Goal: Task Accomplishment & Management: Manage account settings

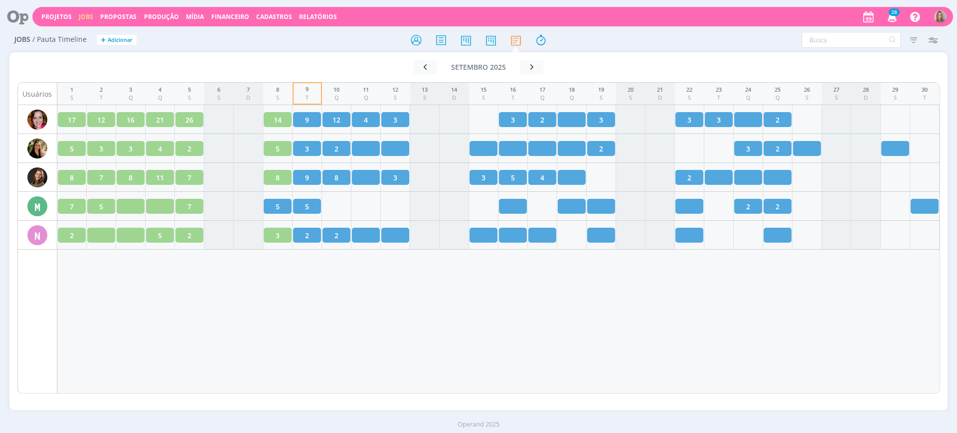
click at [468, 377] on div "1 S 2 T 3 Q 4 Q 5 S 6 S 7 D 8 S 9 T 10 Q 11 Q 12 S 13 S 14 D 15 S 16 T 17 Q 18 …" at bounding box center [498, 238] width 883 height 312
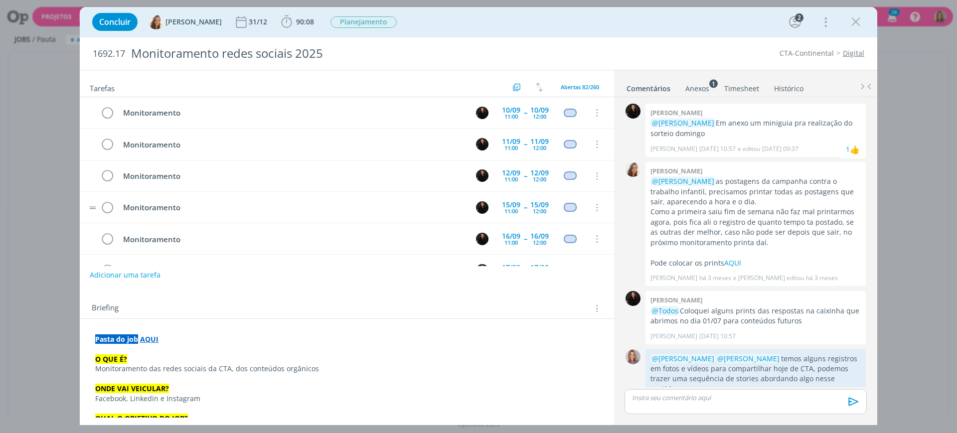
scroll to position [325, 0]
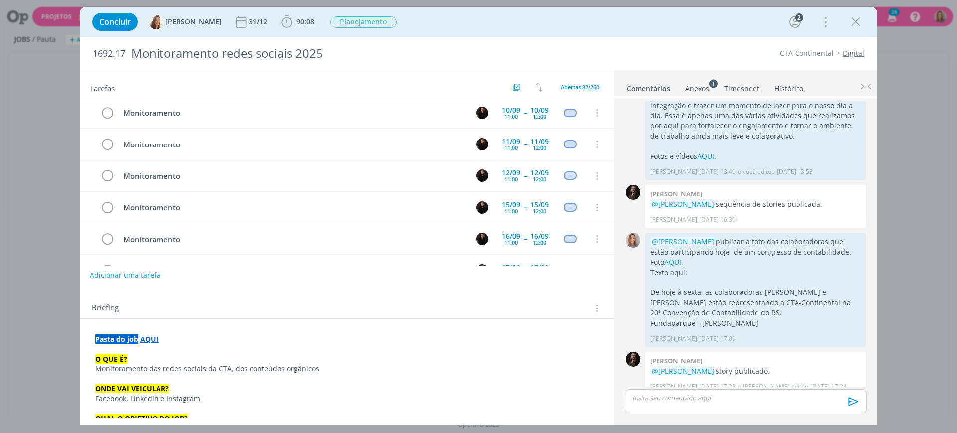
click at [154, 338] on strong "AQUI" at bounding box center [149, 338] width 18 height 9
click at [175, 358] on link "https://sobeae.sharepoint.com/:f:/s/SOBEAE/EhdF9YA3plJPswUcJ_CaAhABZL8WrsAZ_dC2…" at bounding box center [160, 358] width 75 height 13
click at [125, 271] on button "Adicionar uma tarefa" at bounding box center [124, 274] width 71 height 17
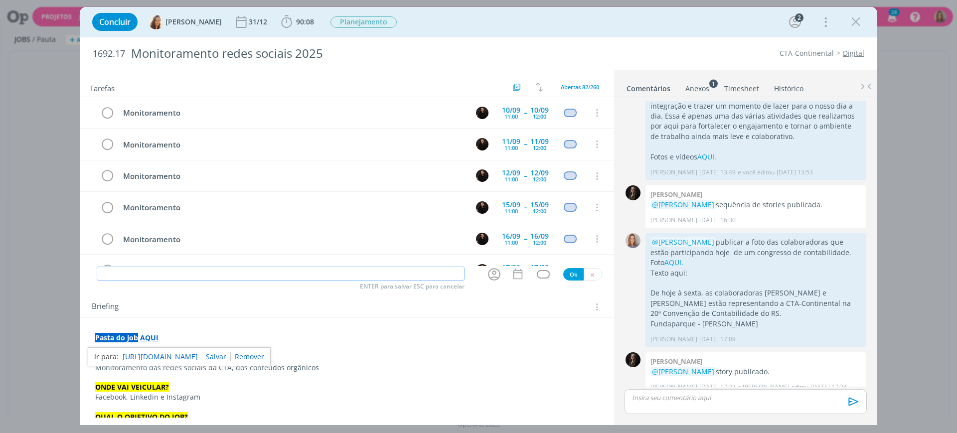
click at [131, 270] on input "dialog" at bounding box center [281, 274] width 368 height 14
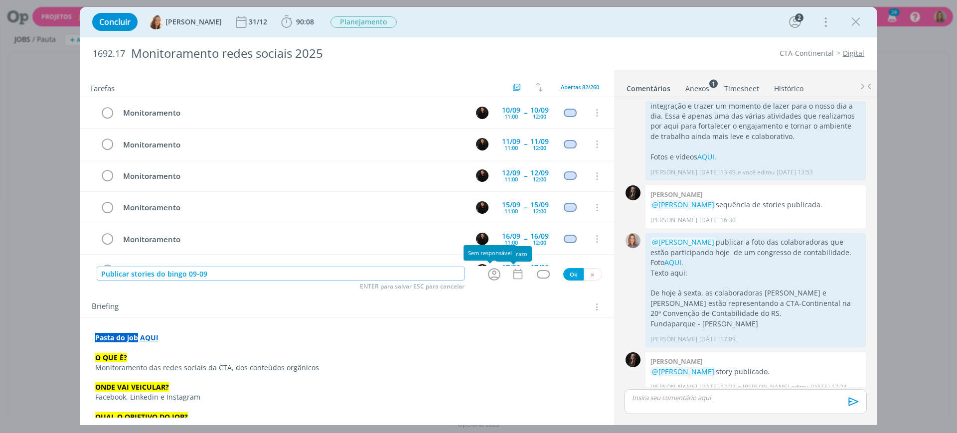
click at [491, 277] on icon "dialog" at bounding box center [494, 274] width 12 height 12
type input "Publicar stories do bingo 09-09"
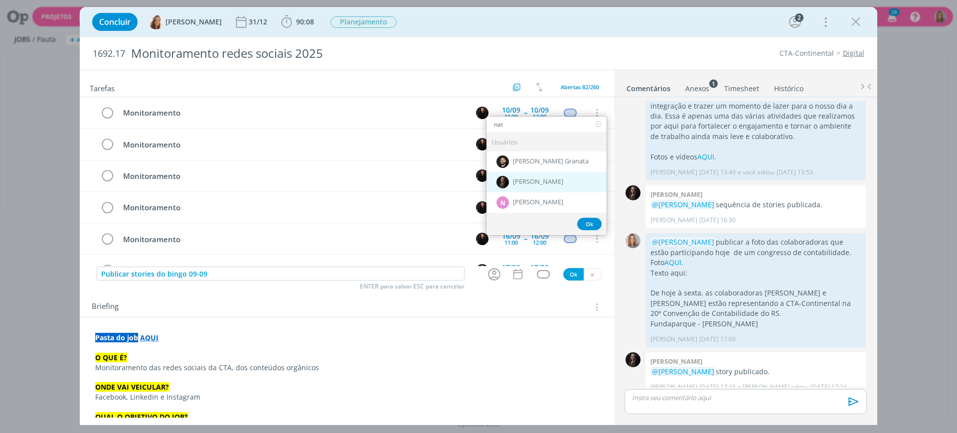
type input "nat"
click at [513, 179] on span "[PERSON_NAME]" at bounding box center [538, 182] width 50 height 8
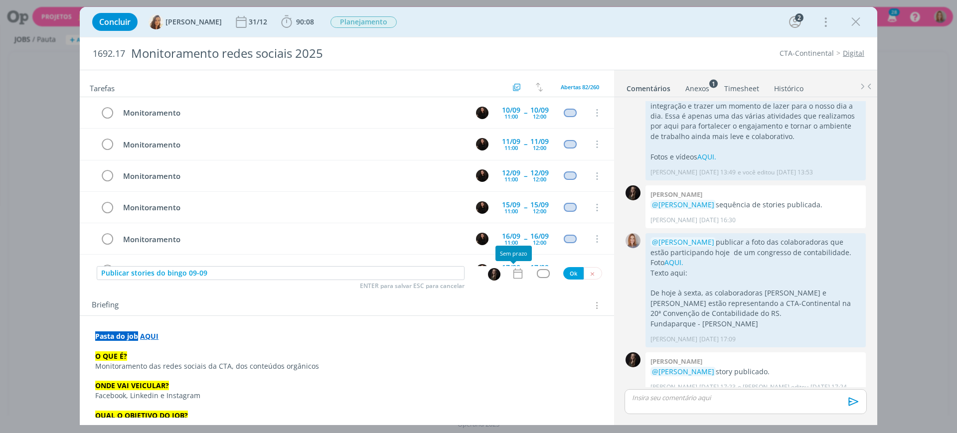
click at [513, 278] on icon "dialog" at bounding box center [517, 274] width 9 height 10
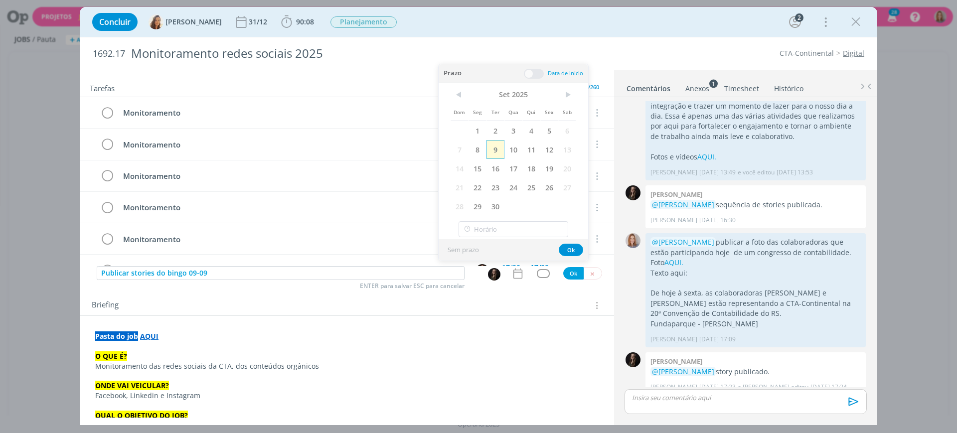
click at [499, 154] on span "9" at bounding box center [496, 149] width 18 height 19
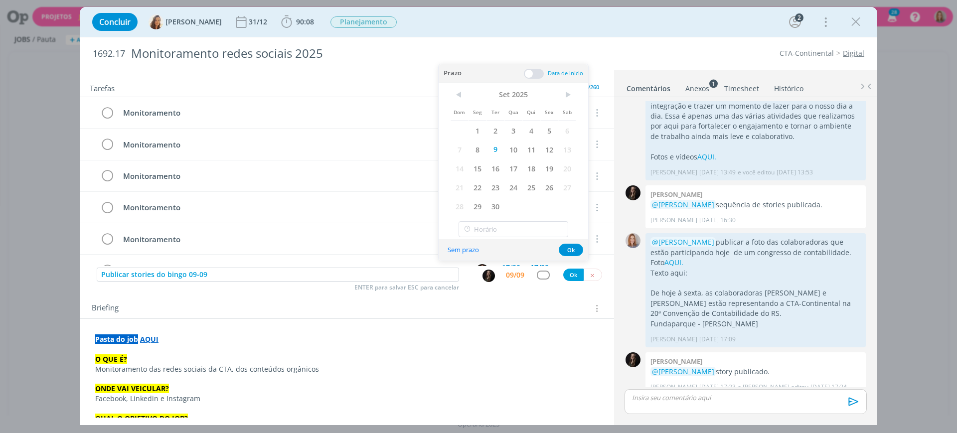
click at [537, 70] on span at bounding box center [534, 74] width 20 height 10
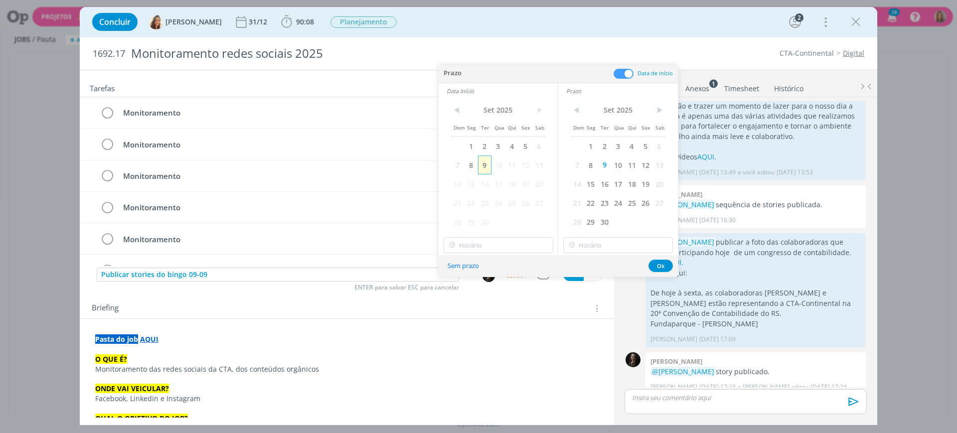
click at [486, 165] on span "9" at bounding box center [484, 165] width 13 height 19
type input "14:00"
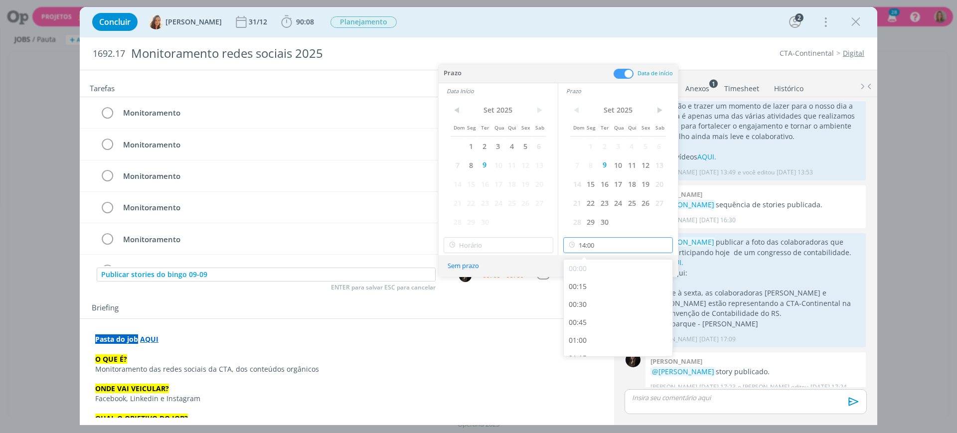
click at [586, 242] on input "14:00" at bounding box center [618, 245] width 110 height 16
click at [595, 340] on div "14:00" at bounding box center [620, 344] width 112 height 18
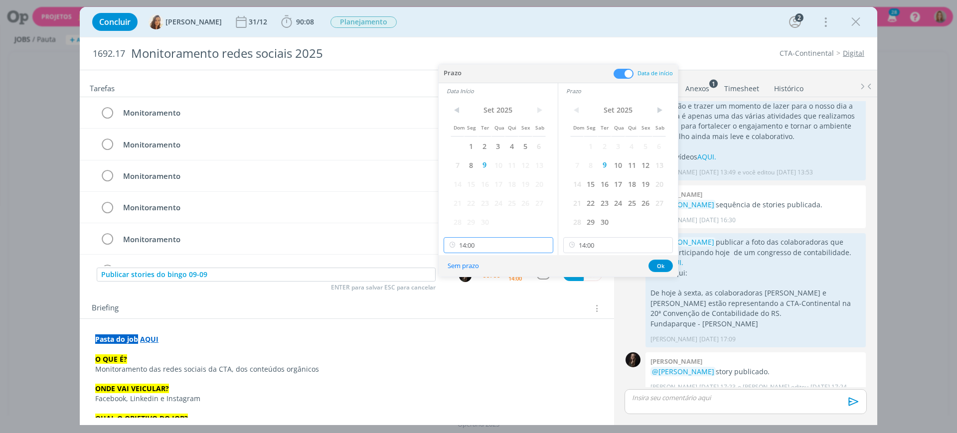
click at [507, 244] on input "14:00" at bounding box center [499, 245] width 110 height 16
click at [479, 269] on div "13:00" at bounding box center [500, 273] width 112 height 18
type input "13:00"
click at [659, 262] on button "Ok" at bounding box center [661, 266] width 24 height 12
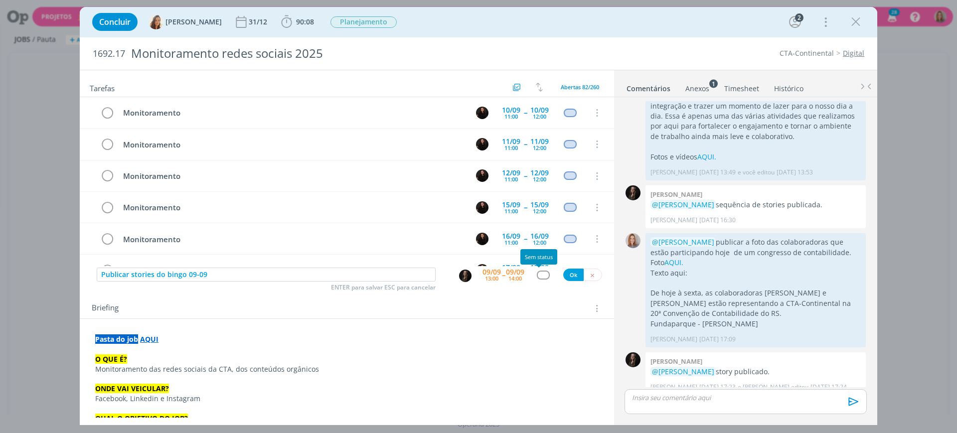
click at [537, 273] on div "dialog" at bounding box center [543, 275] width 12 height 8
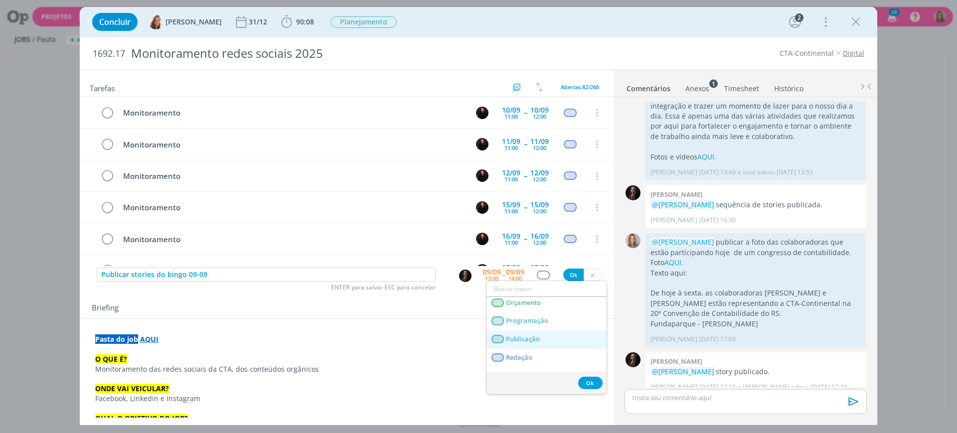
scroll to position [187, 0]
click at [537, 337] on span "Publicação" at bounding box center [523, 338] width 34 height 8
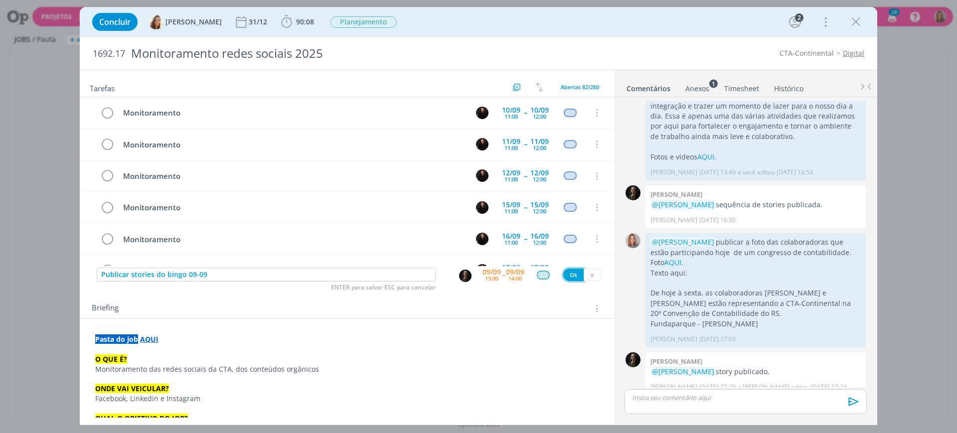
click at [570, 271] on button "Ok" at bounding box center [573, 275] width 20 height 12
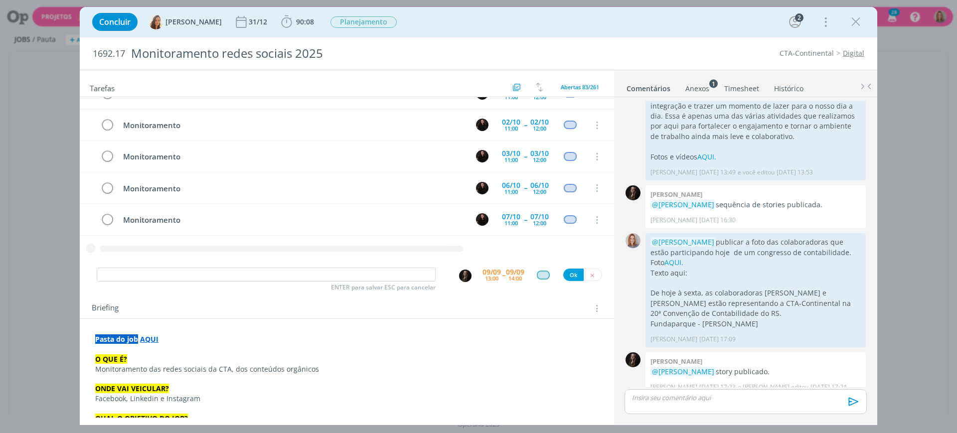
click at [708, 397] on p "dialog" at bounding box center [746, 397] width 226 height 9
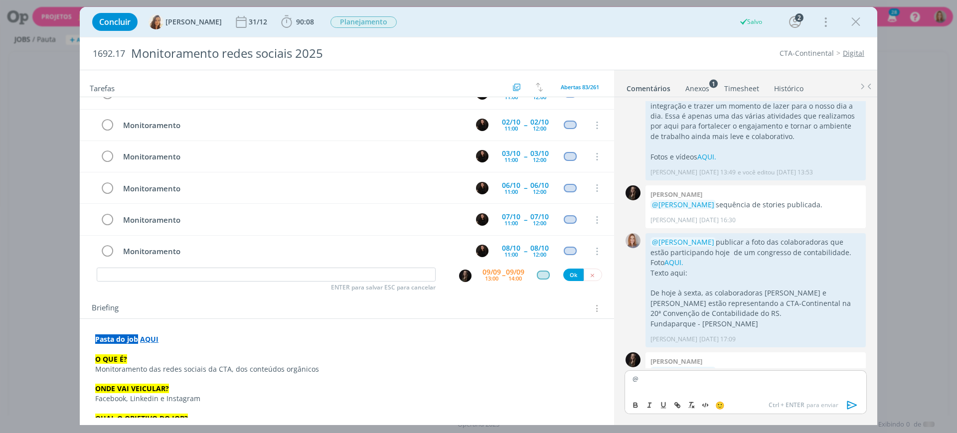
scroll to position [343, 0]
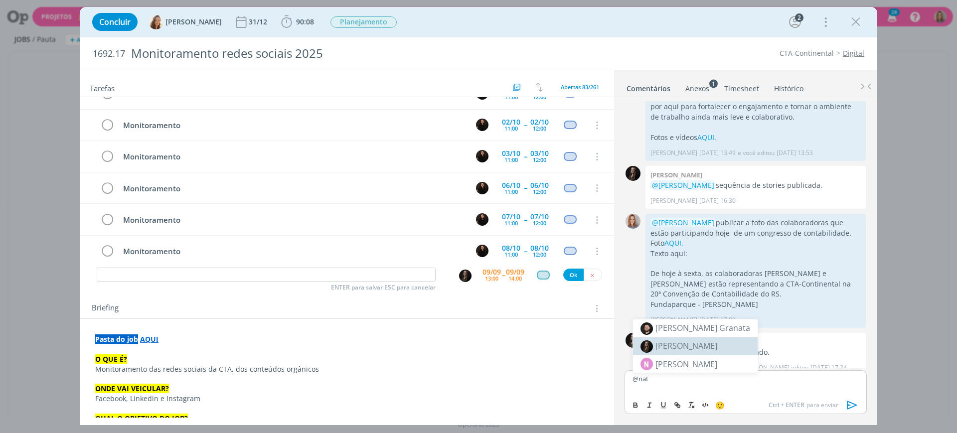
click at [720, 347] on li "[PERSON_NAME]" at bounding box center [695, 346] width 125 height 18
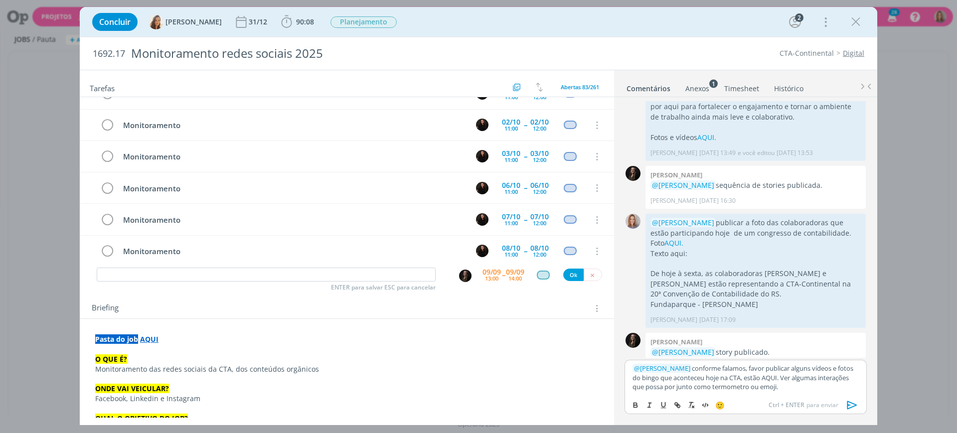
click at [714, 389] on p "﻿ @ Natalia Gass ﻿ conforme falamos, favor publicar alguns vídeos e fotos do bi…" at bounding box center [746, 377] width 226 height 27
drag, startPoint x: 770, startPoint y: 378, endPoint x: 755, endPoint y: 377, distance: 15.0
click at [755, 377] on p "﻿ @ Natalia Gass ﻿ conforme falamos, favor publicar alguns vídeos e fotos do bi…" at bounding box center [746, 377] width 226 height 27
click at [678, 401] on icon "dialog" at bounding box center [677, 405] width 8 height 8
paste input "https://sobeae.sharepoint.com/:f:/s/SOBEAE/Ei1k4dIGqG9EgQZzMVCm8NwBMAO1FGim4KKp…"
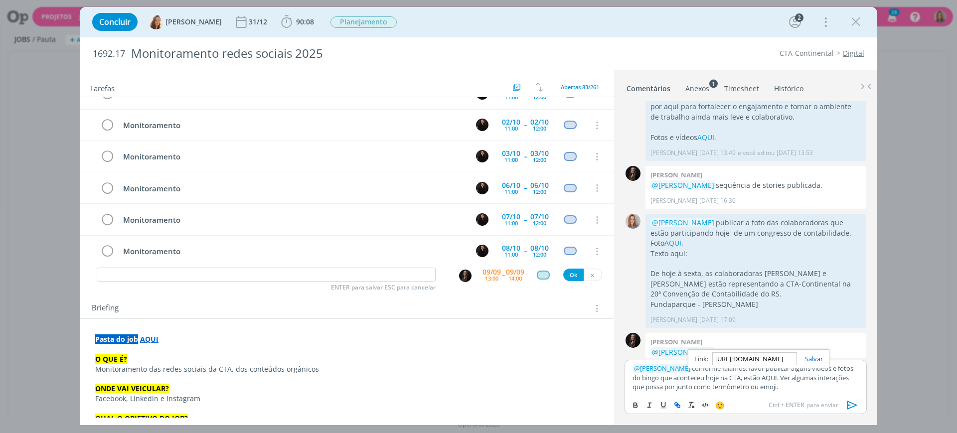
scroll to position [0, 271]
type input "https://sobeae.sharepoint.com/:f:/s/SOBEAE/Ei1k4dIGqG9EgQZzMVCm8NwBMAO1FGim4KKp…"
click at [816, 356] on link "dialog" at bounding box center [810, 358] width 26 height 9
click at [800, 389] on p "﻿ @ Natalia Gass ﻿ conforme falamos, favor publicar alguns vídeos e fotos do bi…" at bounding box center [746, 377] width 226 height 27
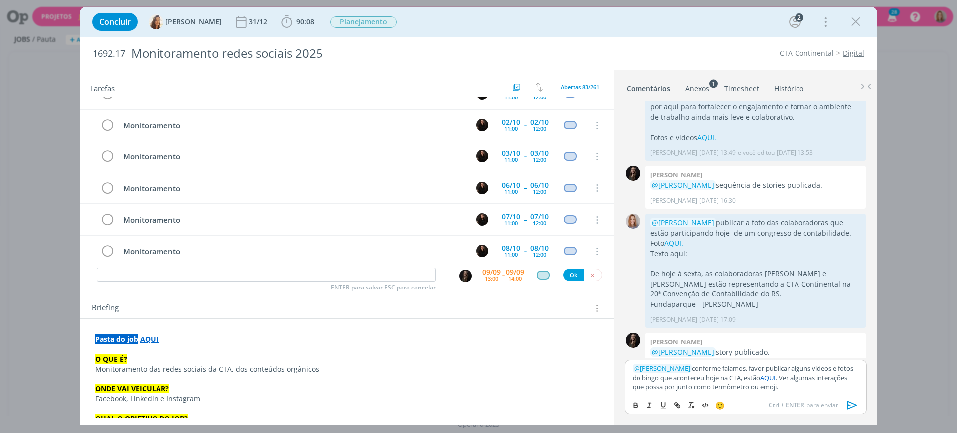
click at [856, 402] on icon "dialog" at bounding box center [852, 405] width 15 height 15
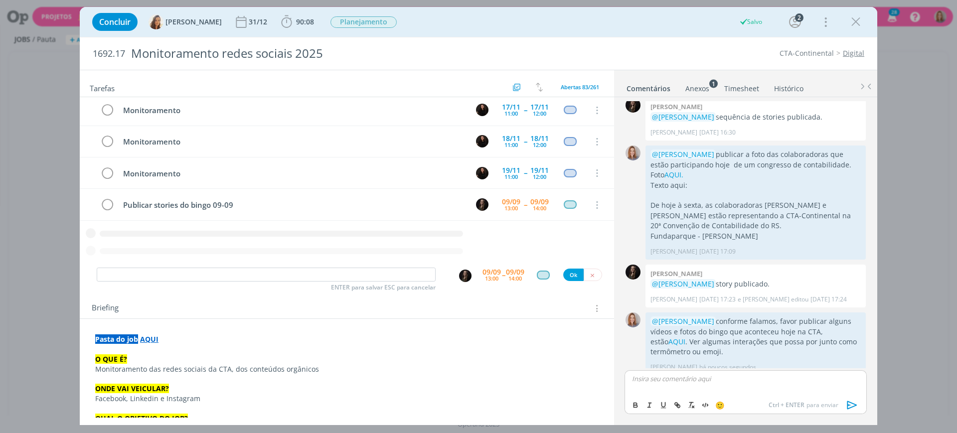
scroll to position [1519, 0]
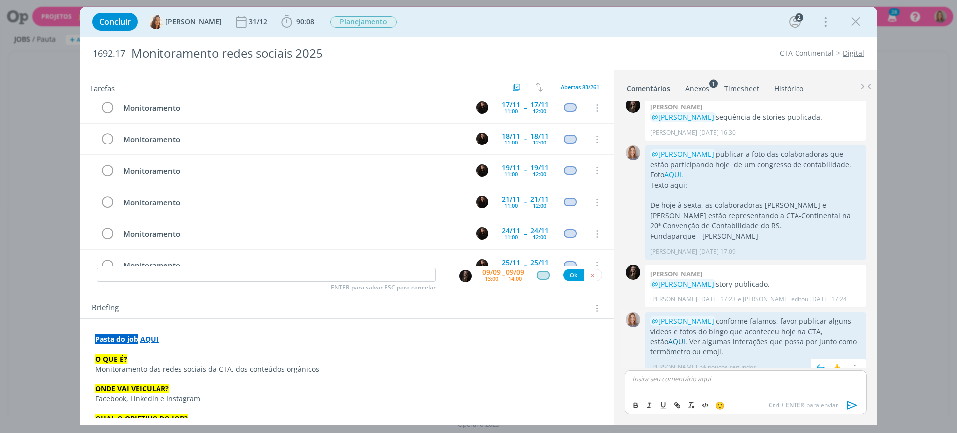
click at [685, 337] on link "AQUI" at bounding box center [676, 341] width 17 height 9
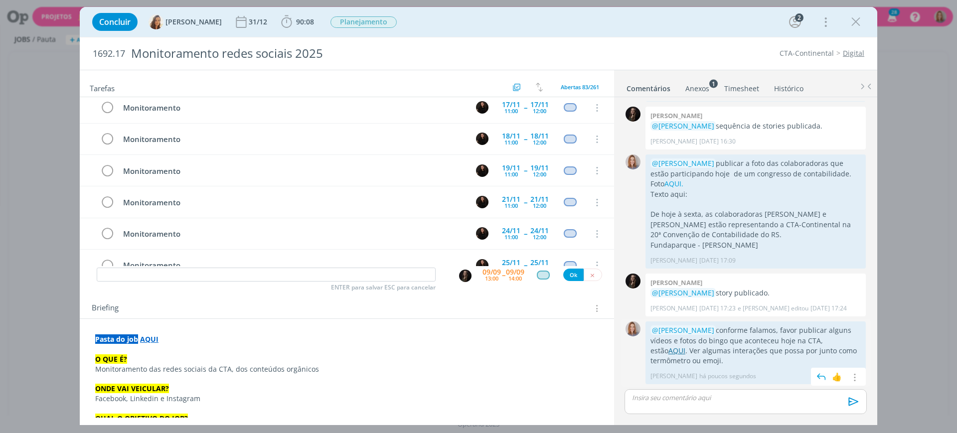
scroll to position [393, 0]
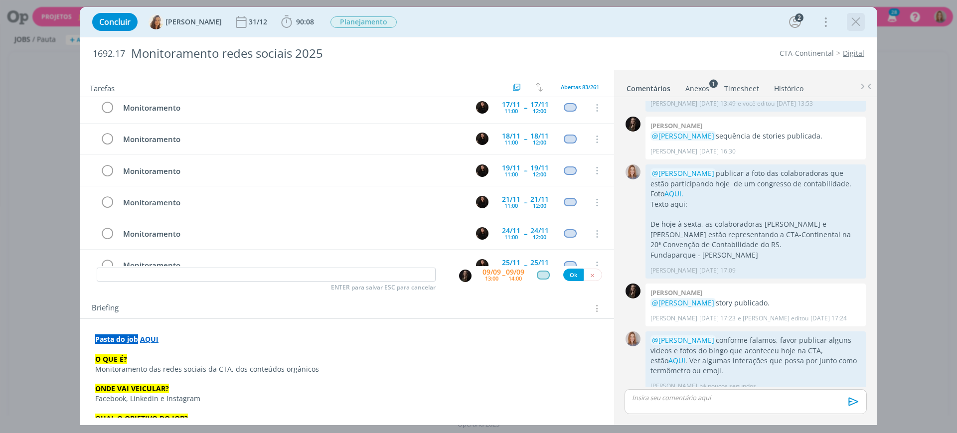
click at [856, 29] on div "dialog" at bounding box center [856, 22] width 18 height 18
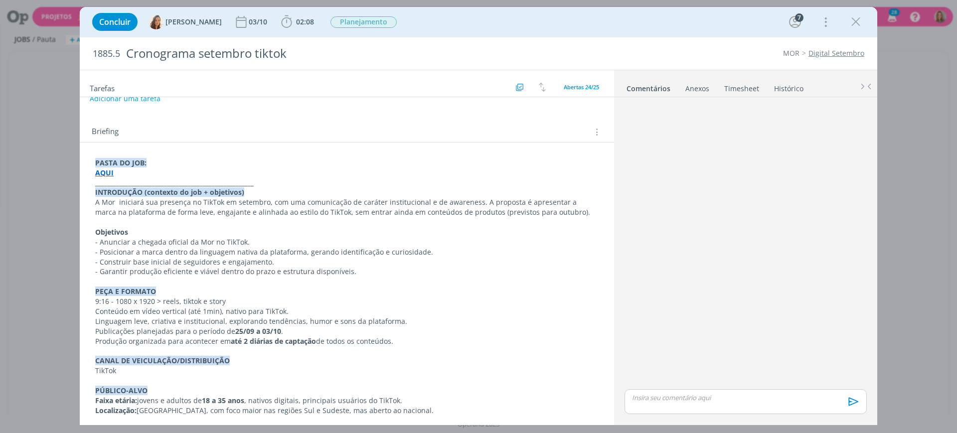
scroll to position [187, 0]
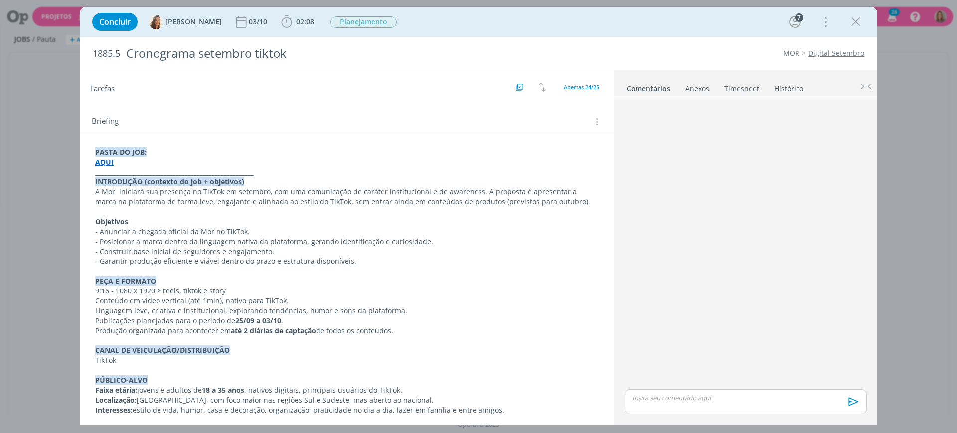
click at [399, 332] on p "Produção organizada para acontecer em até 2 diárias de captação de todos os con…" at bounding box center [346, 331] width 503 height 10
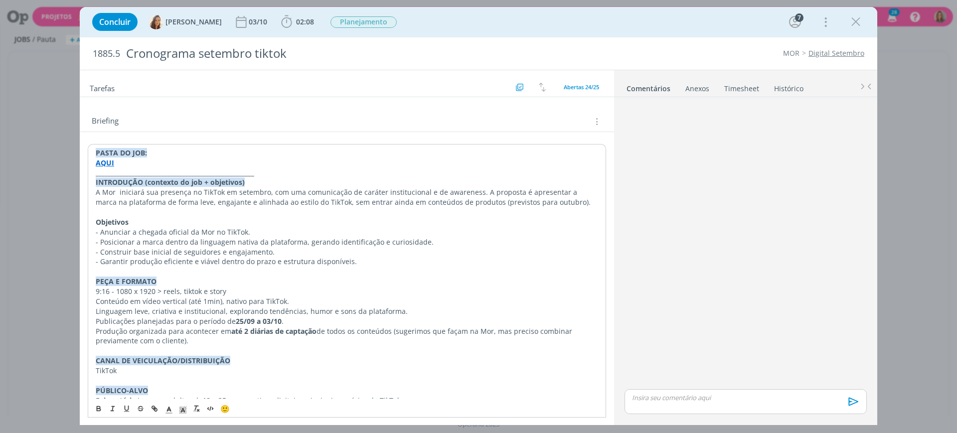
click at [403, 114] on div "Briefing Briefings Predefinidos Versões do Briefing Ver Briefing do Projeto" at bounding box center [347, 118] width 534 height 27
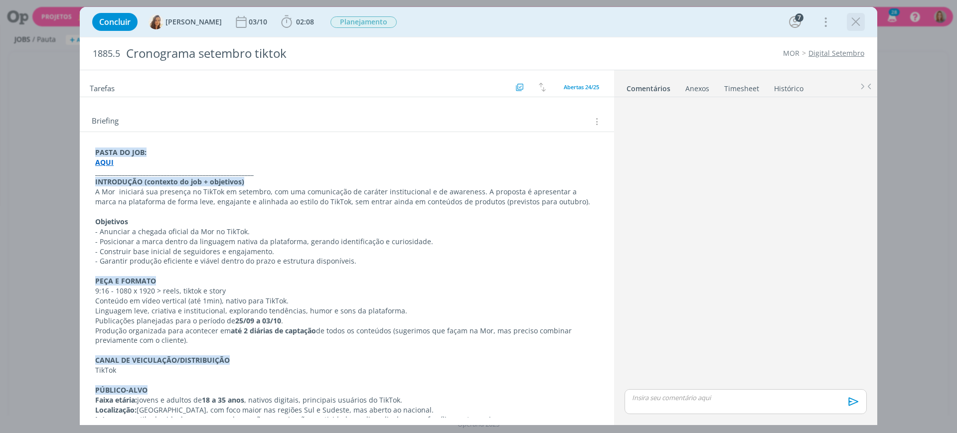
click at [855, 26] on icon "dialog" at bounding box center [855, 21] width 15 height 15
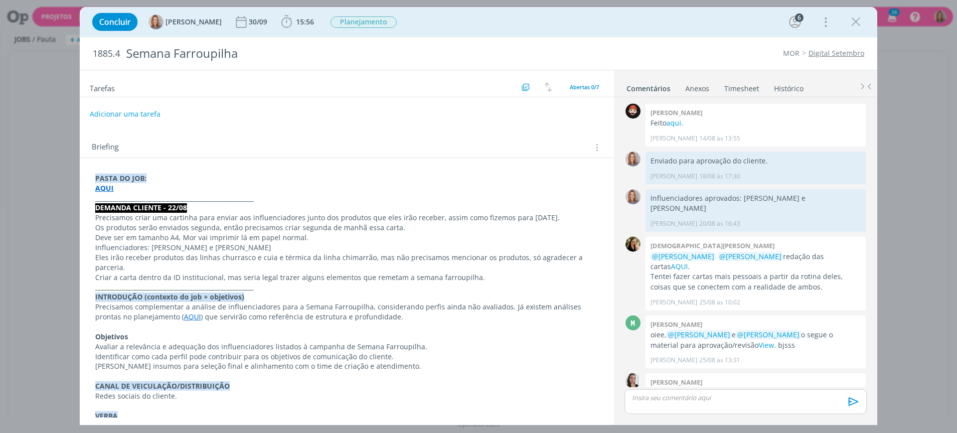
scroll to position [149, 0]
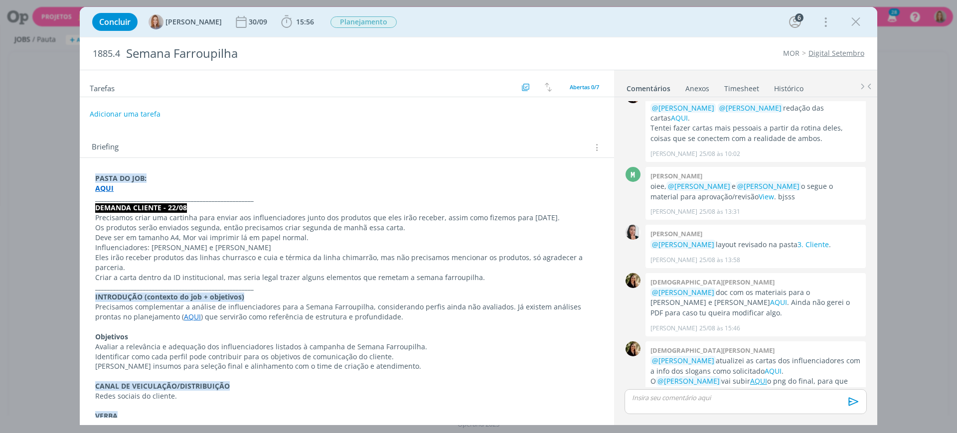
click at [270, 243] on p "Influenciadores: [PERSON_NAME] e [PERSON_NAME]" at bounding box center [346, 248] width 503 height 10
click at [267, 204] on p "DEMANDA CLIENTE - 22/08" at bounding box center [347, 208] width 502 height 10
click at [262, 201] on p "_____________________________________________________" at bounding box center [347, 199] width 502 height 10
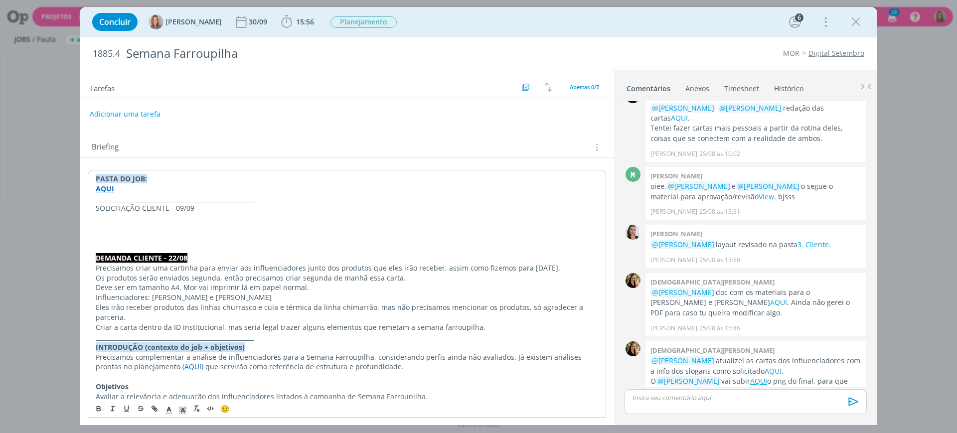
click at [141, 212] on p "SOLICITAÇÃO CLIENTE - 09/09" at bounding box center [347, 208] width 502 height 10
click at [279, 227] on p "dialog" at bounding box center [346, 228] width 503 height 10
click at [182, 206] on p "SOLICITAÇÃO CLIENTE - 09/09" at bounding box center [346, 208] width 503 height 10
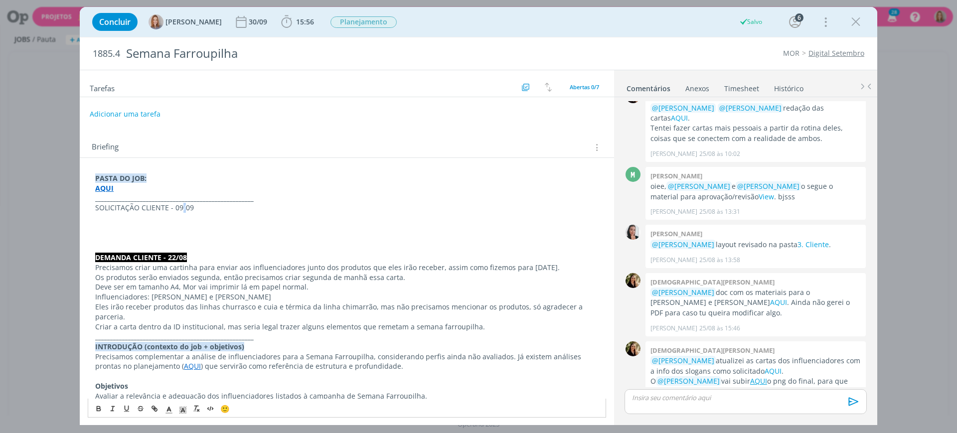
click at [182, 206] on p "SOLICITAÇÃO CLIENTE - 09/09" at bounding box center [346, 208] width 503 height 10
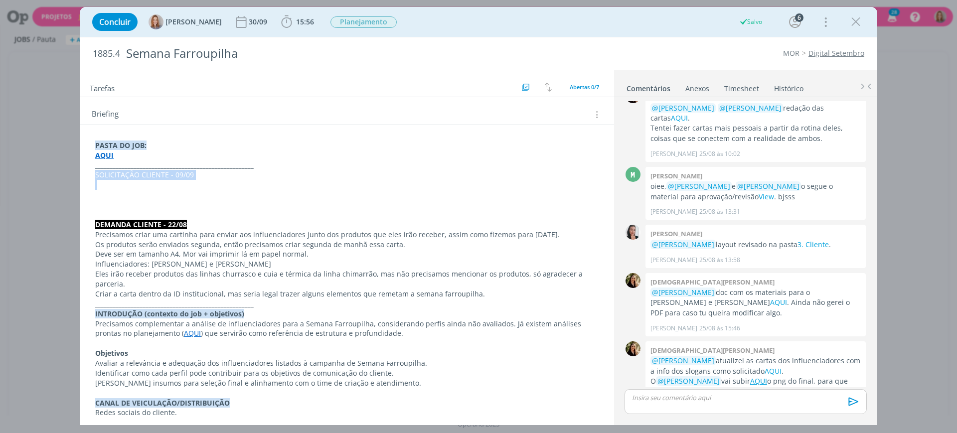
scroll to position [62, 0]
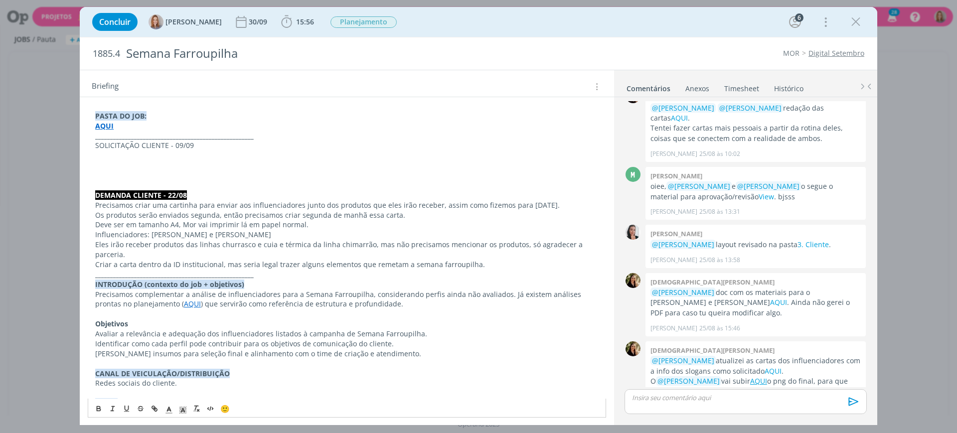
click at [229, 180] on p "dialog" at bounding box center [346, 185] width 503 height 10
click at [147, 145] on p "SOLICITAÇÃO CLIENTE - 09/09" at bounding box center [346, 146] width 503 height 10
drag, startPoint x: 202, startPoint y: 168, endPoint x: 184, endPoint y: 147, distance: 27.3
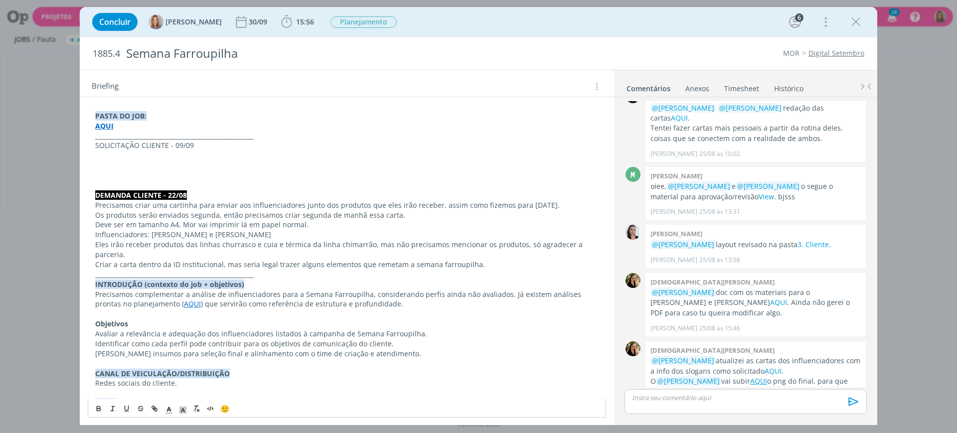
click at [202, 166] on p "dialog" at bounding box center [346, 166] width 503 height 10
click at [184, 147] on p "SOLICITAÇÃO CLIENTE - 09/09" at bounding box center [346, 146] width 503 height 10
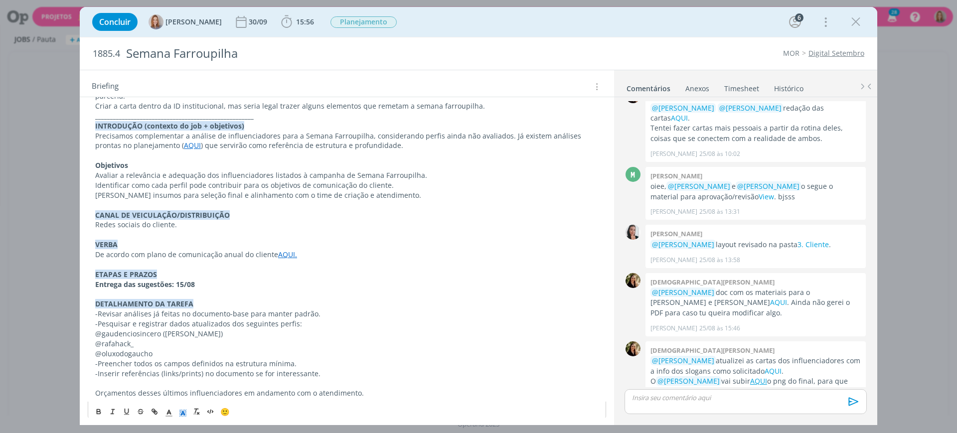
scroll to position [228, 0]
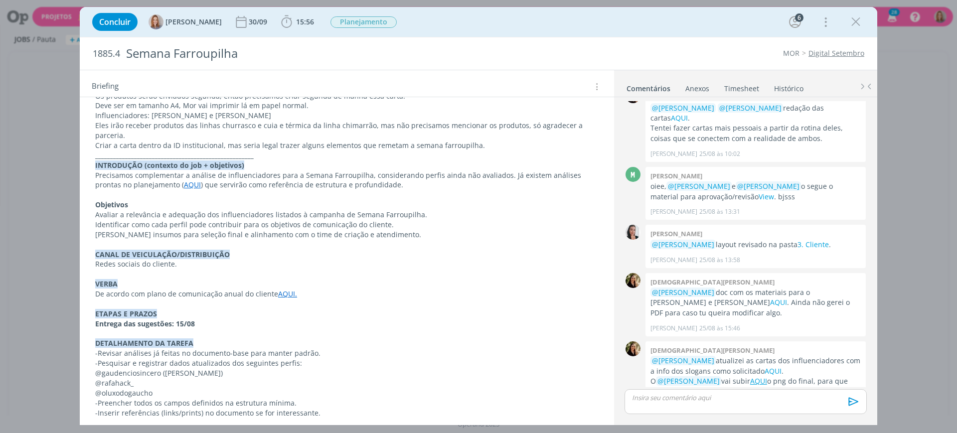
click at [183, 403] on div "PASTA DO JOB: AQUI _____________________________________________________ SOLICI…" at bounding box center [347, 225] width 518 height 472
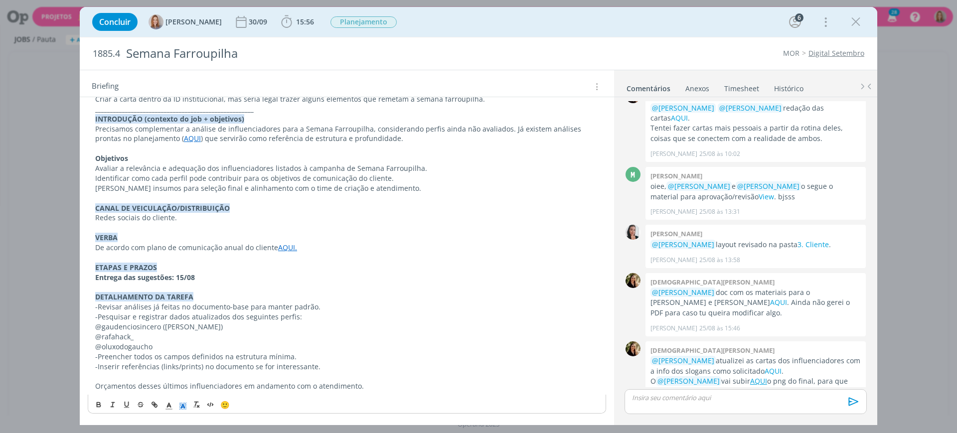
click at [176, 407] on div "PASTA DO JOB: AQUI _____________________________________________________ SOLICI…" at bounding box center [347, 178] width 518 height 472
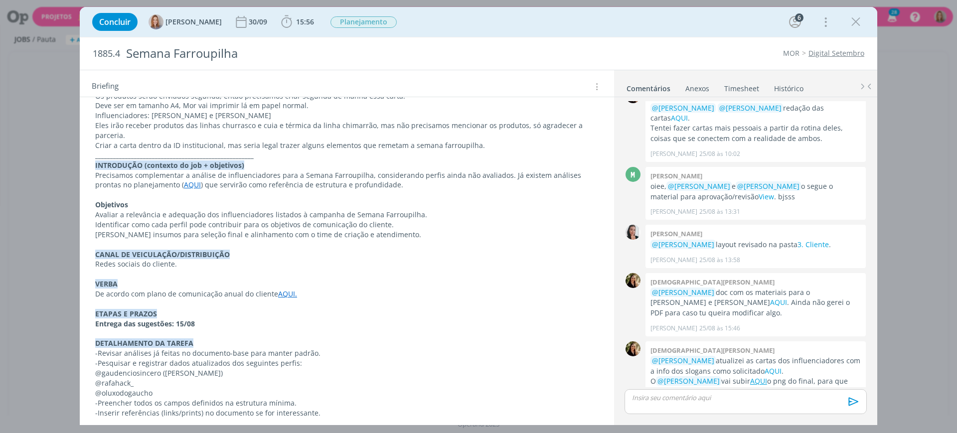
click at [178, 401] on div "PASTA DO JOB: AQUI _____________________________________________________ SOLICI…" at bounding box center [347, 225] width 518 height 472
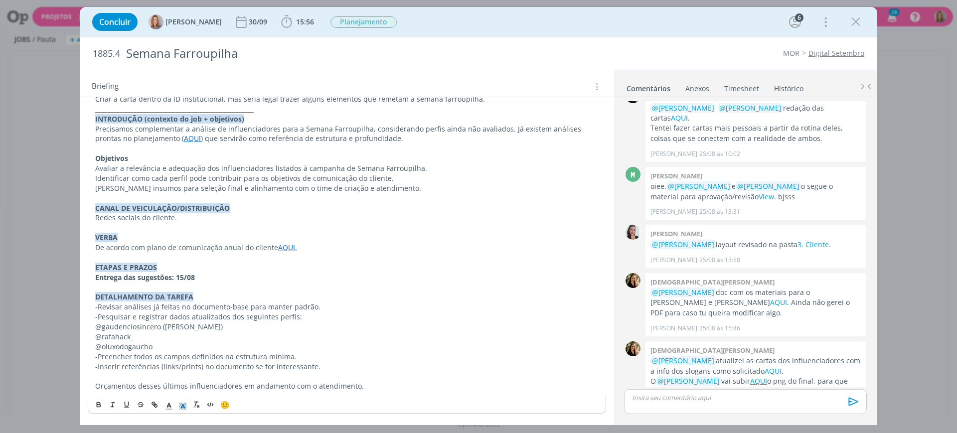
click at [184, 403] on div "PASTA DO JOB: AQUI _____________________________________________________ SOLICI…" at bounding box center [347, 178] width 518 height 472
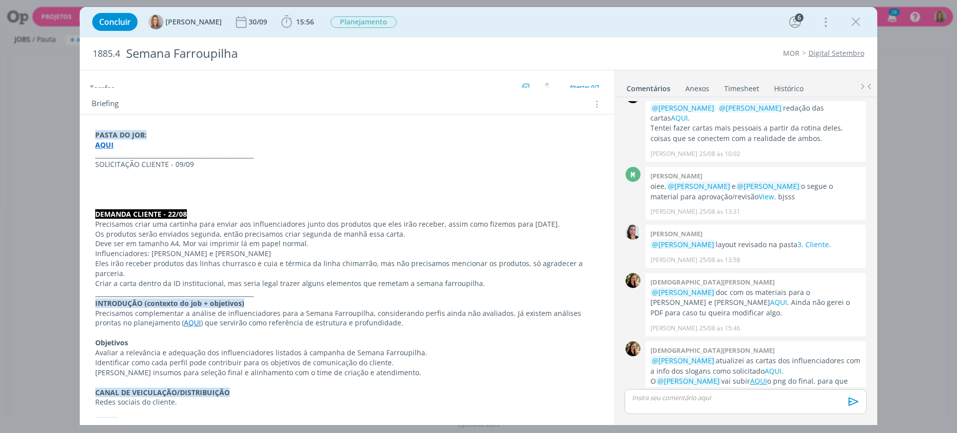
scroll to position [41, 0]
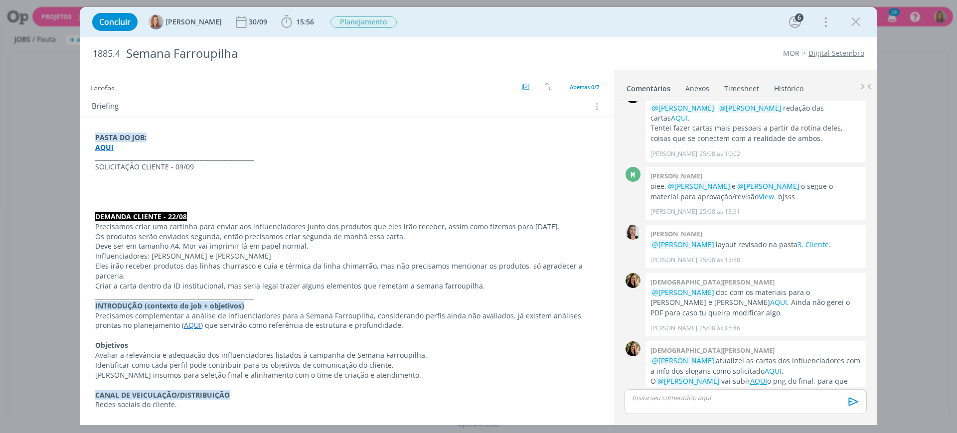
click at [180, 166] on p "SOLICITAÇÃO CLIENTE - 09/09" at bounding box center [346, 167] width 503 height 10
click at [186, 407] on icon "dialog" at bounding box center [182, 410] width 9 height 9
click at [183, 352] on span "dialog" at bounding box center [184, 355] width 8 height 8
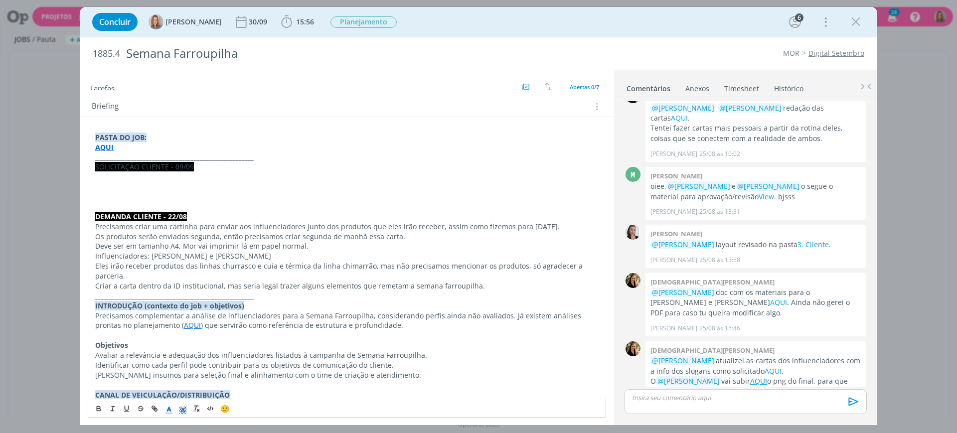
click at [170, 411] on line "dialog" at bounding box center [168, 411] width 2 height 0
click at [174, 367] on span "dialog" at bounding box center [200, 375] width 76 height 54
click at [172, 365] on span "dialog" at bounding box center [170, 365] width 8 height 8
click at [99, 409] on icon "dialog" at bounding box center [99, 409] width 8 height 8
click at [219, 128] on div "PASTA DO JOB: AQUI _____________________________________________________ SOLICI…" at bounding box center [347, 361] width 534 height 488
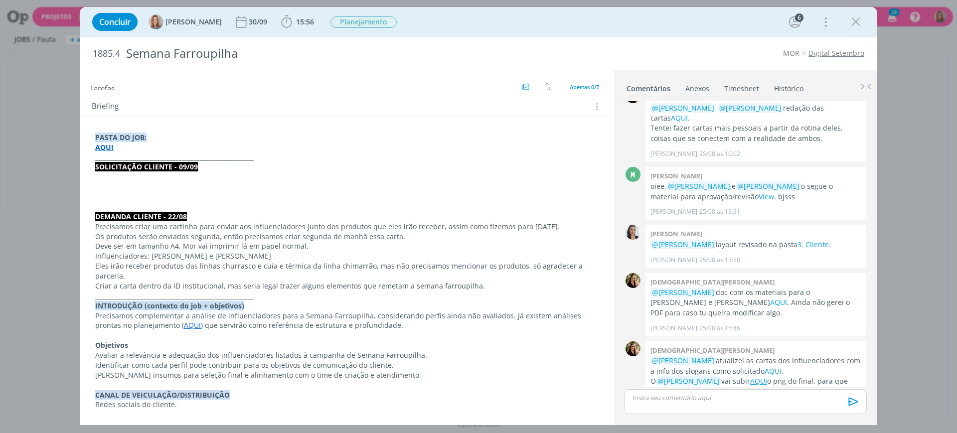
click at [172, 184] on p "dialog" at bounding box center [346, 187] width 503 height 10
click at [164, 179] on p "dialog" at bounding box center [347, 177] width 502 height 10
click at [125, 178] on p "dialog" at bounding box center [346, 177] width 503 height 10
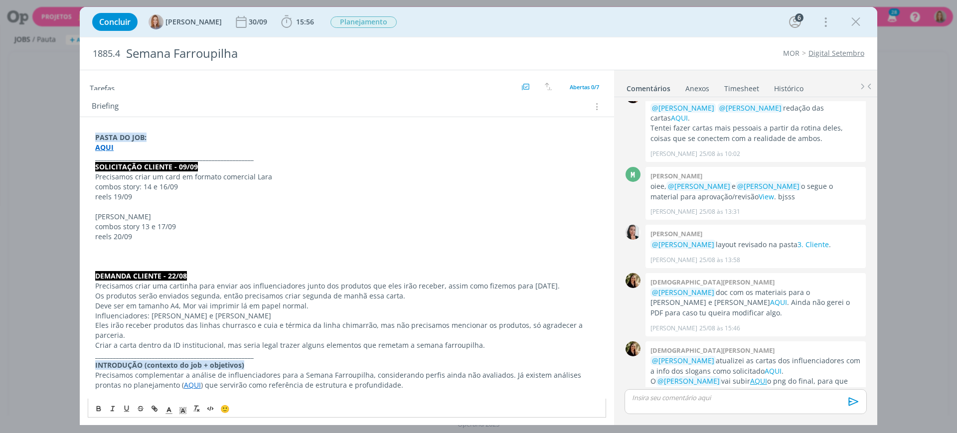
click at [252, 173] on p "Precisamos criar um card em formato comercial Lara" at bounding box center [346, 177] width 503 height 10
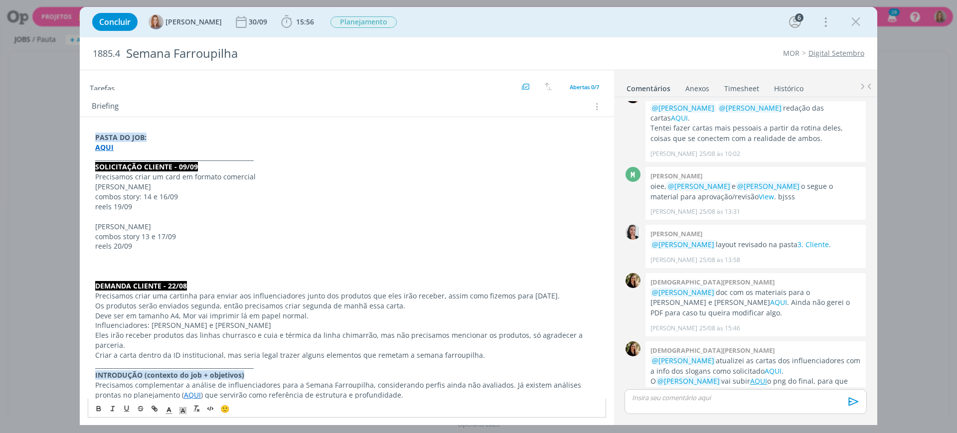
click at [160, 209] on p "reels 19/09" at bounding box center [346, 207] width 503 height 10
click at [161, 179] on p "Precisamos criar um card em formato comercial" at bounding box center [346, 177] width 503 height 10
click at [216, 165] on p "SOLICITAÇÃO CLIENTE - 09/09" at bounding box center [346, 167] width 503 height 10
click at [232, 176] on p "Precisamos criar um card em formato comercial" at bounding box center [346, 177] width 503 height 10
drag, startPoint x: 248, startPoint y: 175, endPoint x: 254, endPoint y: 183, distance: 9.6
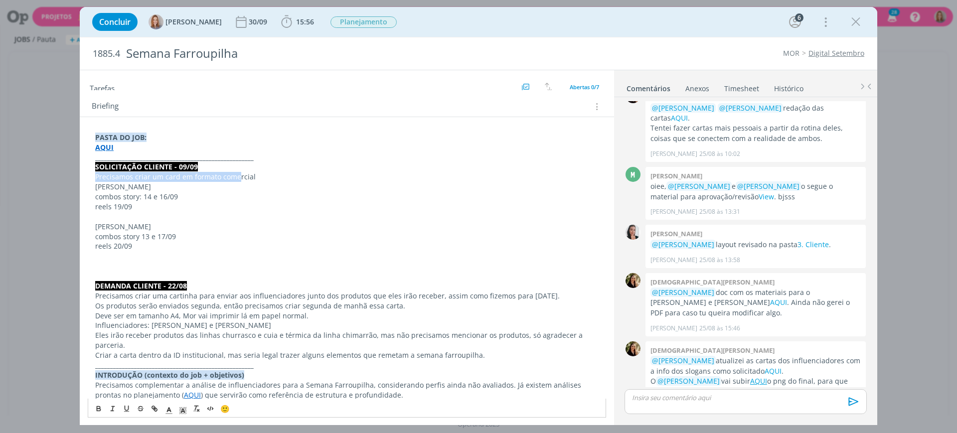
click at [237, 182] on div "PASTA DO JOB: AQUI _____________________________________________________ SOLICI…" at bounding box center [347, 390] width 518 height 522
click at [256, 183] on p "Lara" at bounding box center [346, 187] width 503 height 10
drag, startPoint x: 255, startPoint y: 174, endPoint x: 220, endPoint y: 178, distance: 35.1
click at [220, 178] on p "Precisamos criar um card em formato comercial" at bounding box center [346, 177] width 503 height 10
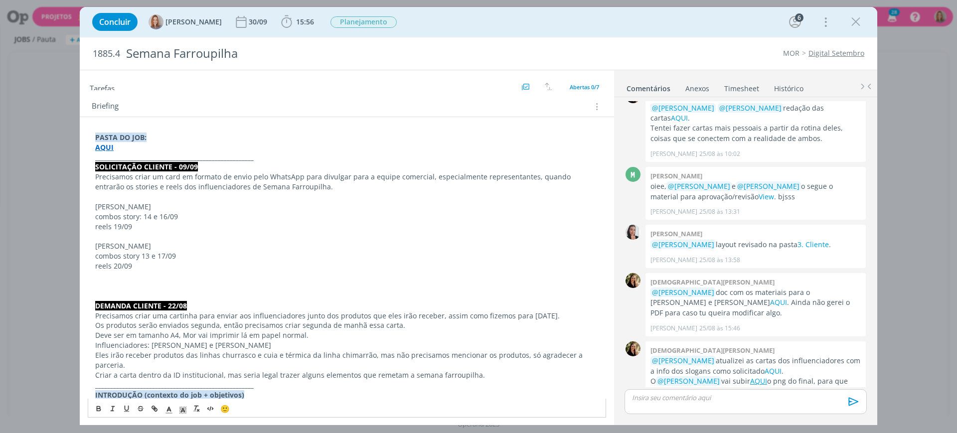
click at [315, 190] on p "Precisamos criar um card em formato de envio pelo WhatsApp para divulgar para a…" at bounding box center [346, 182] width 503 height 20
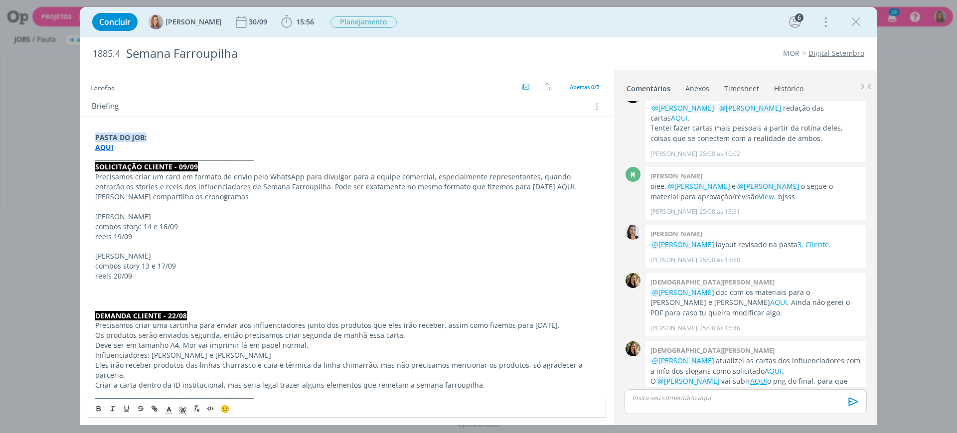
click at [231, 200] on p "Abaixo compartilho os cronogramas" at bounding box center [346, 197] width 503 height 10
click at [216, 198] on p "[PERSON_NAME] compartilho os cronogramas" at bounding box center [346, 197] width 503 height 10
drag, startPoint x: 546, startPoint y: 185, endPoint x: 523, endPoint y: 183, distance: 22.5
click at [523, 183] on p "Precisamos criar um card em formato de envio pelo WhatsApp para divulgar para a…" at bounding box center [346, 182] width 503 height 20
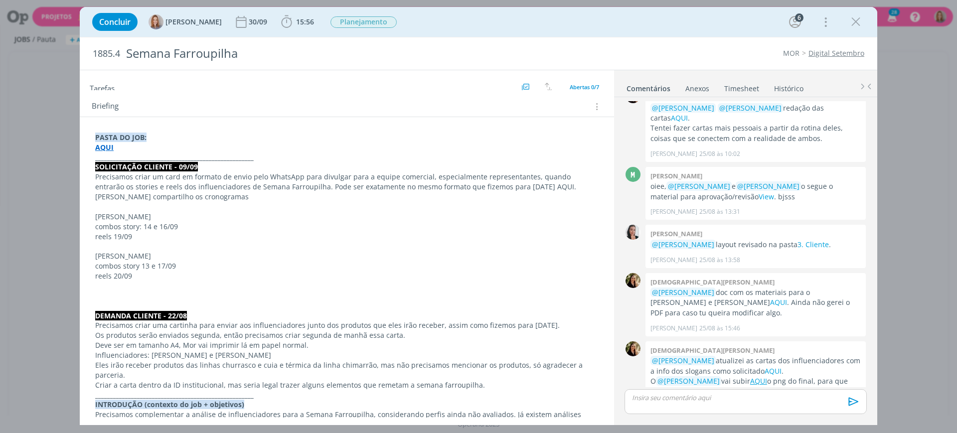
drag, startPoint x: 559, startPoint y: 214, endPoint x: 552, endPoint y: 205, distance: 11.5
click at [555, 208] on div "PASTA DO JOB: AQUI _____________________________________________________ SOLICI…" at bounding box center [347, 405] width 518 height 552
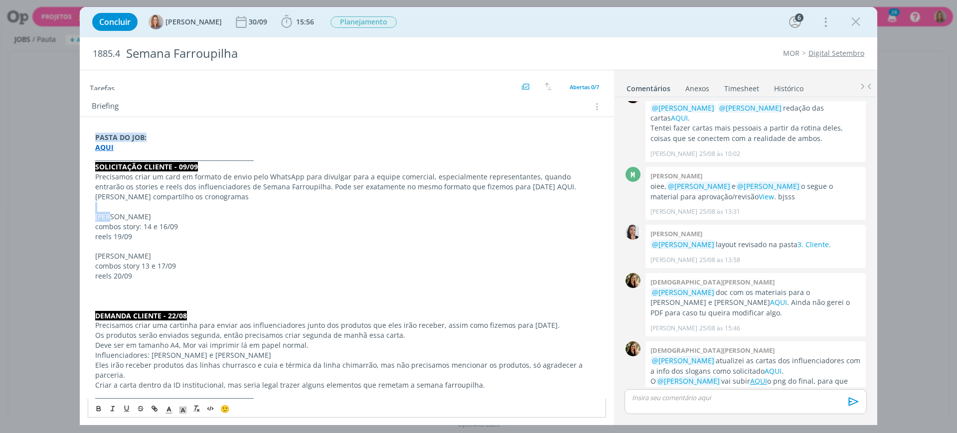
drag, startPoint x: 541, startPoint y: 189, endPoint x: 522, endPoint y: 185, distance: 19.4
click at [522, 185] on p "Precisamos criar um card em formato de envio pelo WhatsApp para divulgar para a…" at bounding box center [346, 182] width 503 height 20
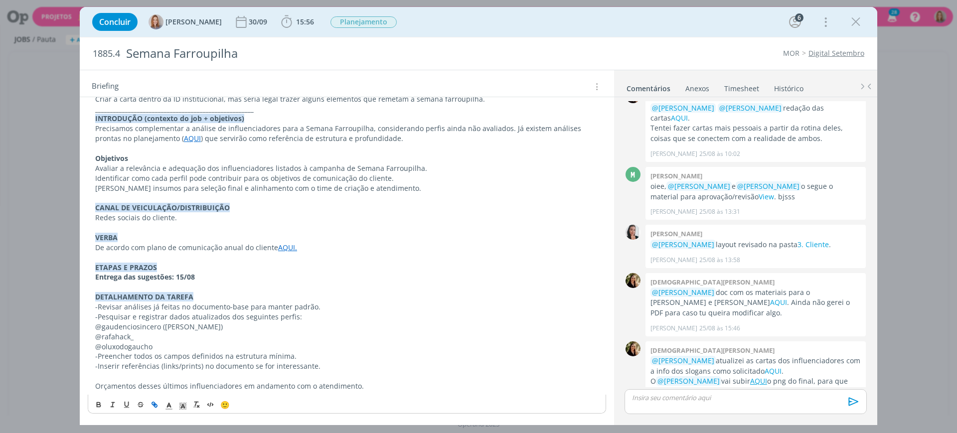
click at [160, 402] on button "dialog" at bounding box center [155, 405] width 14 height 12
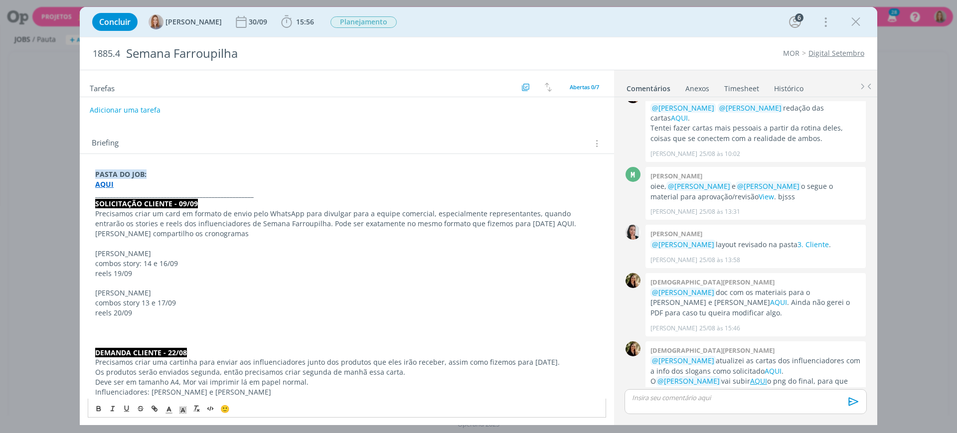
scroll to position [0, 0]
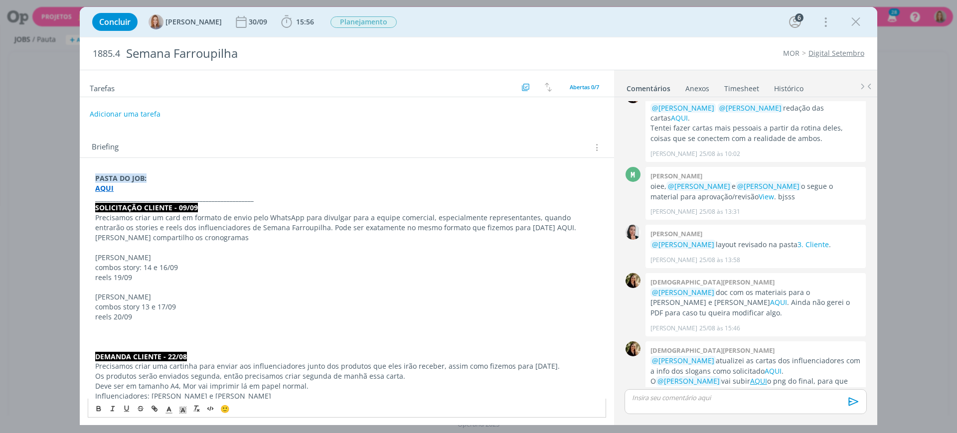
drag, startPoint x: 545, startPoint y: 224, endPoint x: 521, endPoint y: 223, distance: 23.4
click at [521, 223] on p "Precisamos criar um card em formato de envio pelo WhatsApp para divulgar para a…" at bounding box center [346, 223] width 503 height 20
click at [580, 190] on p "AQUI" at bounding box center [346, 188] width 503 height 10
drag, startPoint x: 550, startPoint y: 225, endPoint x: 522, endPoint y: 227, distance: 27.5
click at [522, 227] on p "Precisamos criar um card em formato de envio pelo WhatsApp para divulgar para a…" at bounding box center [346, 223] width 503 height 20
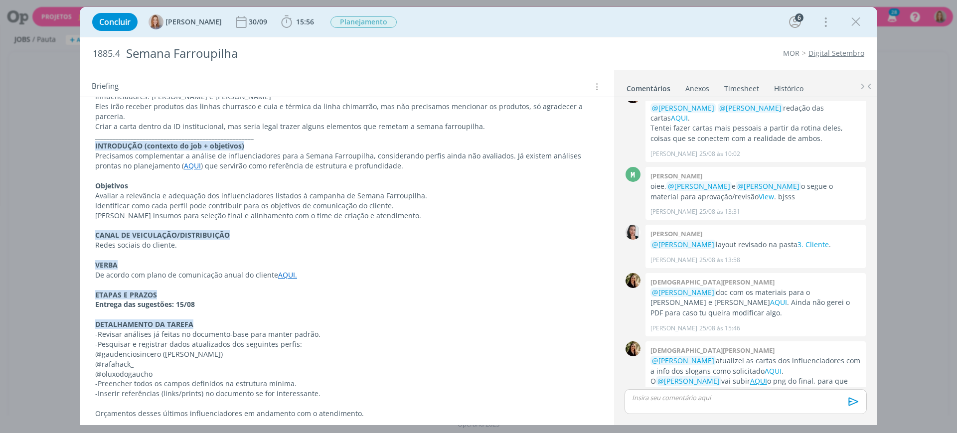
scroll to position [327, 0]
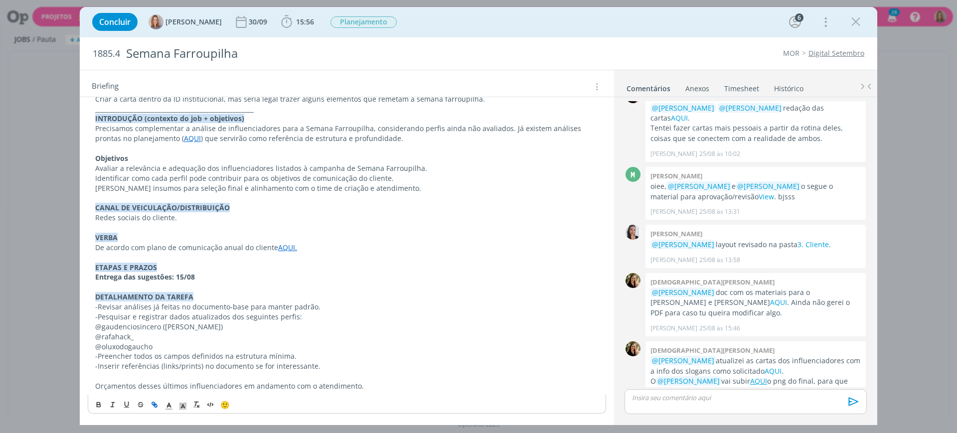
click at [155, 404] on icon "dialog" at bounding box center [155, 405] width 3 height 3
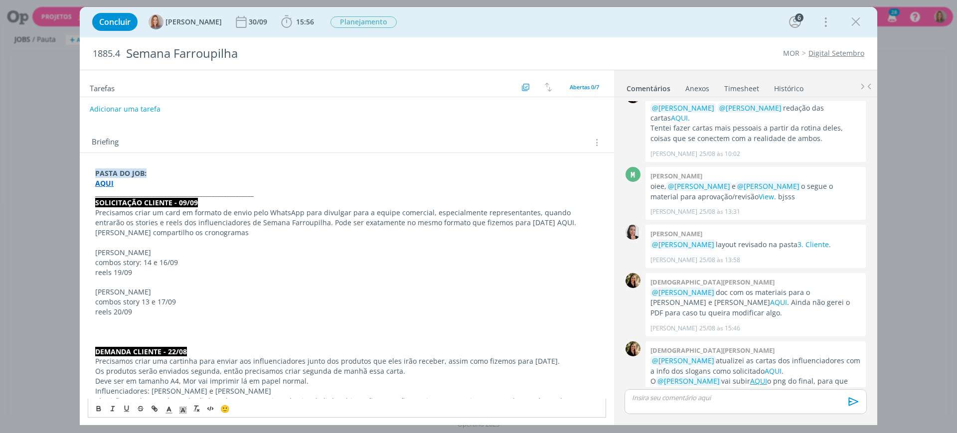
scroll to position [0, 0]
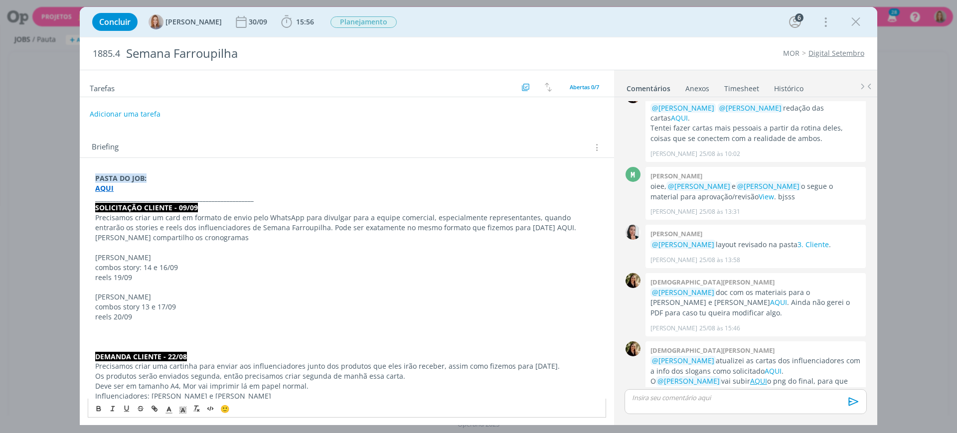
click at [543, 219] on p "Precisamos criar um card em formato de envio pelo WhatsApp para divulgar para a…" at bounding box center [346, 223] width 503 height 20
drag, startPoint x: 525, startPoint y: 229, endPoint x: 531, endPoint y: 228, distance: 6.0
click at [531, 228] on p "Precisamos criar um card em formato de envio pelo WhatsApp para divulgar para a…" at bounding box center [346, 223] width 503 height 20
drag, startPoint x: 522, startPoint y: 224, endPoint x: 548, endPoint y: 230, distance: 26.1
click at [548, 230] on p "Precisamos criar um card em formato de envio pelo WhatsApp para divulgar para a…" at bounding box center [346, 223] width 503 height 20
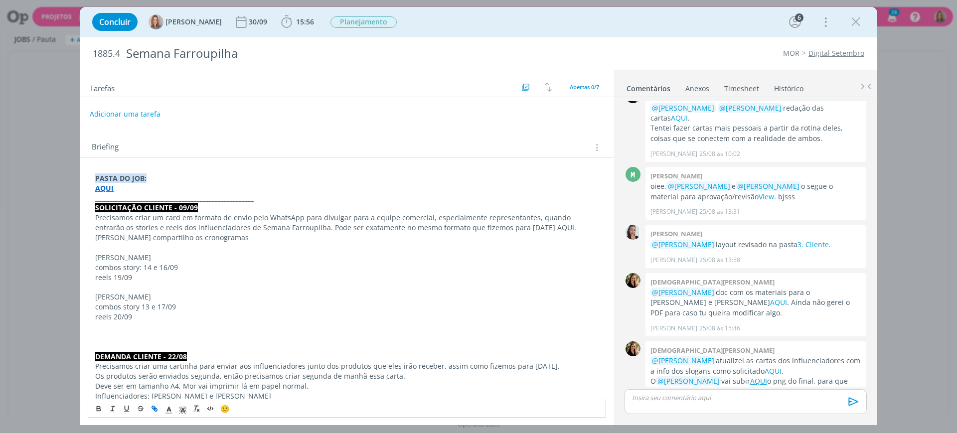
click at [157, 410] on icon "dialog" at bounding box center [155, 409] width 3 height 3
paste input "https://sobeae.sharepoint.com/:f:/s/SOBEAE/EiMEdcG04CxDme42D4oWzt0BFhH4wJviS2VO…"
type input "https://sobeae.sharepoint.com/:f:/s/SOBEAE/EiMEdcG04CxDme42D4oWzt0BFhH4wJviS2VO…"
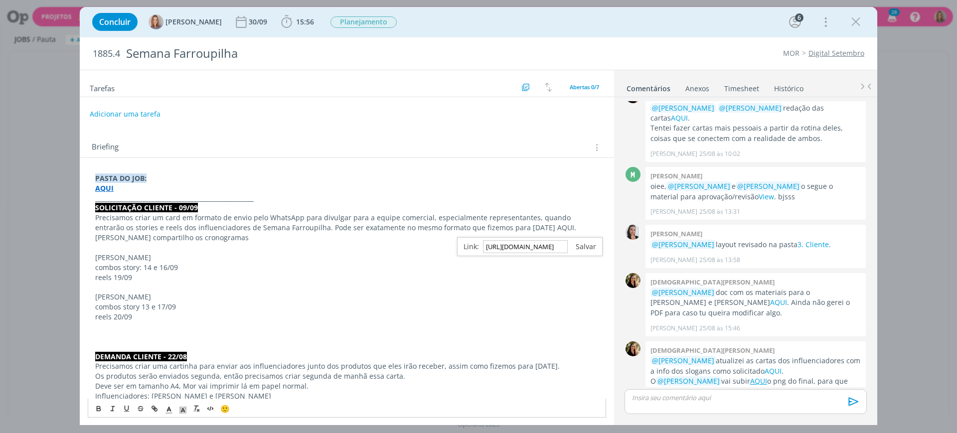
click at [577, 250] on link "dialog" at bounding box center [582, 246] width 28 height 9
click at [561, 234] on p "Abaixo compartilho os cronogramas" at bounding box center [346, 238] width 503 height 10
click at [563, 234] on p "Abaixo compartilho os cronogramas" at bounding box center [346, 238] width 503 height 10
click at [258, 280] on p "reels 19/09" at bounding box center [346, 278] width 503 height 10
click at [107, 259] on p "Lara" at bounding box center [346, 258] width 503 height 10
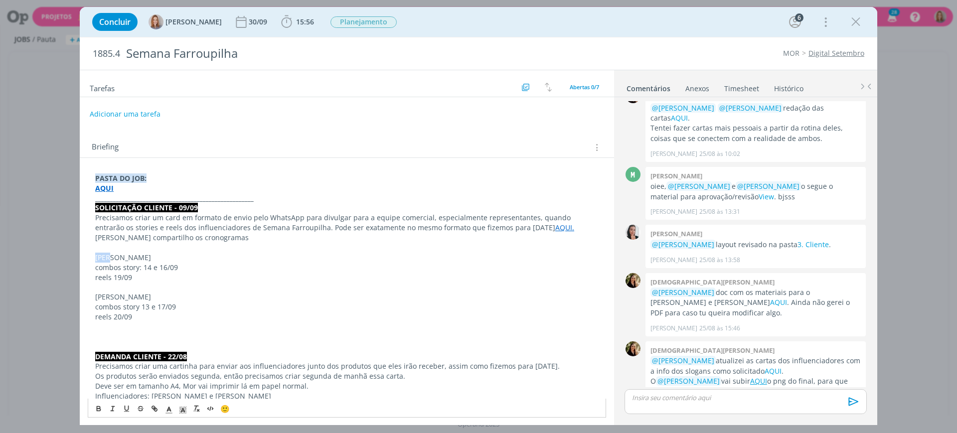
click at [107, 259] on p "Lara" at bounding box center [346, 258] width 503 height 10
click at [94, 417] on div "🙂" at bounding box center [346, 408] width 517 height 18
click at [97, 410] on icon "dialog" at bounding box center [98, 410] width 3 height 2
click at [124, 272] on p "combos story: 14 e 16/09" at bounding box center [346, 268] width 503 height 10
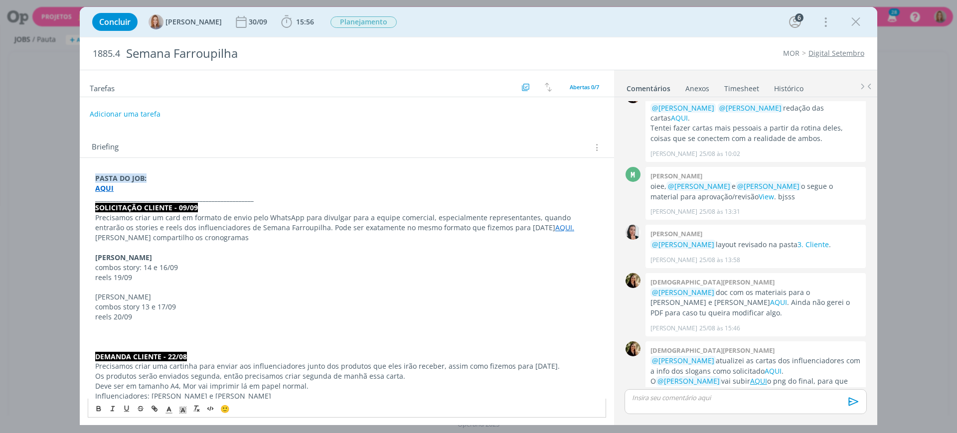
click at [112, 296] on p "Augusto" at bounding box center [346, 297] width 503 height 10
click at [94, 405] on button "dialog" at bounding box center [99, 409] width 14 height 12
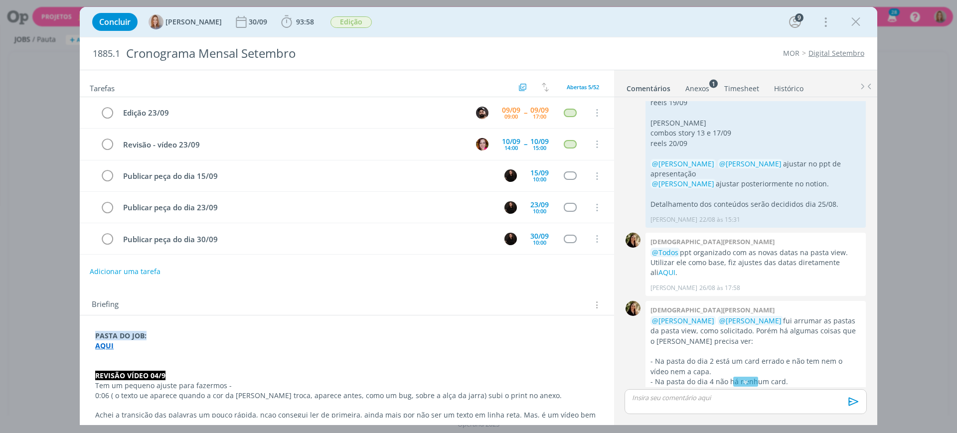
scroll to position [983, 0]
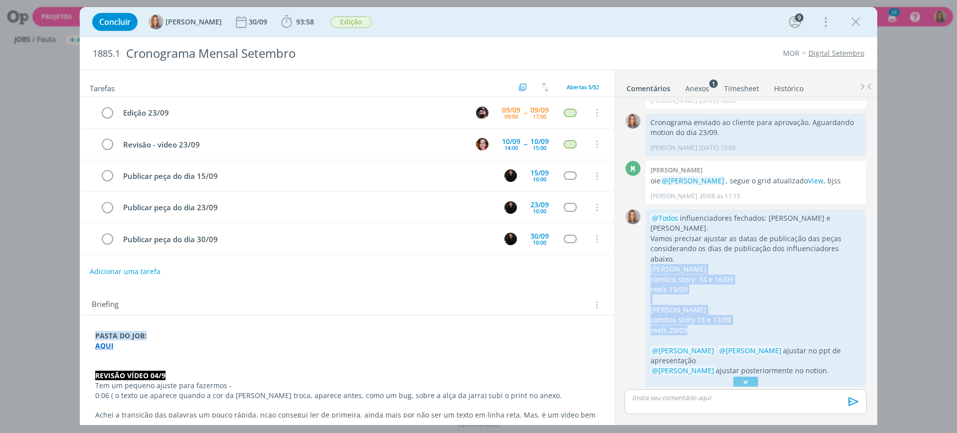
drag, startPoint x: 699, startPoint y: 317, endPoint x: 651, endPoint y: 261, distance: 73.9
click at [651, 261] on div "@Todos influenciadores fechados: [PERSON_NAME] e [PERSON_NAME]. Vamos precisar …" at bounding box center [756, 304] width 210 height 183
copy div "[PERSON_NAME] combos story: 14 e 16/09 reels 19/09 [PERSON_NAME] combos story 1…"
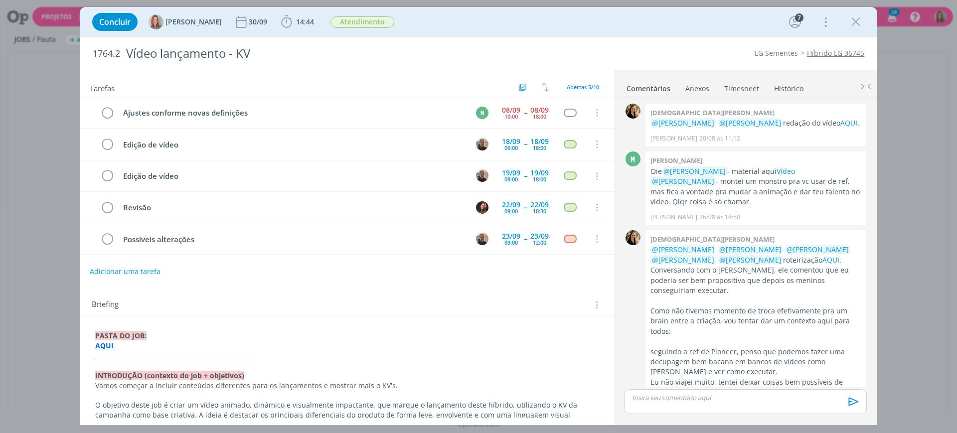
scroll to position [304, 0]
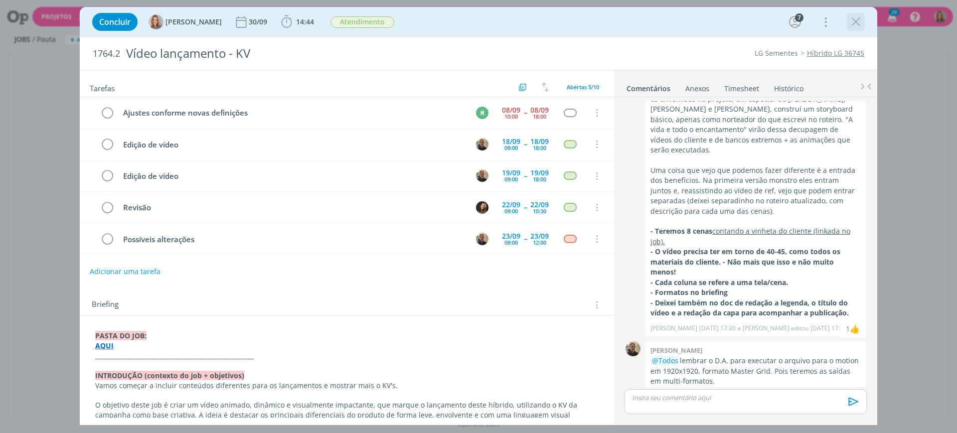
click at [853, 19] on icon "dialog" at bounding box center [855, 21] width 15 height 15
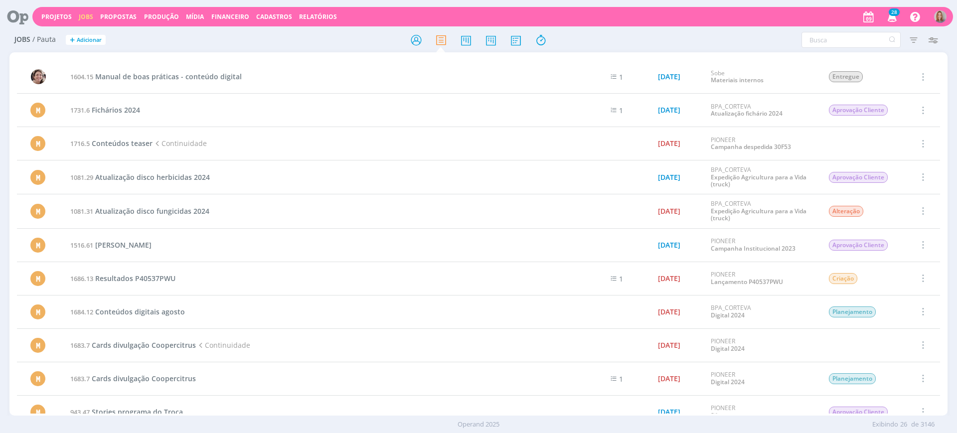
click at [24, 13] on icon at bounding box center [14, 16] width 20 height 19
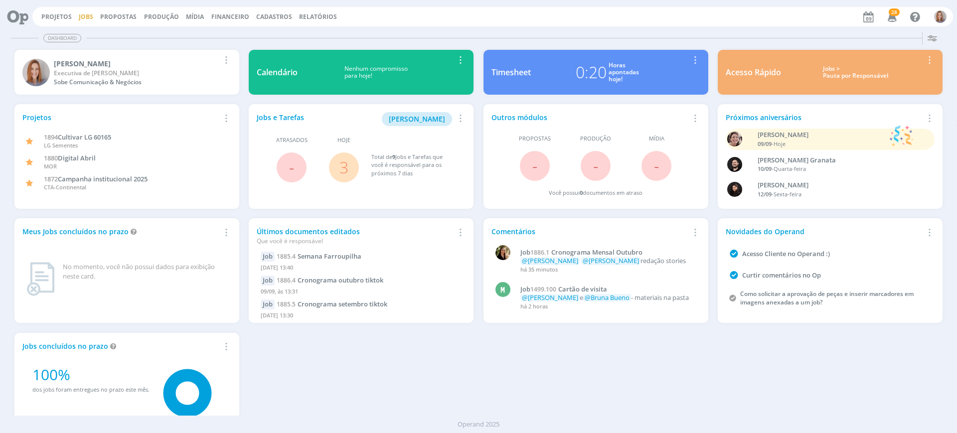
click at [85, 20] on link "Jobs" at bounding box center [86, 16] width 14 height 8
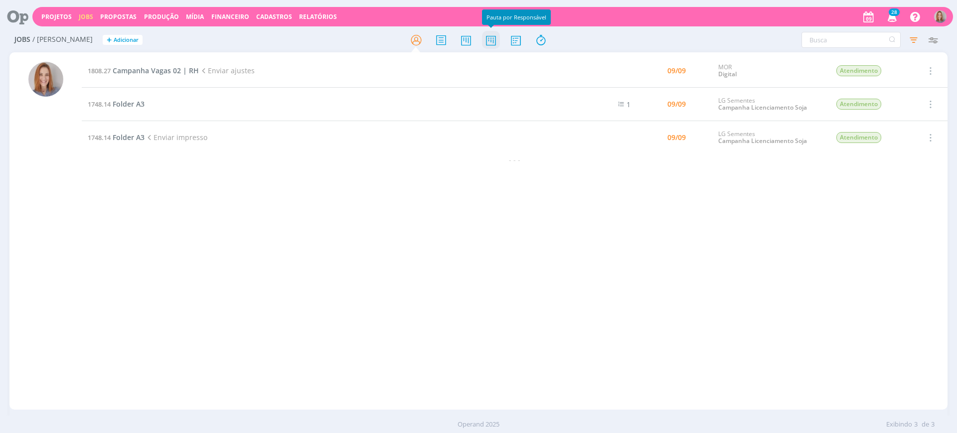
click at [483, 42] on icon at bounding box center [491, 39] width 18 height 19
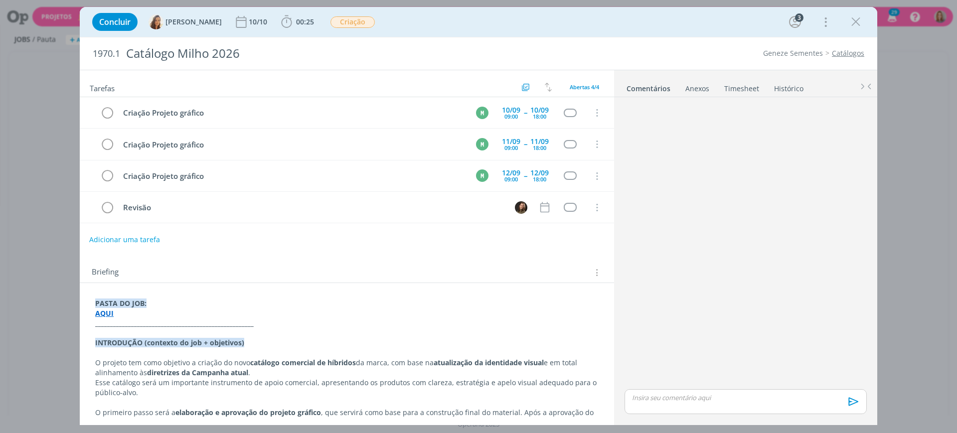
click at [132, 237] on button "Adicionar uma tarefa" at bounding box center [124, 239] width 71 height 17
click at [153, 242] on input "dialog" at bounding box center [281, 239] width 368 height 14
click at [489, 234] on icon "dialog" at bounding box center [494, 239] width 12 height 12
type input "Acompanhamento"
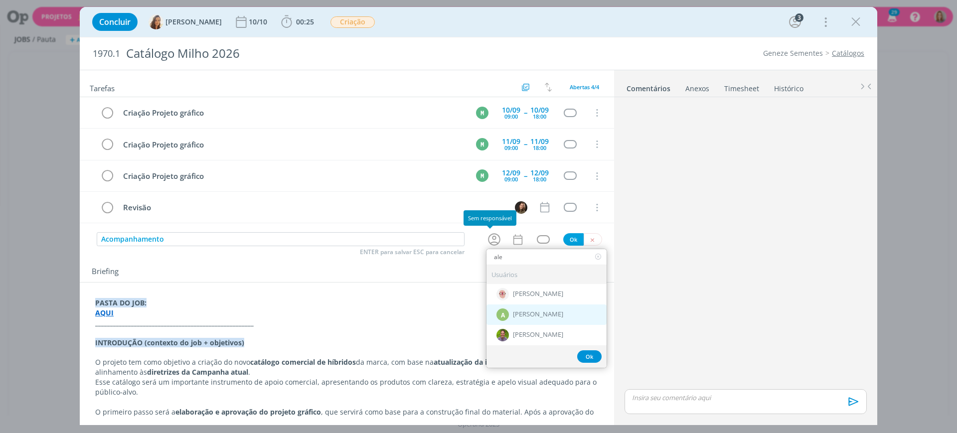
type input "ale"
click at [544, 318] on span "[PERSON_NAME]" at bounding box center [538, 315] width 50 height 8
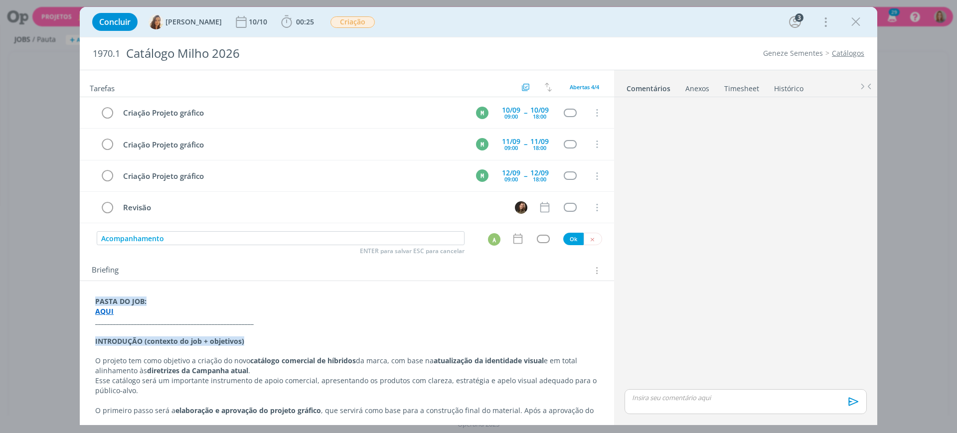
click at [513, 245] on div "Acompanhamento ENTER para salvar ESC para cancelar A Ok" at bounding box center [347, 238] width 534 height 15
click at [513, 244] on icon "dialog" at bounding box center [517, 238] width 13 height 13
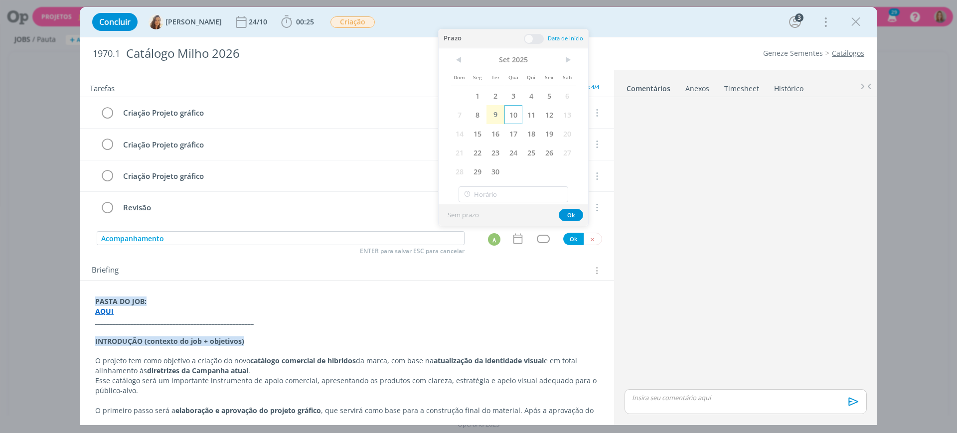
click at [520, 112] on span "10" at bounding box center [513, 114] width 18 height 19
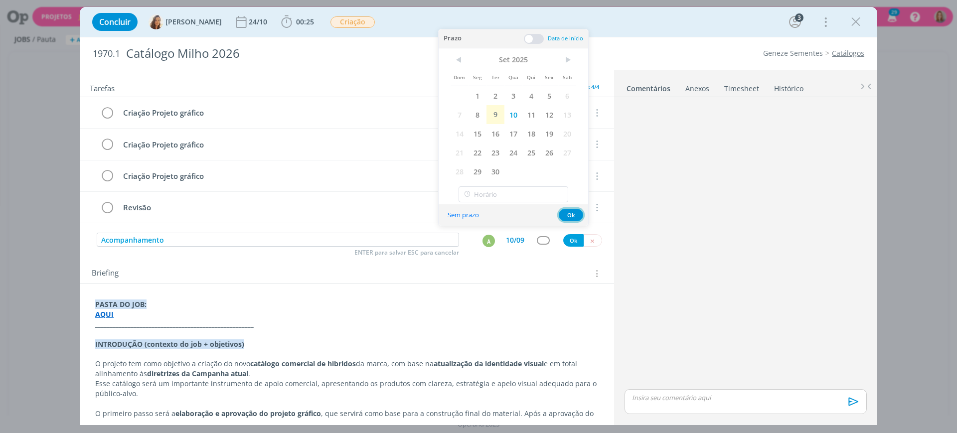
click at [565, 209] on button "Ok" at bounding box center [571, 215] width 24 height 12
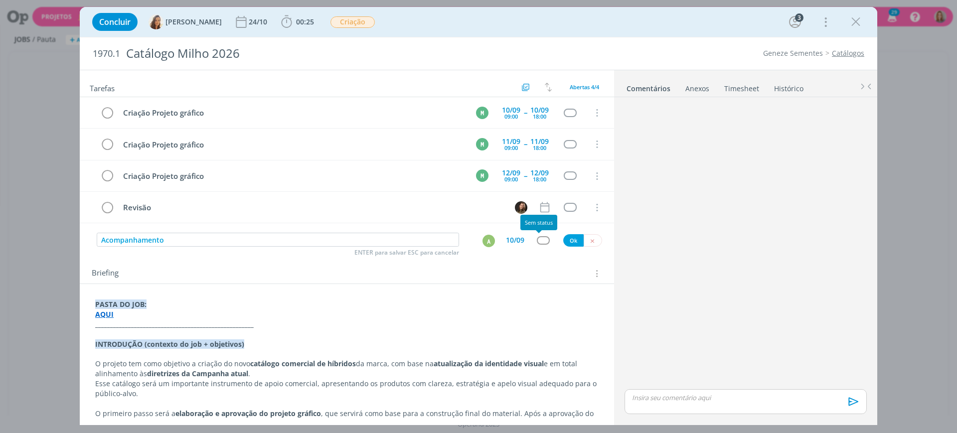
click at [541, 241] on div "dialog" at bounding box center [543, 240] width 12 height 8
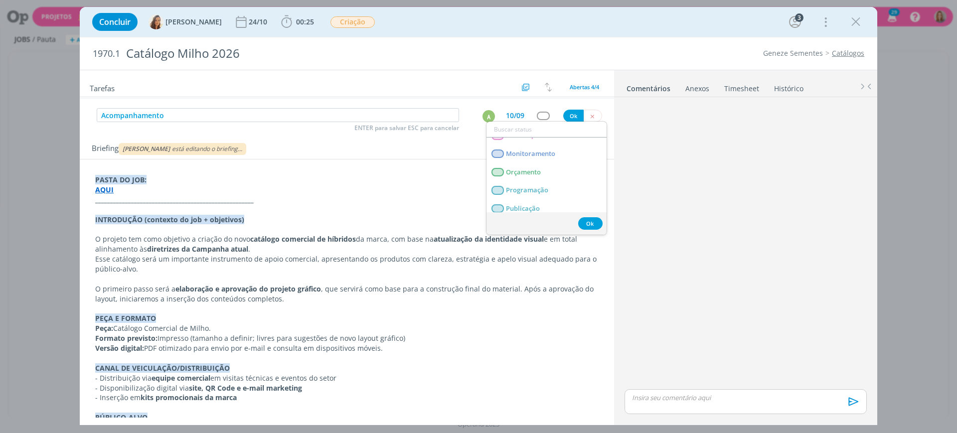
scroll to position [156, 0]
click at [535, 153] on span "Monitoramento" at bounding box center [530, 156] width 49 height 8
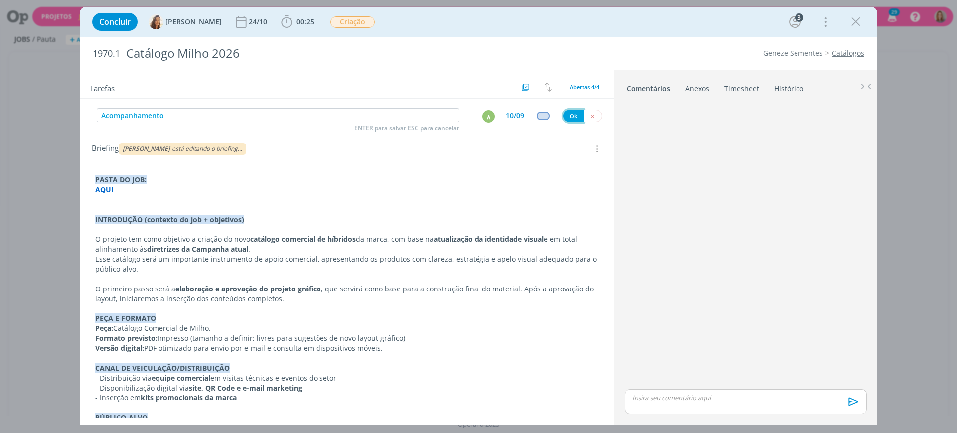
click at [565, 114] on button "Ok" at bounding box center [573, 116] width 20 height 12
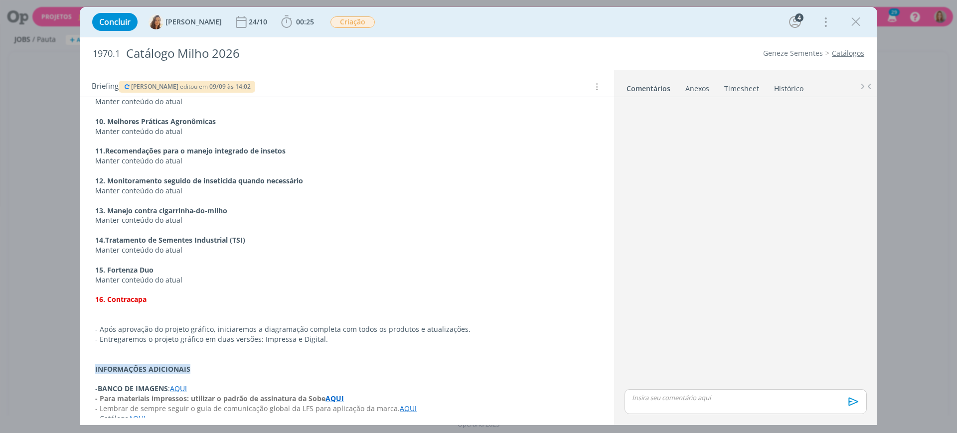
scroll to position [1030, 0]
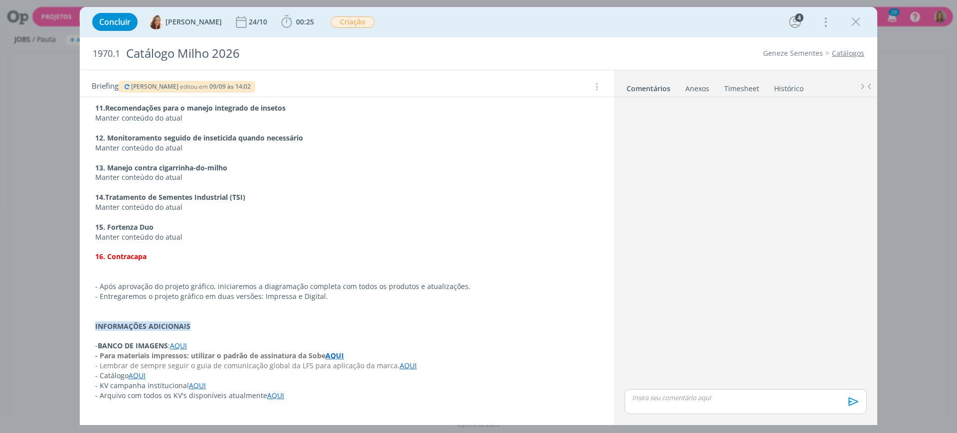
click at [112, 337] on p "dialog" at bounding box center [346, 336] width 503 height 10
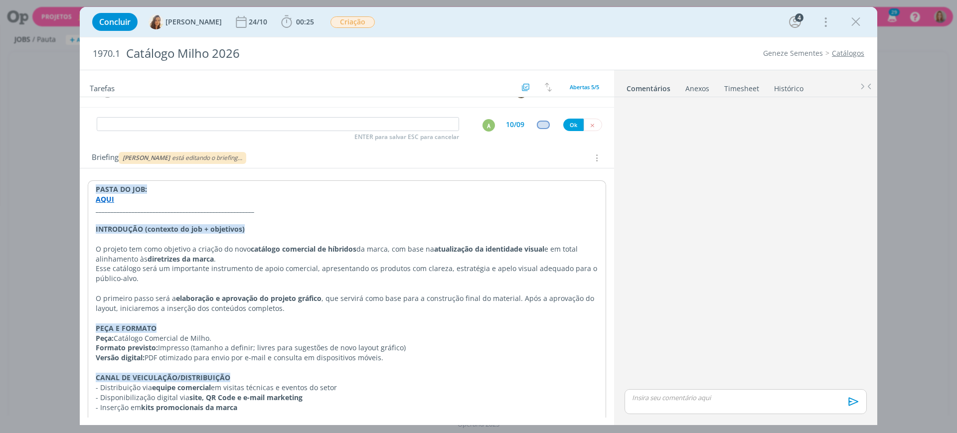
scroll to position [0, 0]
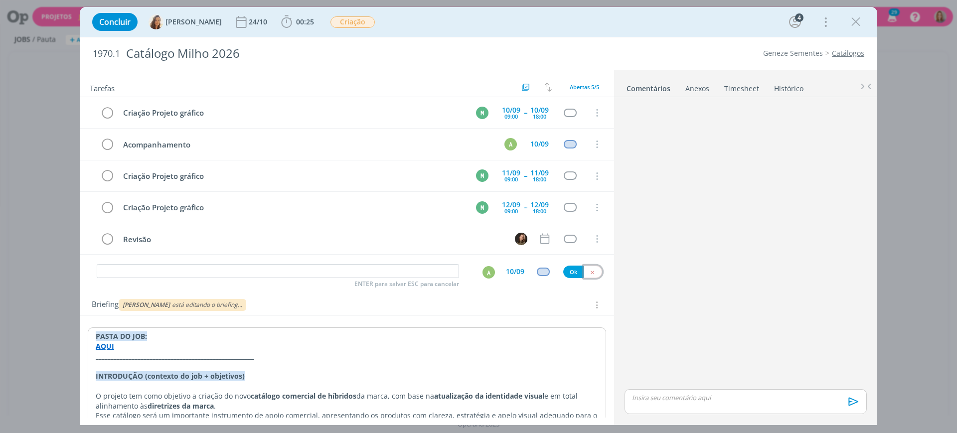
click at [589, 271] on icon "dialog" at bounding box center [592, 272] width 6 height 6
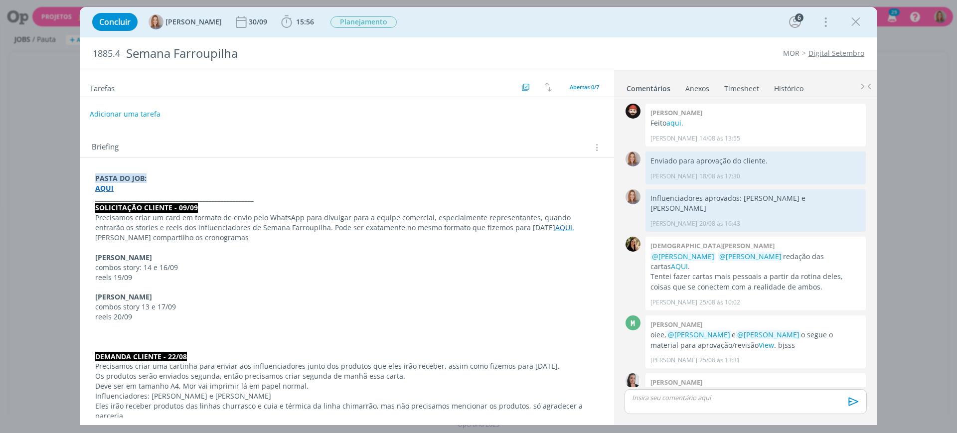
scroll to position [149, 0]
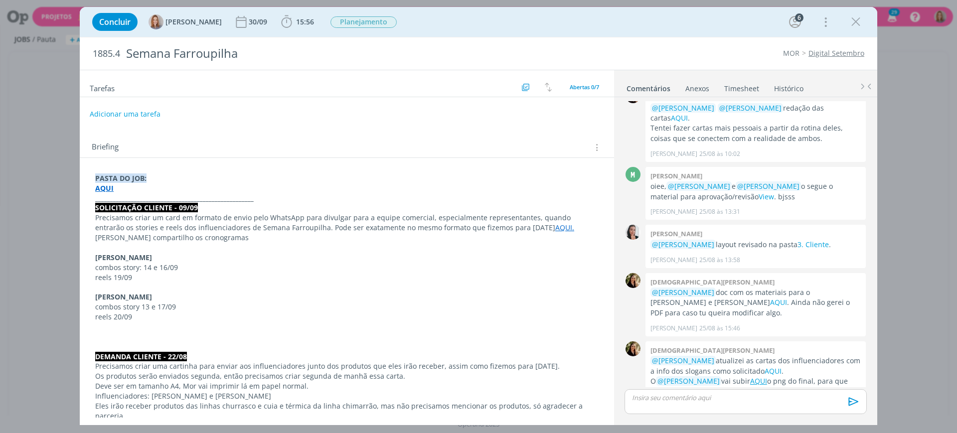
click at [100, 187] on strong "AQUI" at bounding box center [104, 187] width 18 height 9
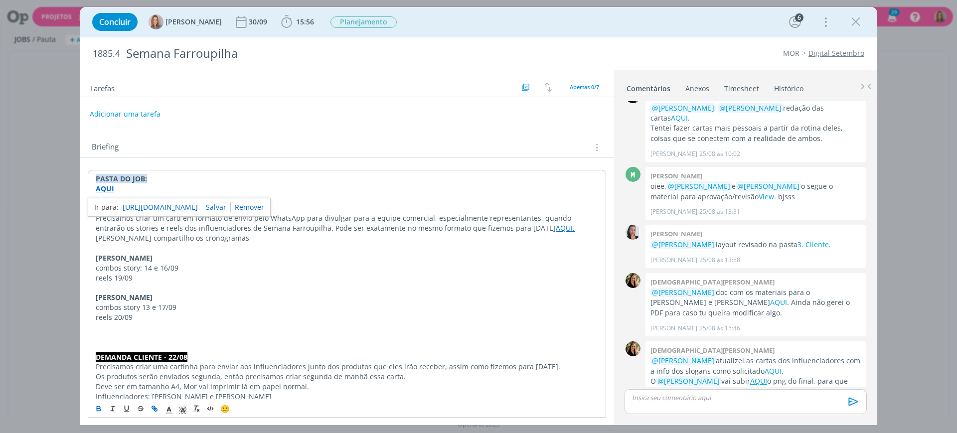
click at [131, 201] on link "[URL][DOMAIN_NAME]" at bounding box center [160, 207] width 75 height 13
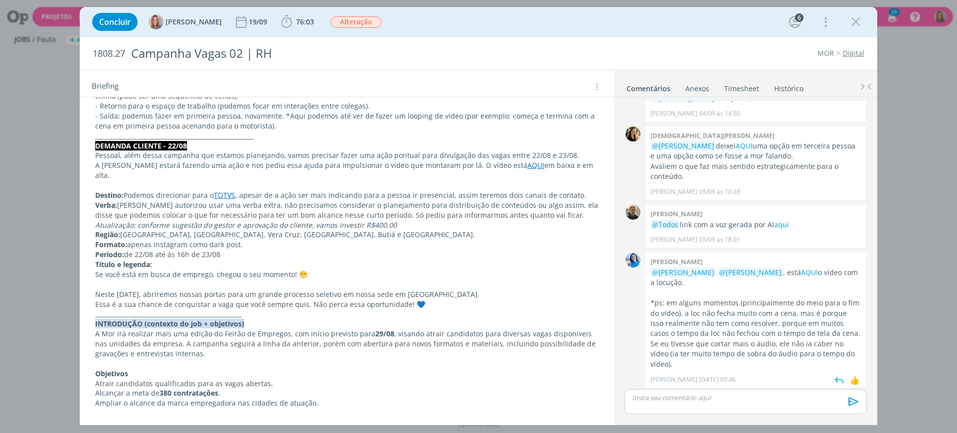
scroll to position [1089, 0]
click at [347, 240] on p "Formato: apenas Instagram como dark post." at bounding box center [346, 245] width 503 height 10
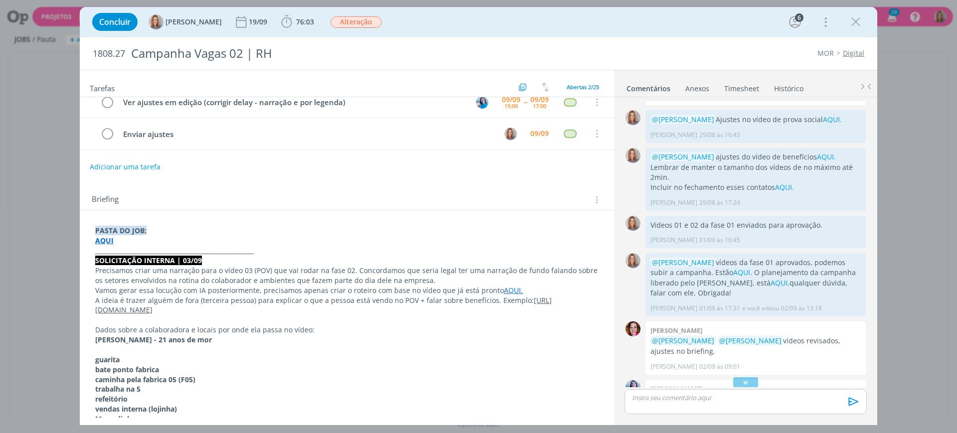
scroll to position [0, 0]
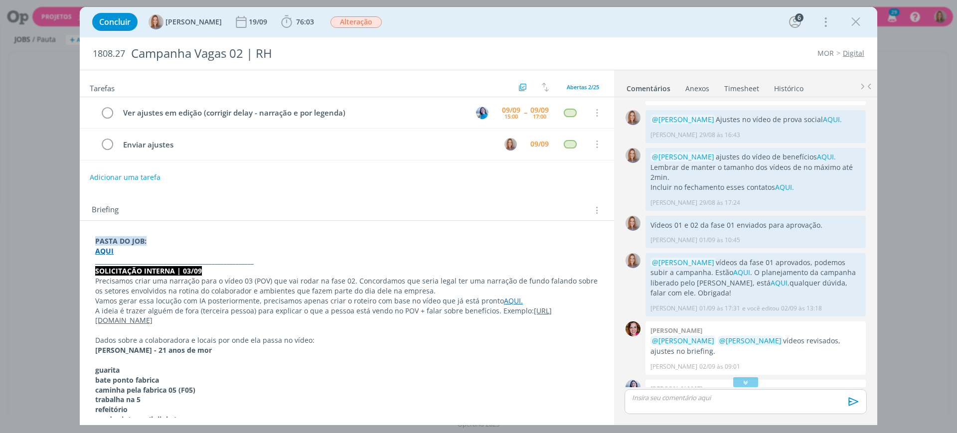
click at [476, 185] on div "Adicionar uma tarefa" at bounding box center [347, 177] width 534 height 18
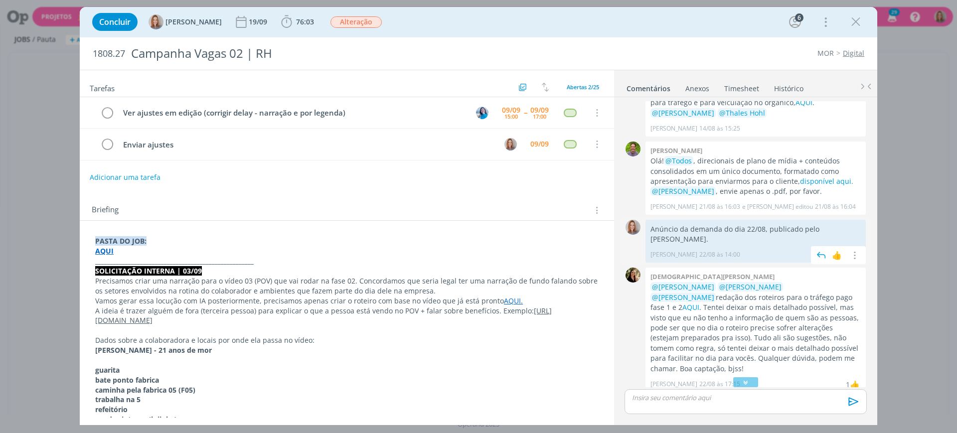
scroll to position [93, 0]
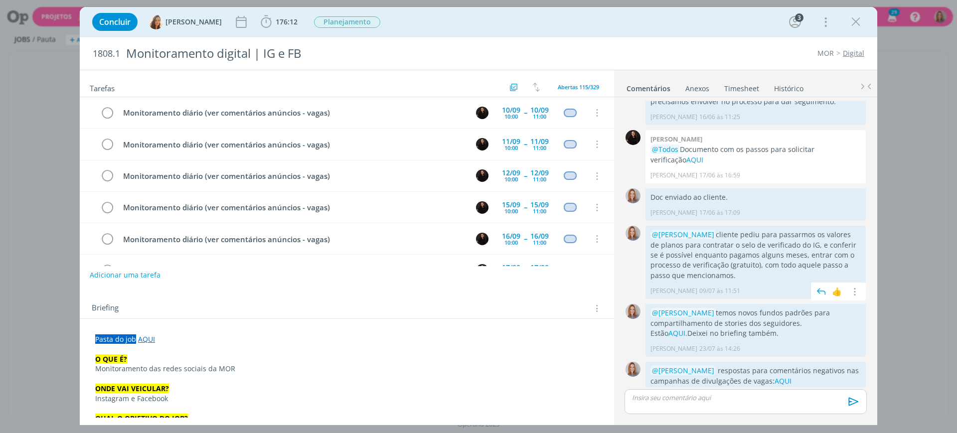
scroll to position [931, 0]
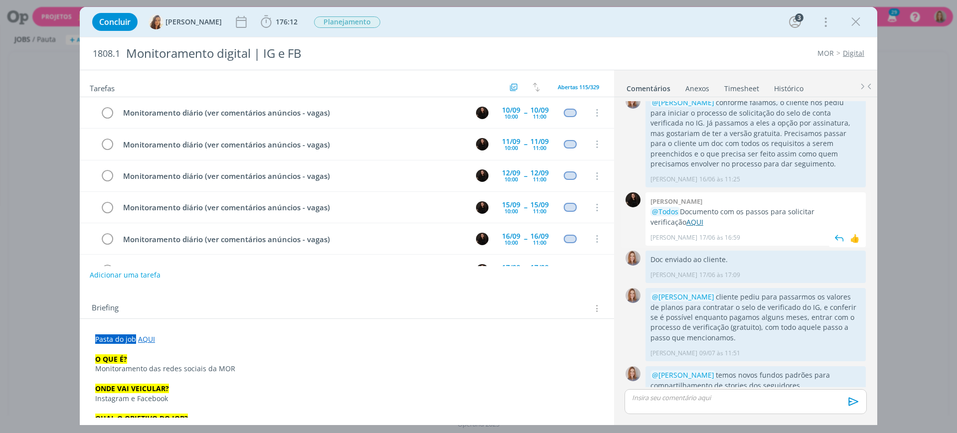
click at [686, 217] on link "AQUI" at bounding box center [694, 221] width 17 height 9
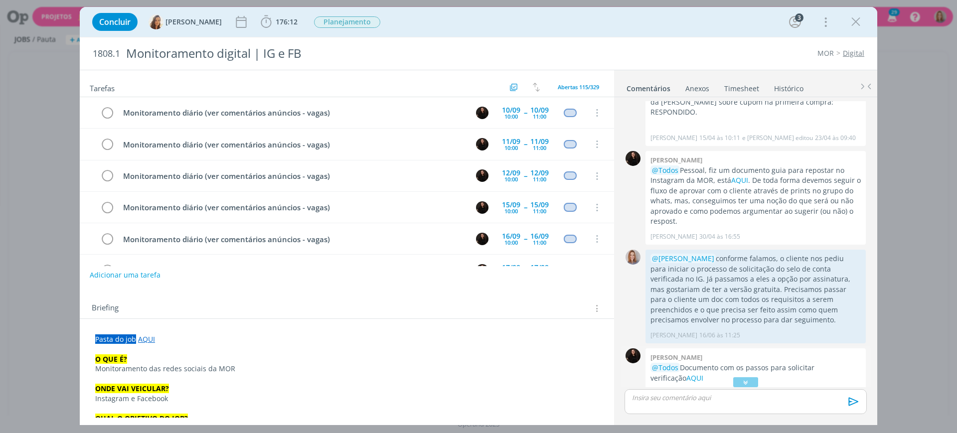
scroll to position [744, 0]
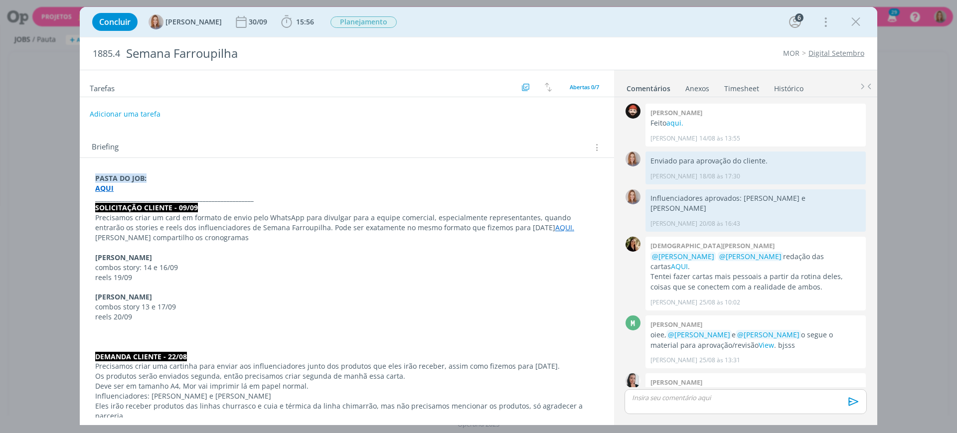
scroll to position [149, 0]
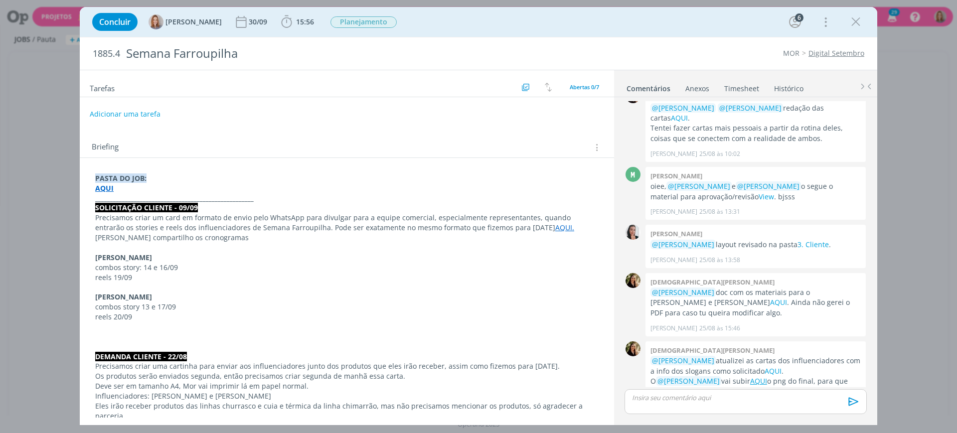
click at [420, 134] on div "Briefing Briefings Predefinidos Versões do Briefing Ver Briefing do Projeto" at bounding box center [347, 144] width 534 height 27
click at [858, 31] on div "Concluir Amanda Oliveira 30/09 15:56 Iniciar Apontar Data * 09/09/2025 Horas * …" at bounding box center [478, 22] width 783 height 24
click at [858, 29] on button "dialog" at bounding box center [855, 21] width 15 height 15
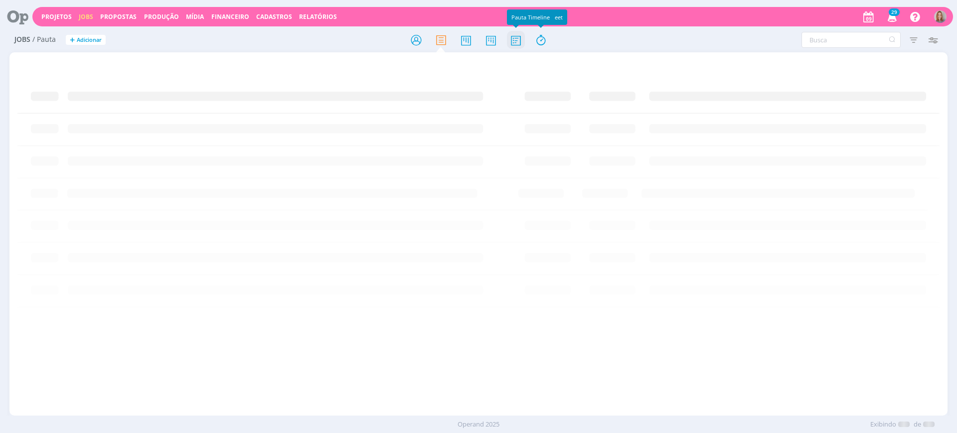
click at [514, 39] on icon at bounding box center [516, 39] width 18 height 19
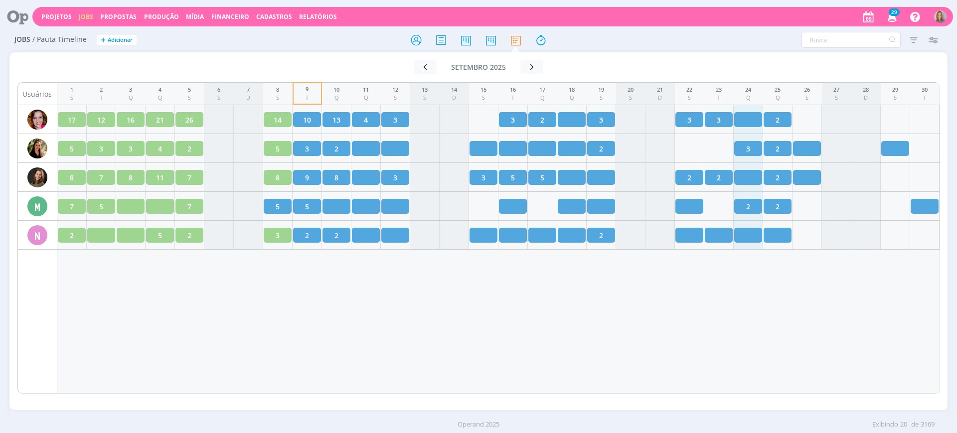
click at [535, 317] on div "1 S 2 T 3 Q 4 Q 5 S 6 S 7 D 8 S 9 T 10 Q 11 Q 12 S 13 S 14 D 15 S 16 T 17 Q 18 …" at bounding box center [498, 238] width 883 height 312
click at [939, 40] on icon "button" at bounding box center [933, 40] width 18 height 18
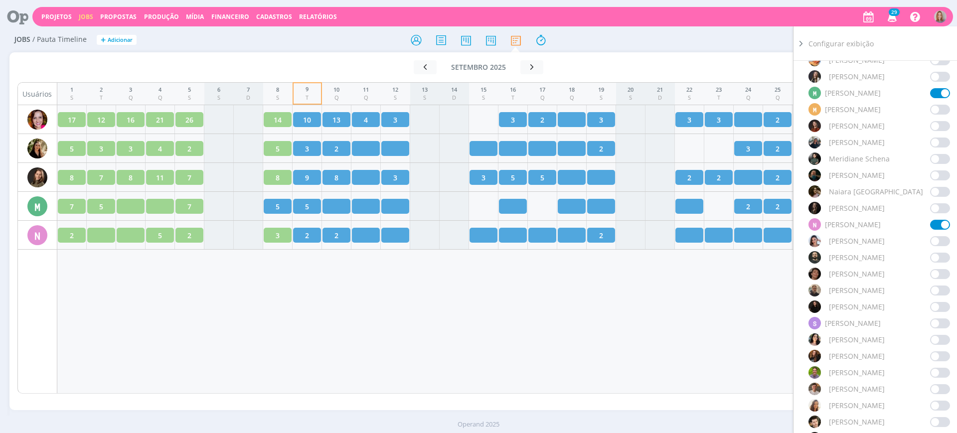
scroll to position [882, 0]
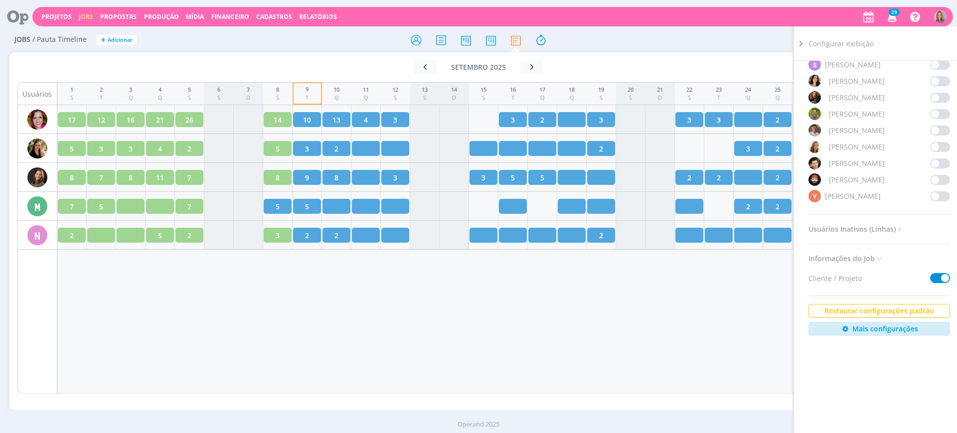
click at [939, 195] on span at bounding box center [940, 196] width 20 height 10
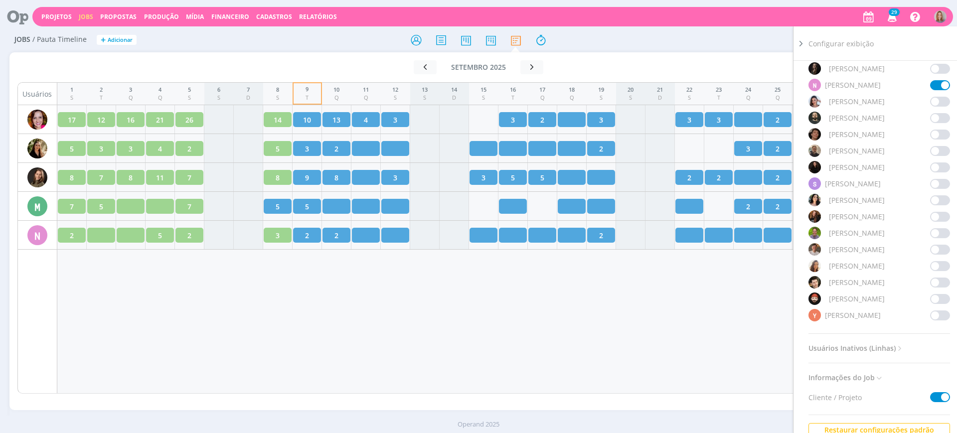
scroll to position [757, 0]
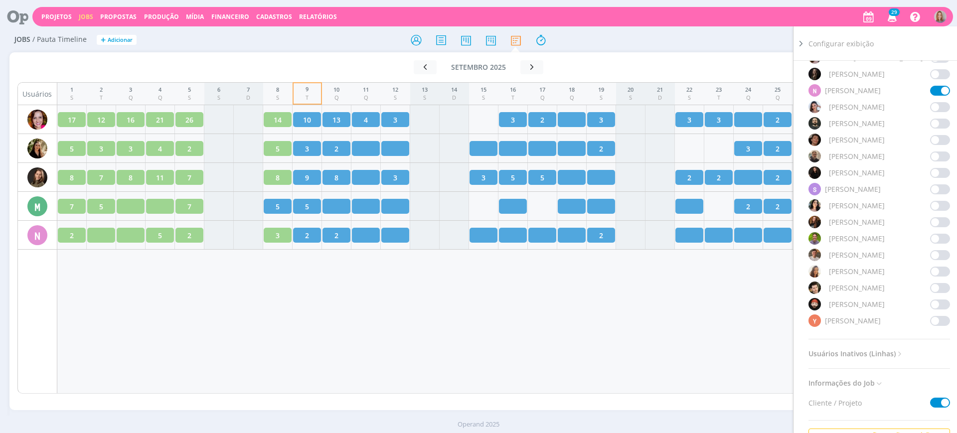
click at [940, 290] on span at bounding box center [940, 288] width 20 height 10
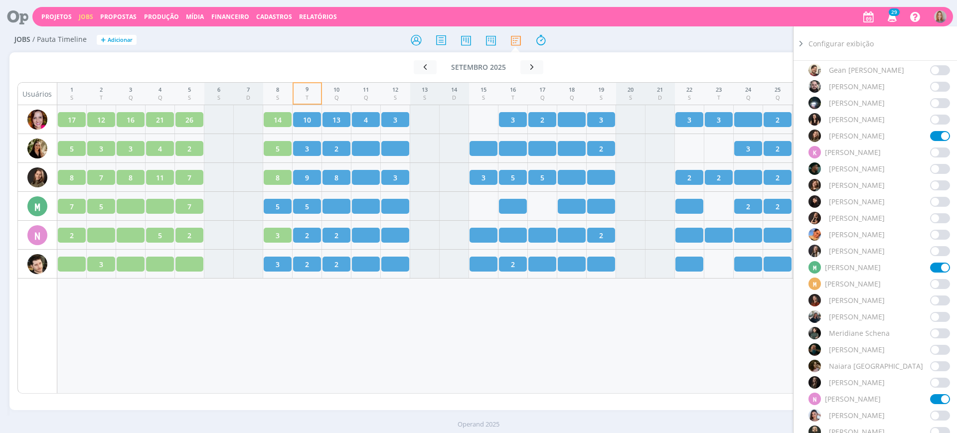
scroll to position [446, 0]
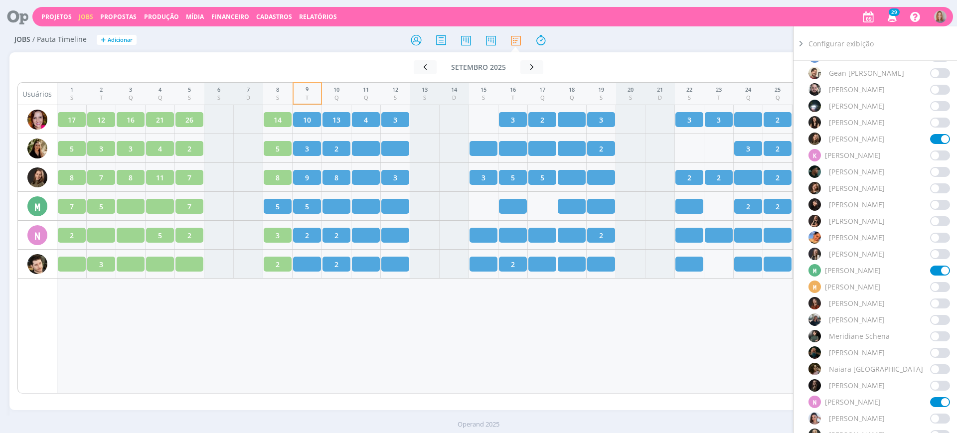
click at [368, 337] on div "1 S 2 T 3 Q 4 Q 5 S 6 S 7 D 8 S 9 T 10 Q 11 Q 12 S 13 S 14 D 15 S 16 T 17 Q 18 …" at bounding box center [498, 238] width 883 height 312
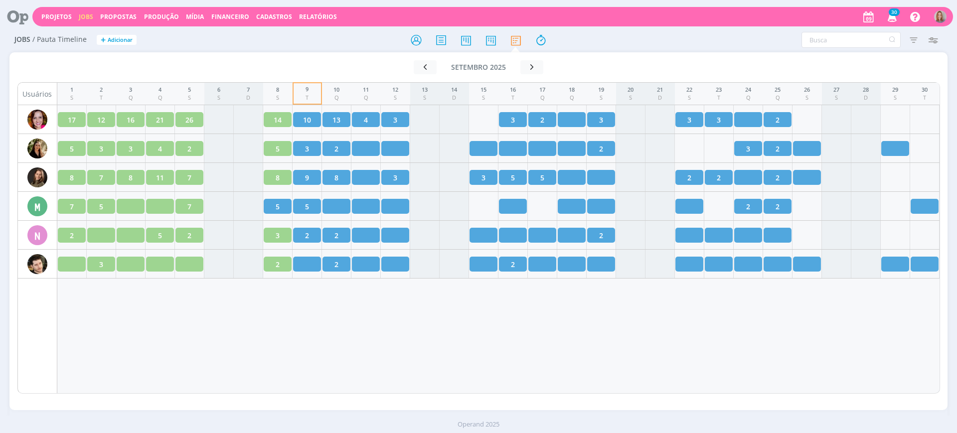
click at [475, 321] on div "1 S 2 T 3 Q 4 Q 5 S 6 S 7 D 8 S 9 T 10 Q 11 Q 12 S 13 S 14 D 15 S 16 T 17 Q 18 …" at bounding box center [498, 238] width 883 height 312
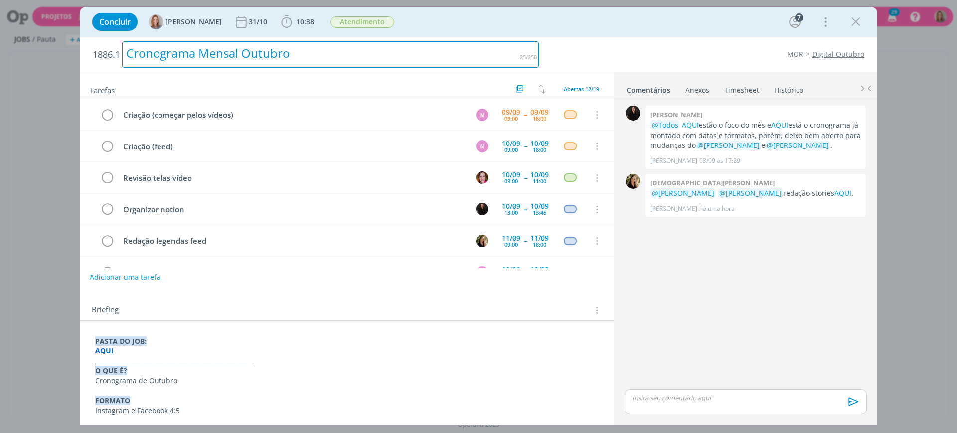
click at [547, 44] on div "1886.1 Cronograma Mensal Outubro MOR Digital Outubro" at bounding box center [479, 54] width 798 height 34
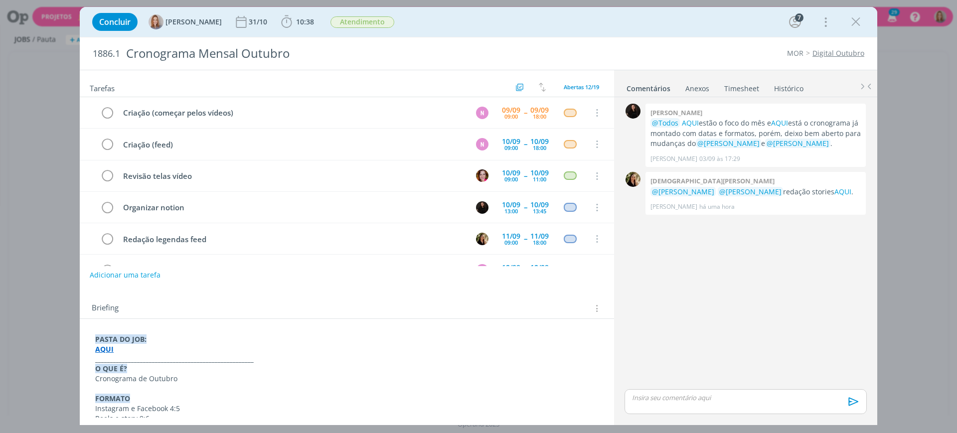
click at [669, 54] on div "MOR Digital Outubro" at bounding box center [707, 53] width 326 height 10
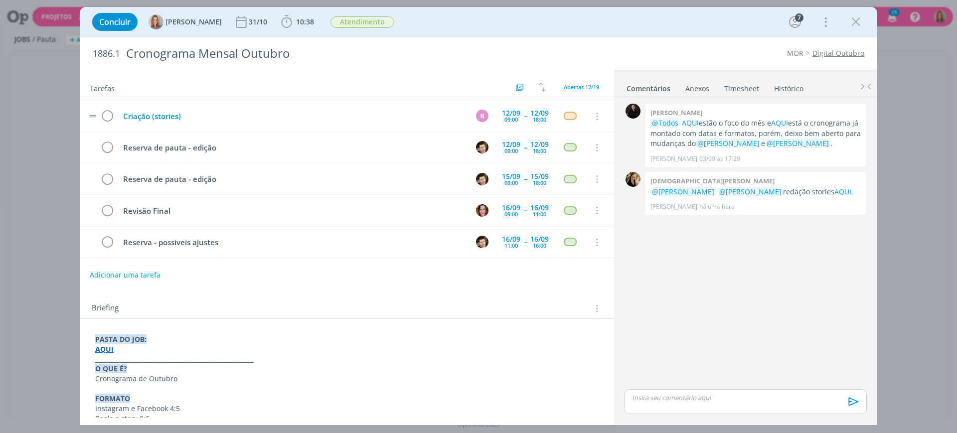
scroll to position [155, 0]
click at [112, 349] on strong "AQUI" at bounding box center [104, 348] width 18 height 9
click at [107, 346] on strong "AQUI" at bounding box center [105, 349] width 18 height 9
click at [140, 368] on link "https://sobeae.sharepoint.com/:f:/s/SOBEAE/EhG2_-KGXeVDh_V8Z79out8BlvyBvwhTBapd…" at bounding box center [160, 368] width 75 height 13
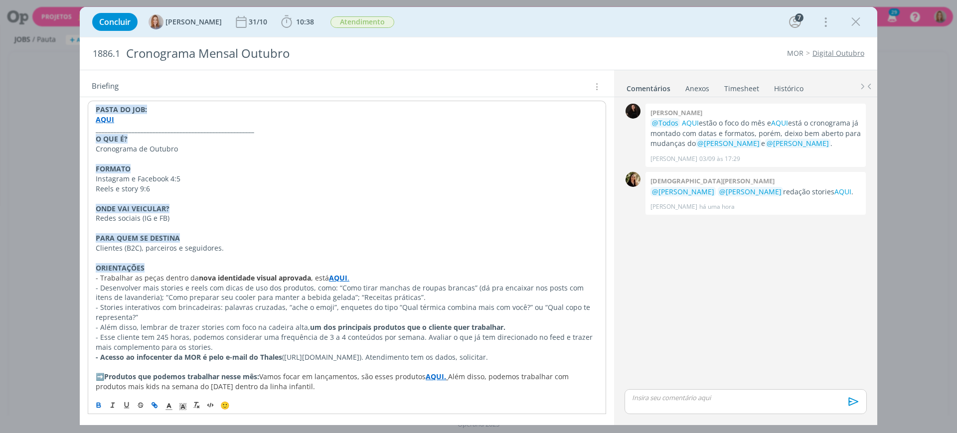
scroll to position [231, 0]
click at [402, 292] on p "- Desenvolver mais stories e reels com dicas de uso dos produtos, como: “Como t…" at bounding box center [347, 293] width 502 height 20
click at [458, 294] on p "- Desenvolver mais stories e reels com dicas de uso dos produtos, como: “Como t…" at bounding box center [347, 293] width 502 height 20
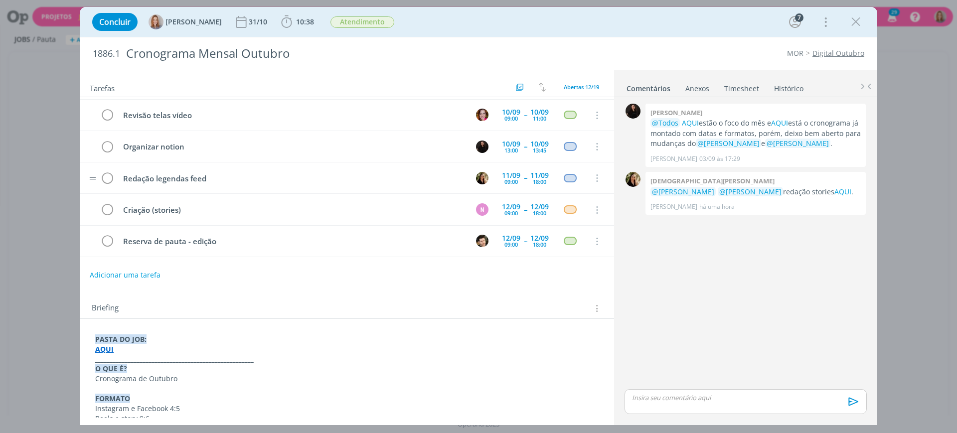
scroll to position [0, 0]
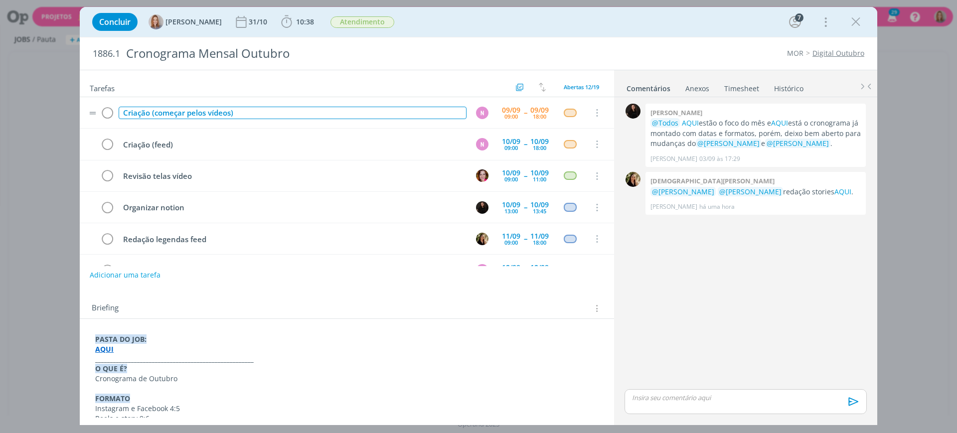
click at [258, 113] on div "Criação (começar pelos vídeos)" at bounding box center [293, 113] width 348 height 12
click at [231, 112] on div "Criação (começar pelos vídeos)" at bounding box center [293, 113] width 348 height 12
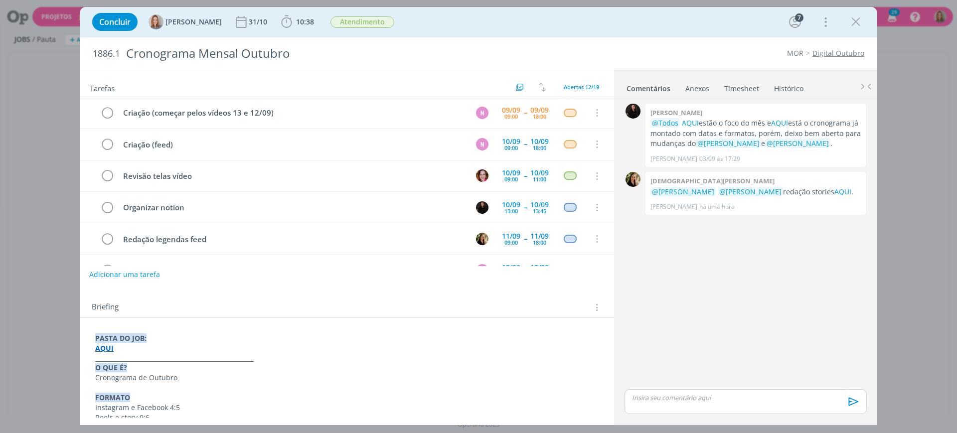
click at [122, 276] on button "Adicionar uma tarefa" at bounding box center [124, 274] width 71 height 17
click at [155, 274] on input "dialog" at bounding box center [281, 274] width 368 height 14
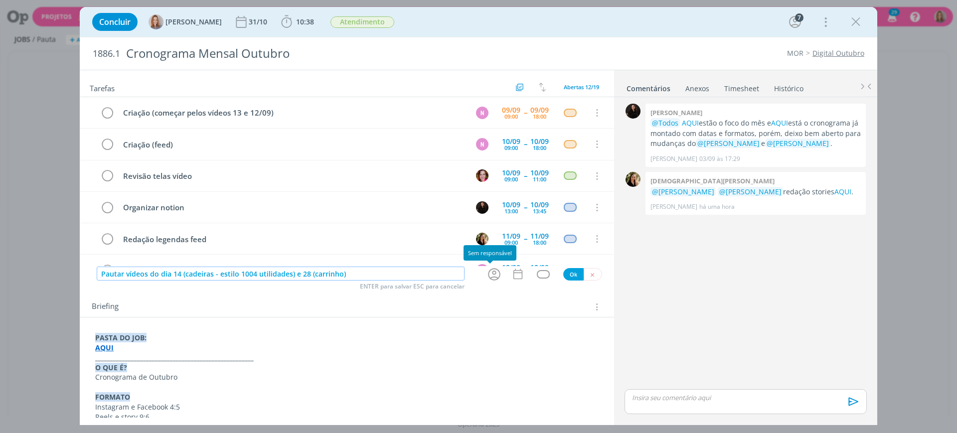
click at [492, 280] on icon "dialog" at bounding box center [494, 274] width 15 height 15
type input "Pautar vídeos do dia 14 (cadeiras - estilo 1004 utilidades) e 28 (carrinho)"
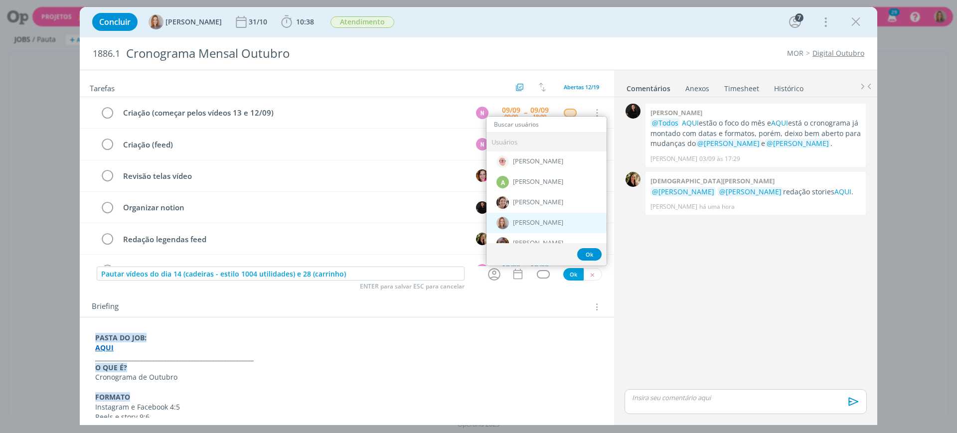
click at [520, 228] on div "[PERSON_NAME]" at bounding box center [547, 223] width 120 height 20
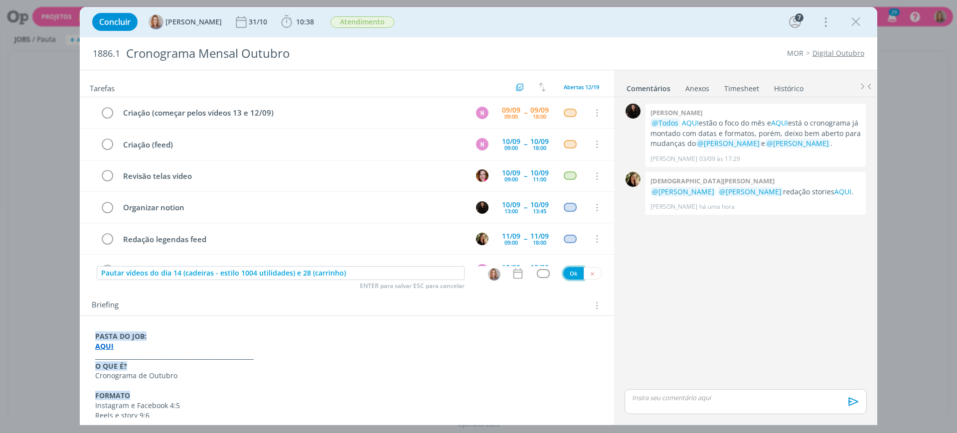
click at [568, 271] on button "Ok" at bounding box center [573, 273] width 20 height 12
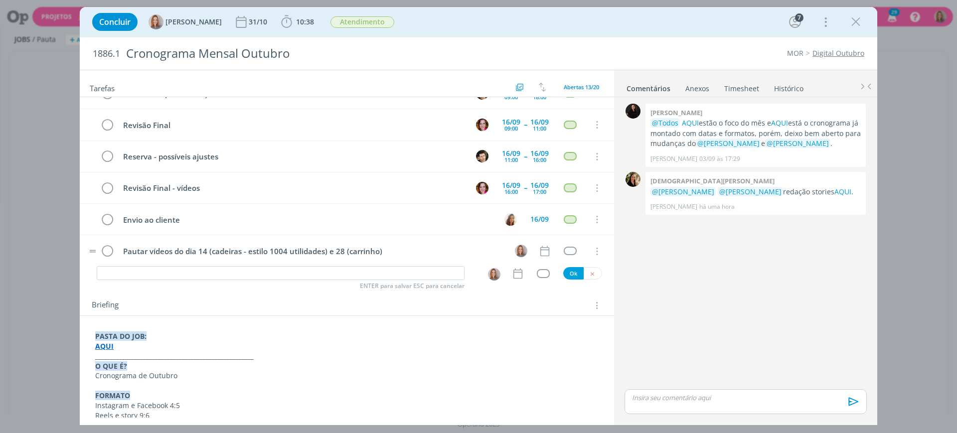
click at [334, 265] on tr "Pautar vídeos do dia 14 (cadeiras - estilo 1004 utilidades) e 28 (carrinho) Can…" at bounding box center [347, 250] width 534 height 31
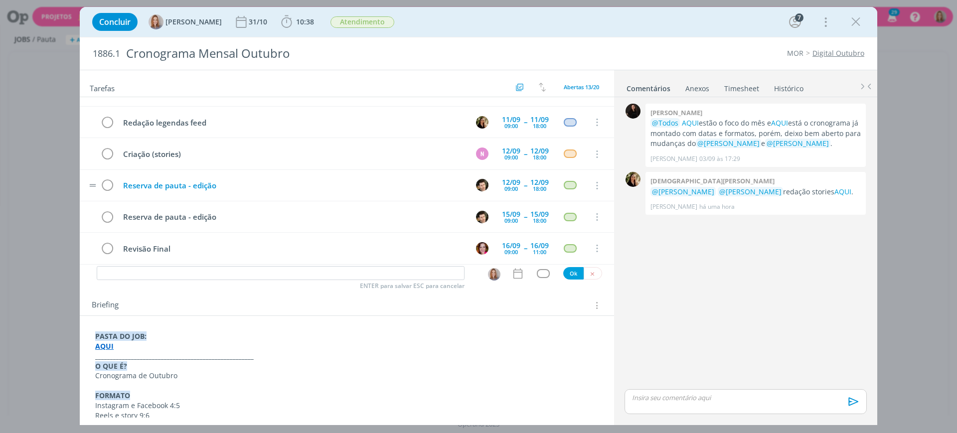
scroll to position [116, 0]
drag, startPoint x: 234, startPoint y: 183, endPoint x: 112, endPoint y: 181, distance: 122.1
click at [112, 181] on tr "Reserva de pauta - edição 12/09 09:00 -- 12/09 18:00 Cancelar" at bounding box center [347, 186] width 534 height 31
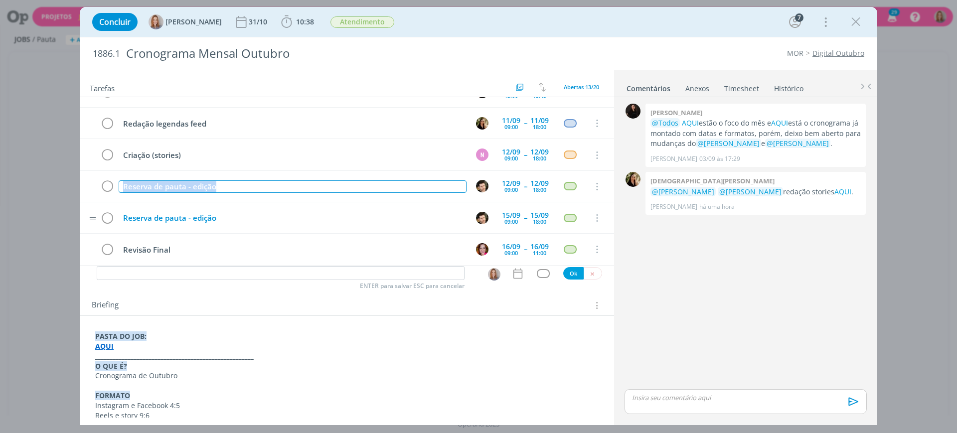
copy div "Reserva de pauta - edição"
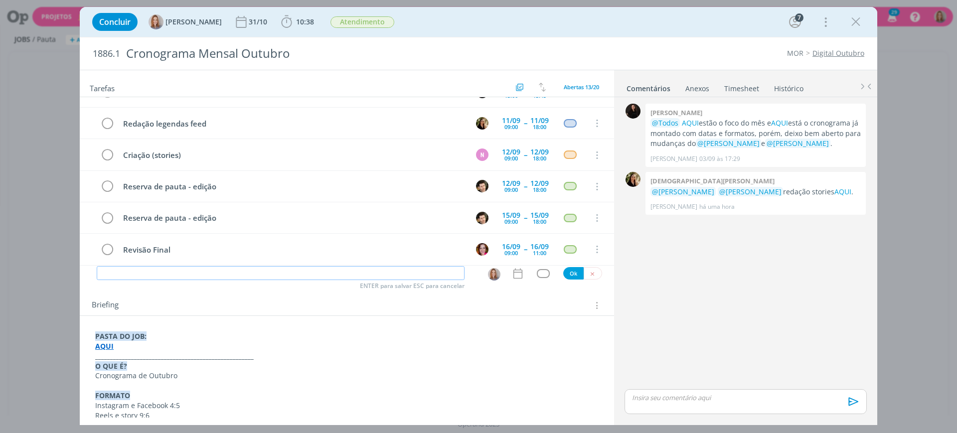
click at [197, 272] on input "dialog" at bounding box center [281, 273] width 368 height 14
paste input "Reserva de pauta - edição"
click at [496, 276] on button "dialog" at bounding box center [494, 274] width 13 height 13
type input "Reserva de pauta - edição"
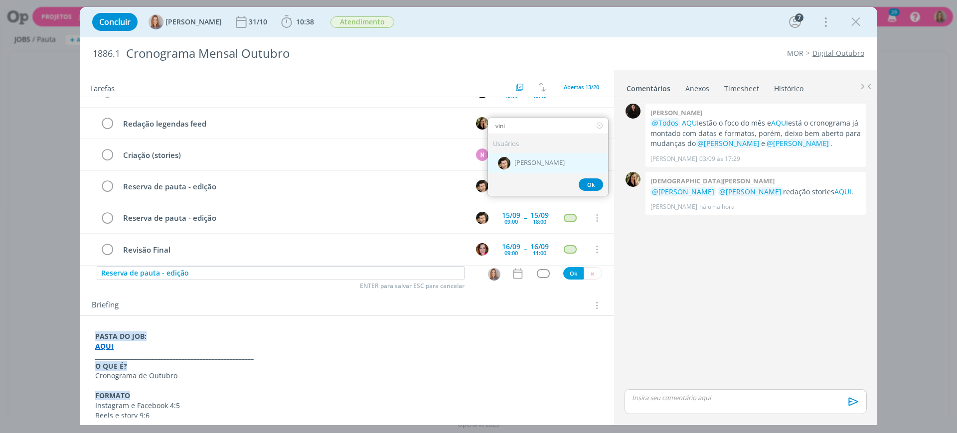
type input "vini"
click at [538, 159] on span "[PERSON_NAME]" at bounding box center [539, 163] width 50 height 8
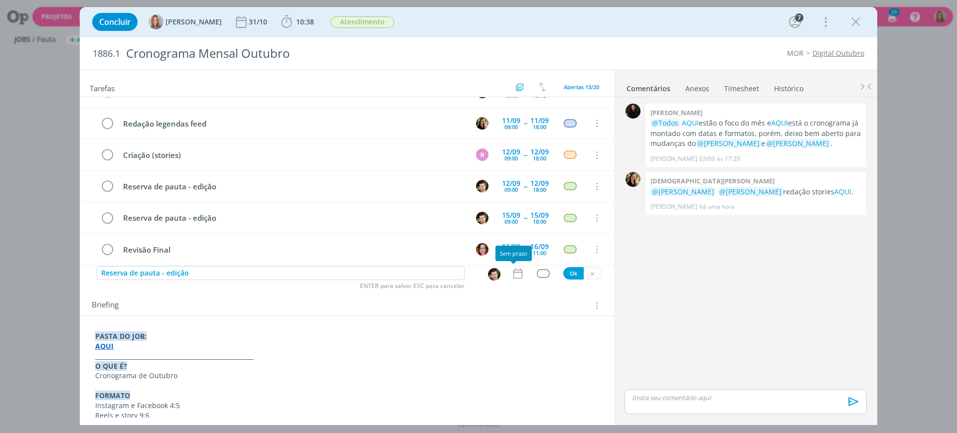
click at [511, 276] on icon "dialog" at bounding box center [517, 273] width 13 height 13
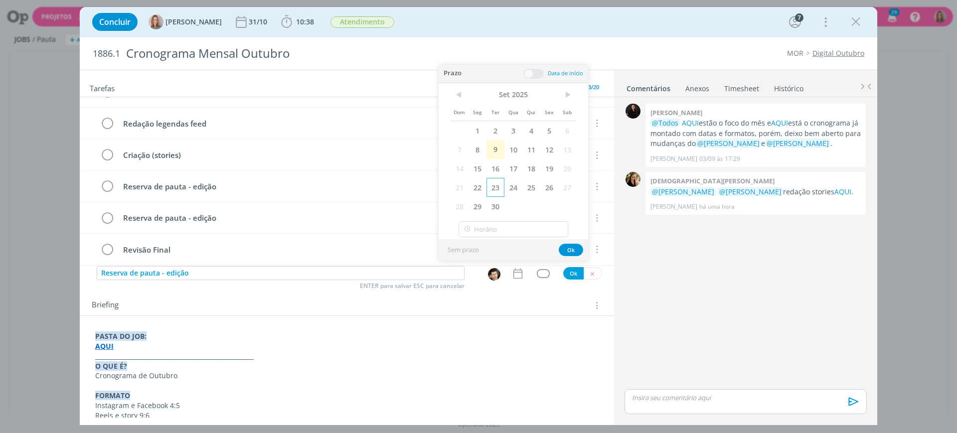
click at [499, 191] on span "23" at bounding box center [496, 187] width 18 height 19
click at [540, 74] on span at bounding box center [534, 74] width 20 height 10
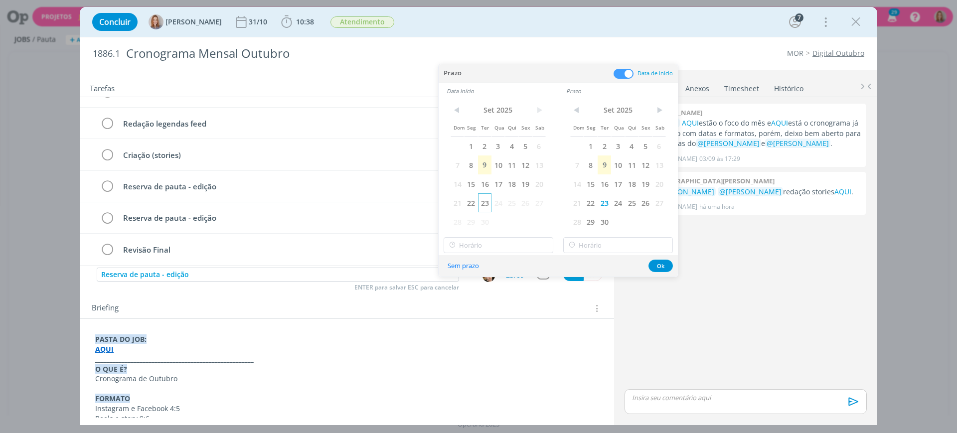
click at [485, 210] on span "23" at bounding box center [484, 202] width 13 height 19
click at [494, 245] on input "15:00" at bounding box center [499, 245] width 110 height 16
click at [474, 284] on div "09:00" at bounding box center [500, 288] width 112 height 18
type input "09:00"
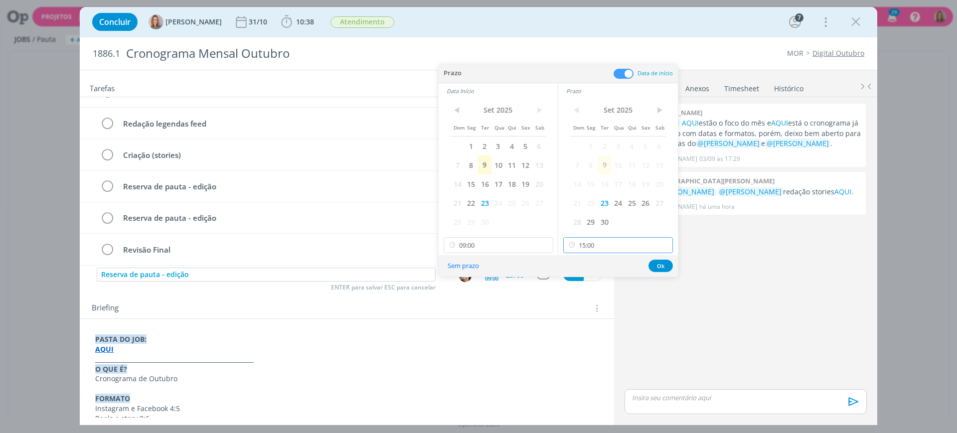
click at [593, 240] on input "15:00" at bounding box center [618, 245] width 110 height 16
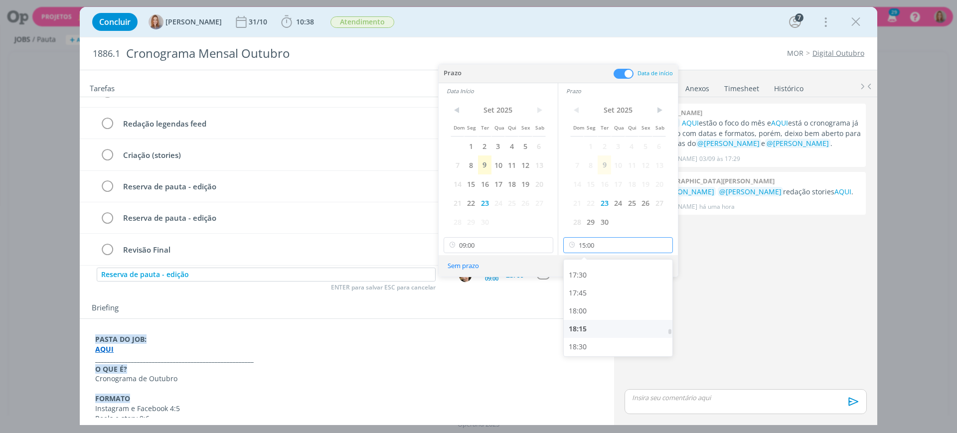
scroll to position [1250, 0]
click at [602, 313] on div "18:00" at bounding box center [620, 311] width 112 height 18
type input "18:00"
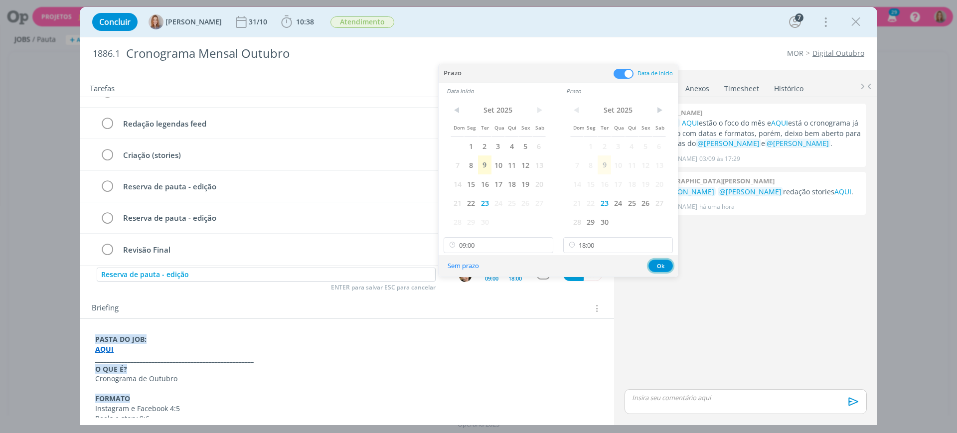
click at [661, 264] on button "Ok" at bounding box center [661, 266] width 24 height 12
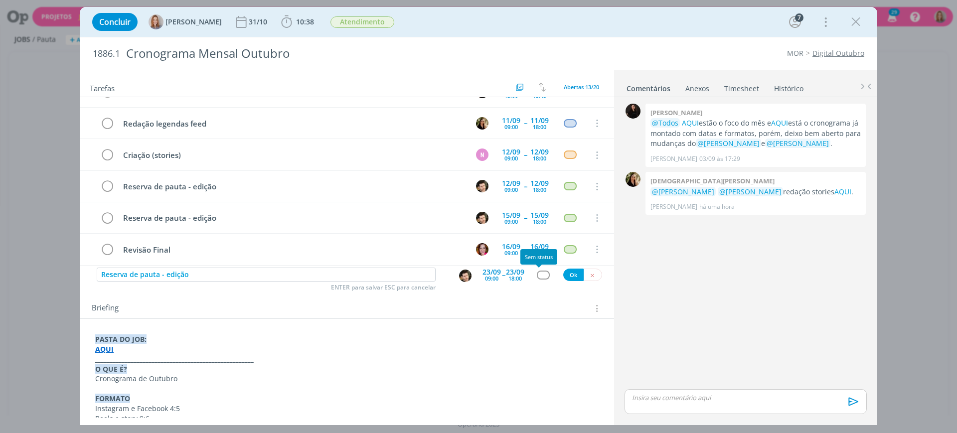
click at [539, 275] on div "dialog" at bounding box center [543, 275] width 12 height 8
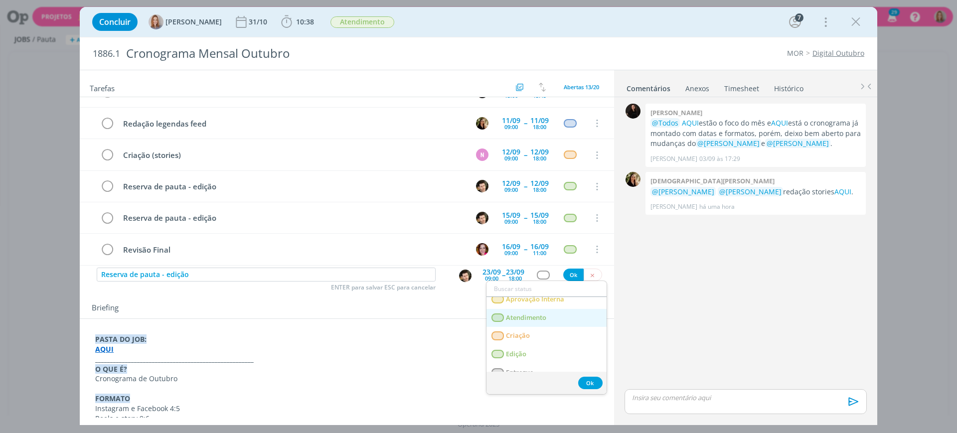
scroll to position [62, 0]
click at [525, 354] on span "Edição" at bounding box center [516, 353] width 20 height 8
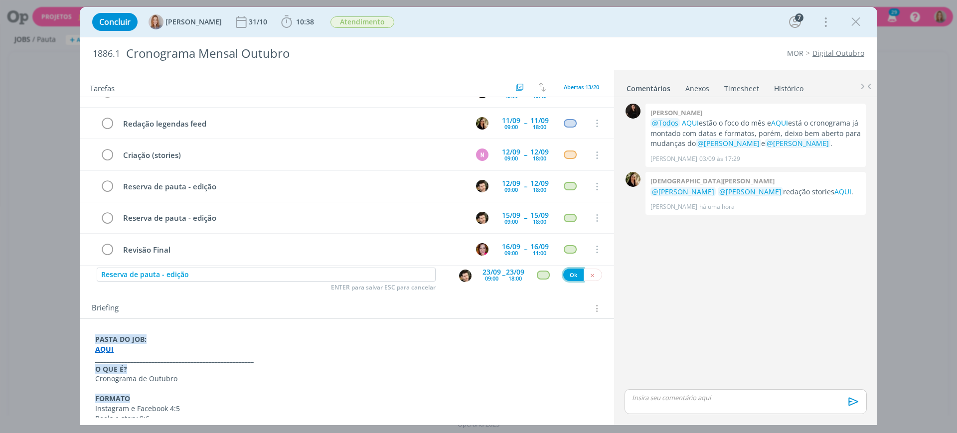
click at [566, 275] on button "Ok" at bounding box center [573, 275] width 20 height 12
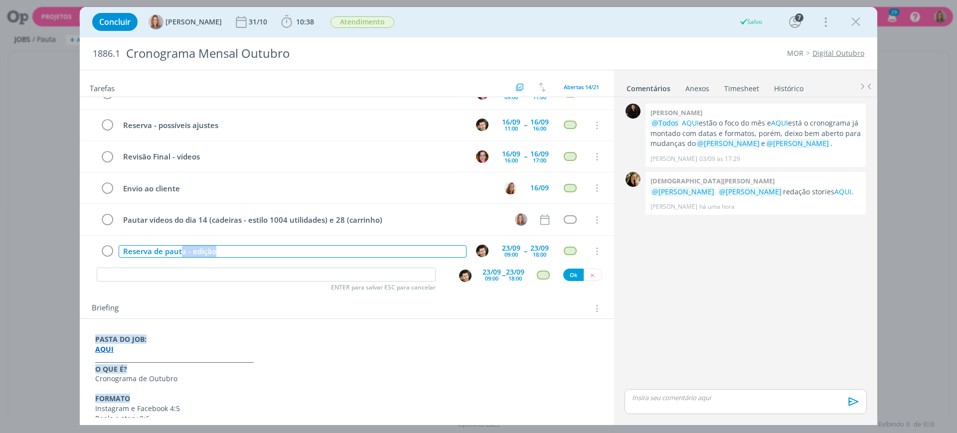
scroll to position [281, 0]
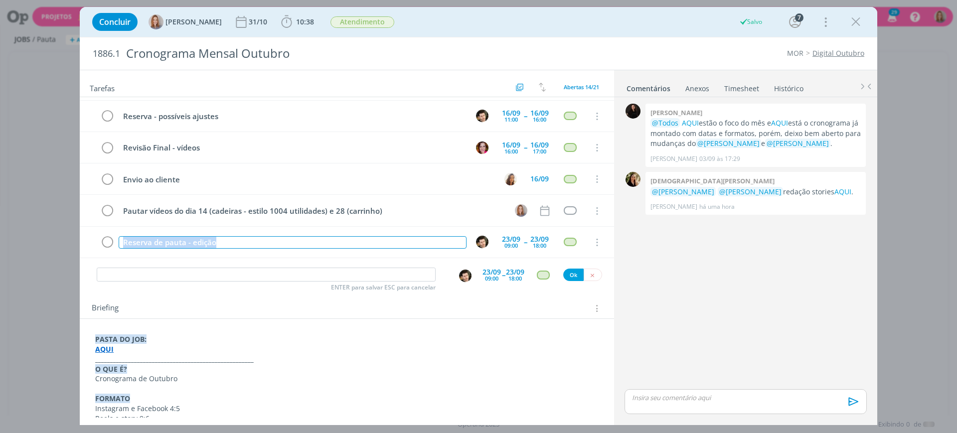
drag, startPoint x: 221, startPoint y: 252, endPoint x: 118, endPoint y: 260, distance: 103.5
click at [118, 260] on div "Criação (começar pelos vídeos 13 e 12/09) N 09/09 09:00 -- 09/09 18:00 Cancelar…" at bounding box center [347, 181] width 534 height 169
copy div "Reserva de pauta - edição"
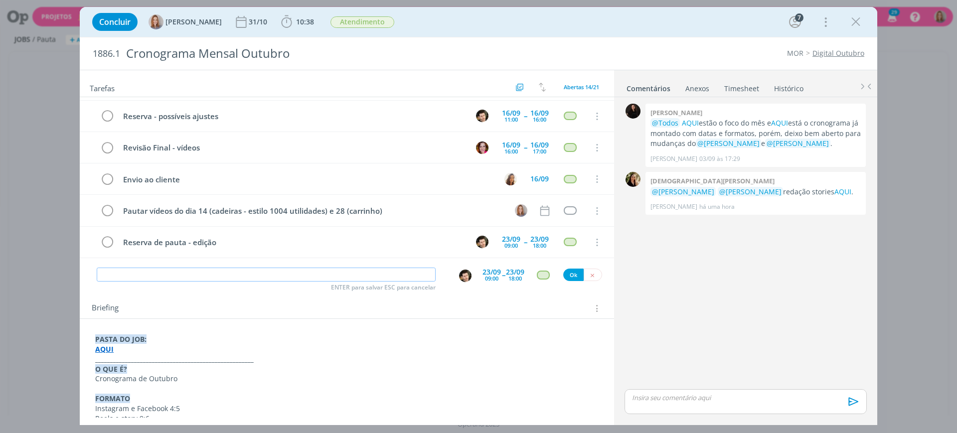
click at [156, 273] on input "dialog" at bounding box center [266, 275] width 339 height 14
paste input "Reserva de pauta - edição"
click at [459, 279] on img "dialog" at bounding box center [465, 276] width 12 height 12
type input "Reserva de pauta - edição"
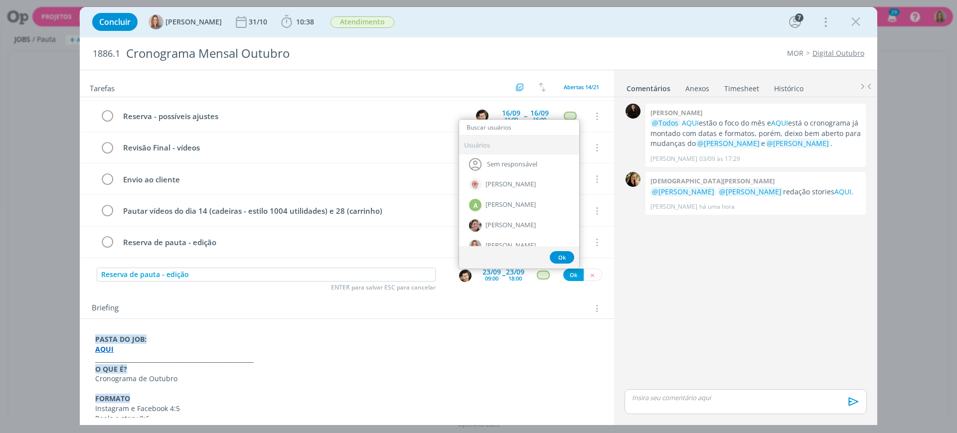
click at [494, 287] on div "Tarefas Usar Job de template Criar template a partir deste job Visualizar Templ…" at bounding box center [347, 243] width 534 height 347
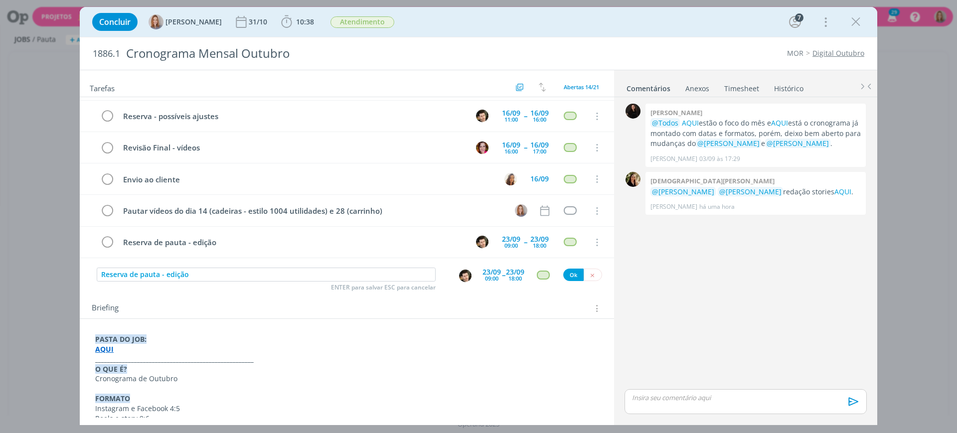
click at [491, 273] on div "23/09" at bounding box center [492, 272] width 18 height 7
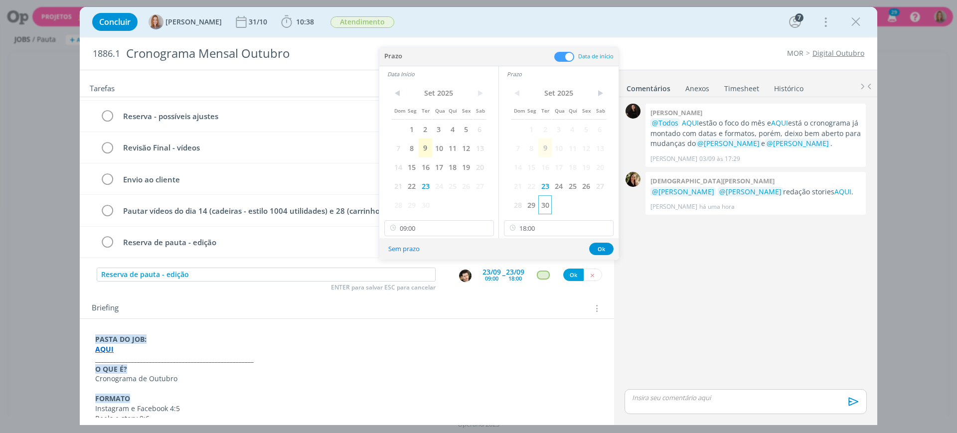
click at [543, 206] on span "30" at bounding box center [544, 204] width 13 height 19
drag, startPoint x: 424, startPoint y: 207, endPoint x: 572, endPoint y: 226, distance: 149.7
click at [424, 207] on span "30" at bounding box center [425, 204] width 13 height 19
click at [604, 248] on button "Ok" at bounding box center [601, 249] width 24 height 12
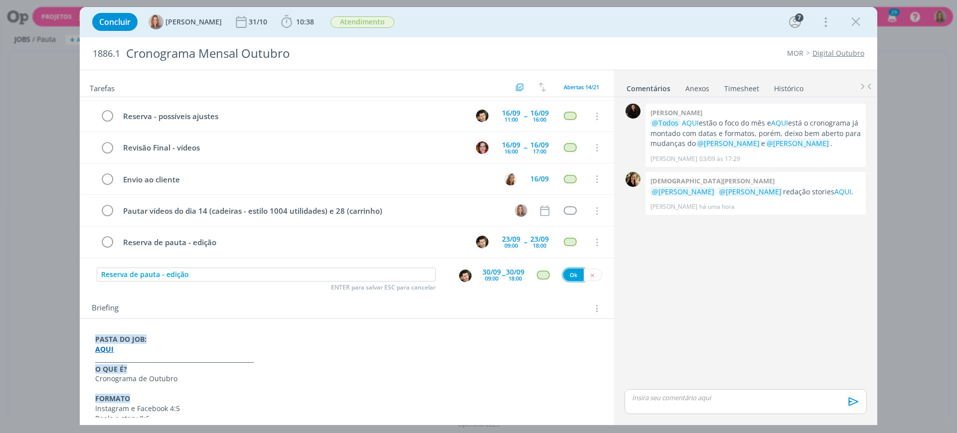
click at [570, 272] on button "Ok" at bounding box center [573, 275] width 20 height 12
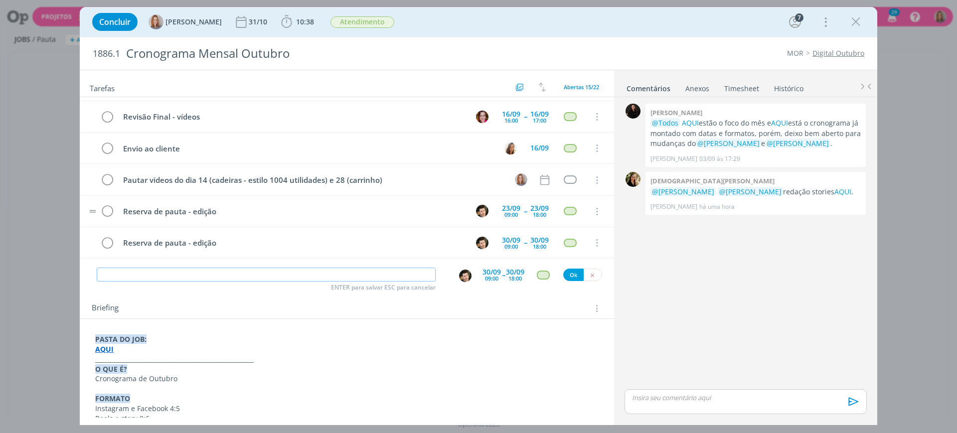
scroll to position [312, 0]
click at [306, 269] on input "dialog" at bounding box center [266, 275] width 339 height 14
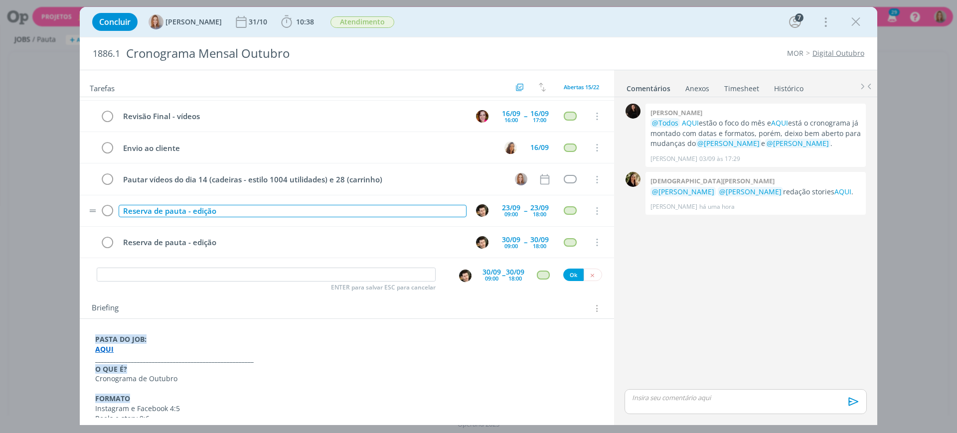
click at [230, 212] on div "Reserva de pauta - edição" at bounding box center [293, 211] width 348 height 12
drag, startPoint x: 273, startPoint y: 207, endPoint x: 218, endPoint y: 217, distance: 55.8
click at [218, 217] on td "Reserva de pauta - edição vídeo 14/09" at bounding box center [291, 210] width 348 height 17
copy div "vídeo 14/09"
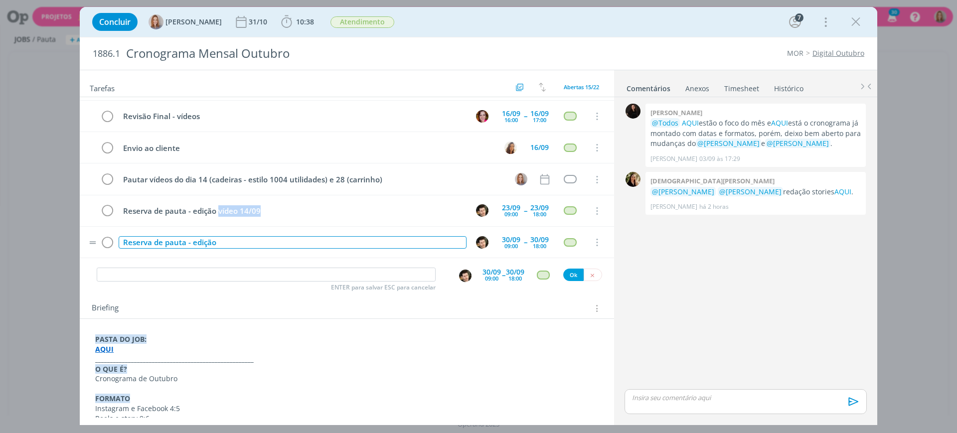
click at [229, 245] on div "Reserva de pauta - edição" at bounding box center [293, 242] width 348 height 12
click at [246, 240] on div "Reserva de pauta - edição vídeo 14/09" at bounding box center [293, 242] width 348 height 12
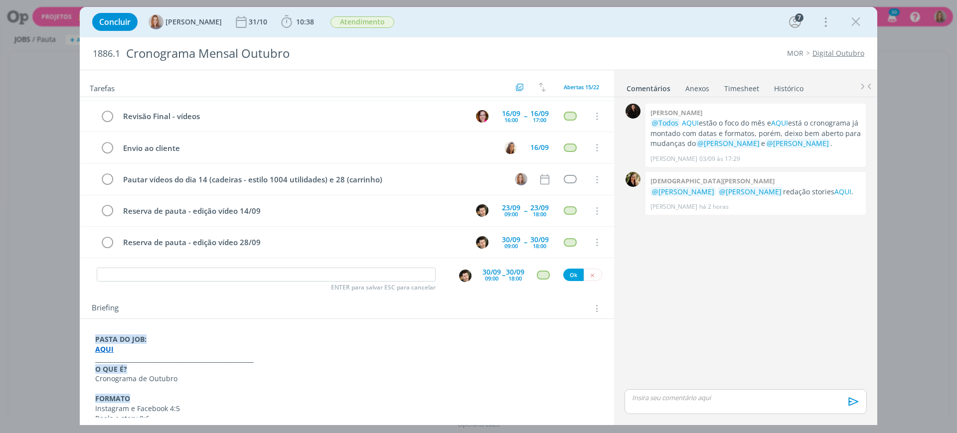
click at [651, 245] on div "0 Sandriny soares @Todos AQUI estão o foco do mês e AQUI está o cronograma já m…" at bounding box center [746, 244] width 250 height 286
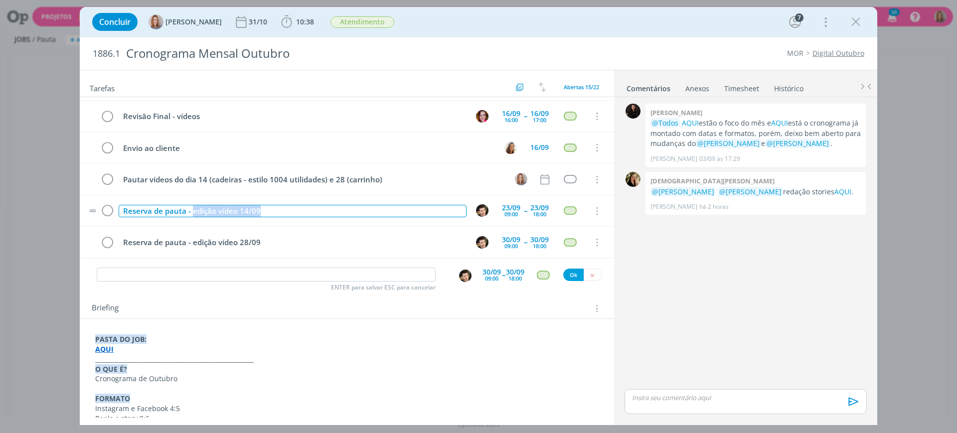
drag, startPoint x: 267, startPoint y: 214, endPoint x: 193, endPoint y: 212, distance: 73.3
click at [193, 212] on div "Reserva de pauta - edição vídeo 14/09" at bounding box center [293, 211] width 348 height 12
copy div "edição vídeo 14/09"
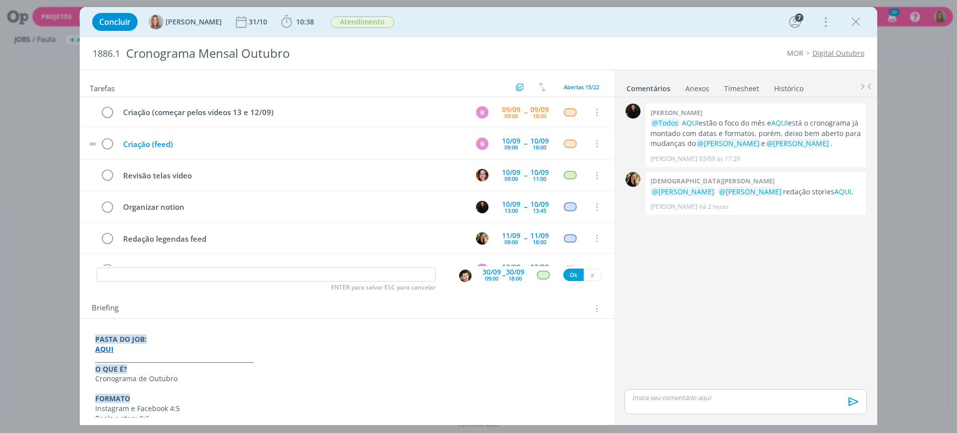
scroll to position [0, 0]
click at [193, 139] on div "Criação (feed)" at bounding box center [293, 145] width 348 height 12
click at [231, 165] on tr "Revisão telas vídeo 10/09 09:00 -- 10/09 11:00 Cancelar" at bounding box center [347, 176] width 534 height 31
click at [233, 185] on tr "Revisão telas vídeo 10/09 09:00 -- 10/09 11:00 Cancelar" at bounding box center [347, 176] width 534 height 31
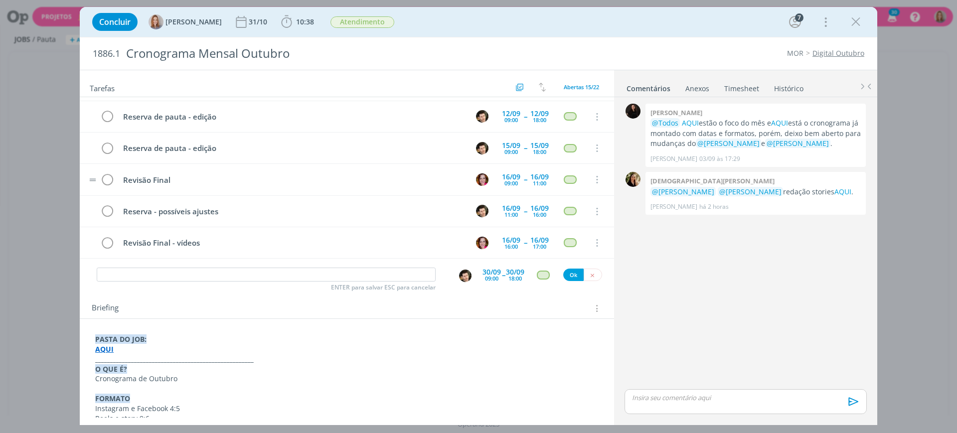
scroll to position [187, 0]
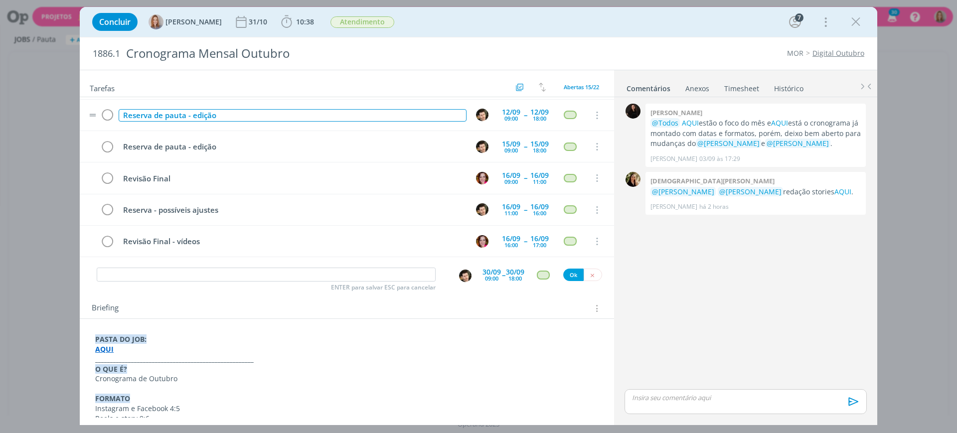
click at [235, 116] on div "Reserva de pauta - edição" at bounding box center [293, 115] width 348 height 12
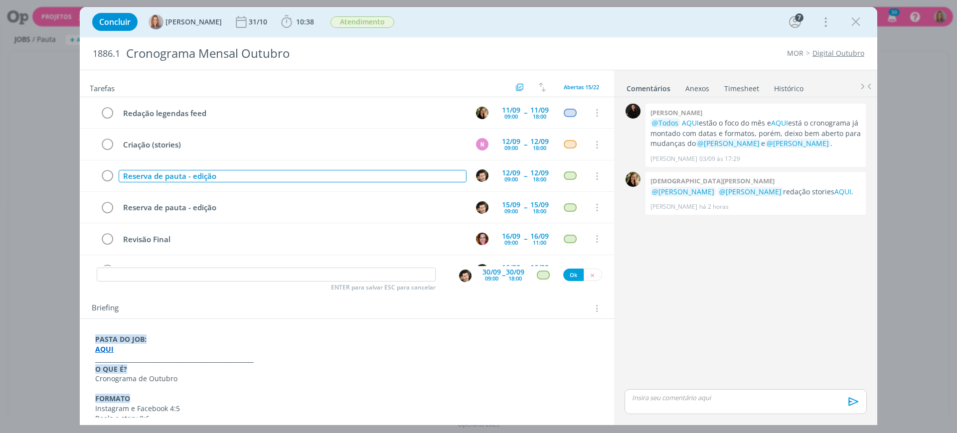
scroll to position [125, 0]
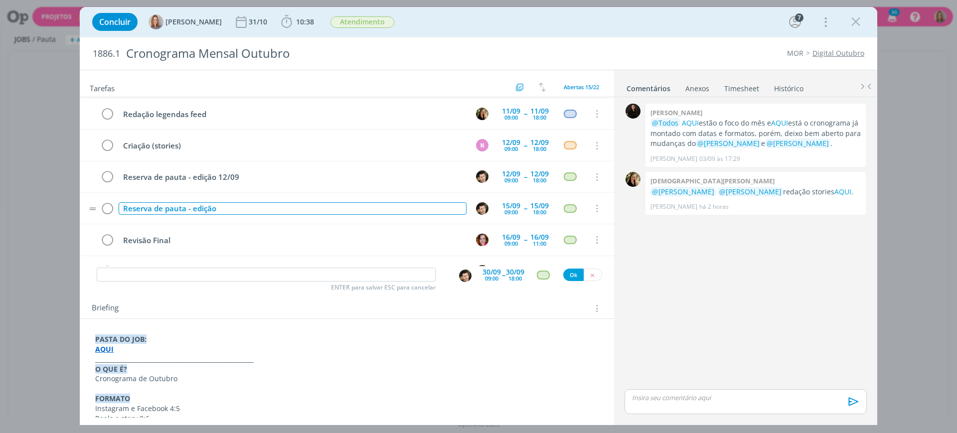
click at [264, 203] on div "Reserva de pauta - edição" at bounding box center [293, 208] width 348 height 12
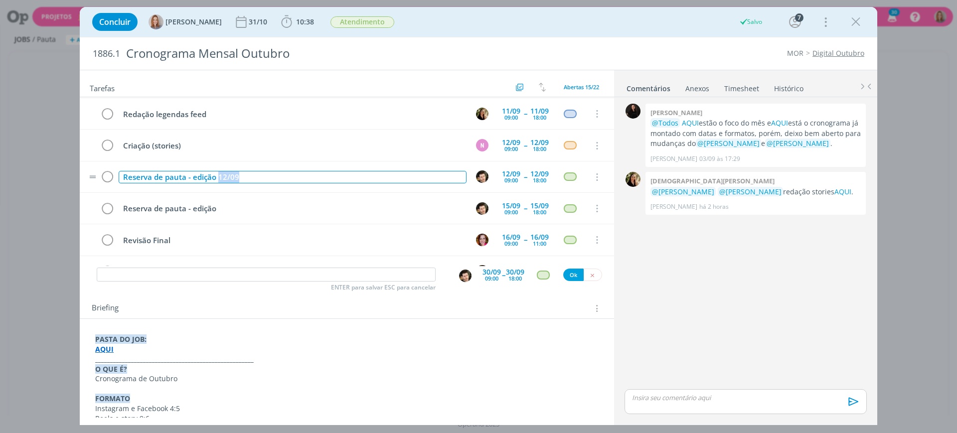
drag, startPoint x: 244, startPoint y: 179, endPoint x: 216, endPoint y: 172, distance: 28.8
click at [216, 172] on div "Reserva de pauta - edição 12/09" at bounding box center [293, 177] width 348 height 12
copy div "12/09"
click at [245, 201] on td "Reserva de pauta - edição" at bounding box center [291, 208] width 348 height 17
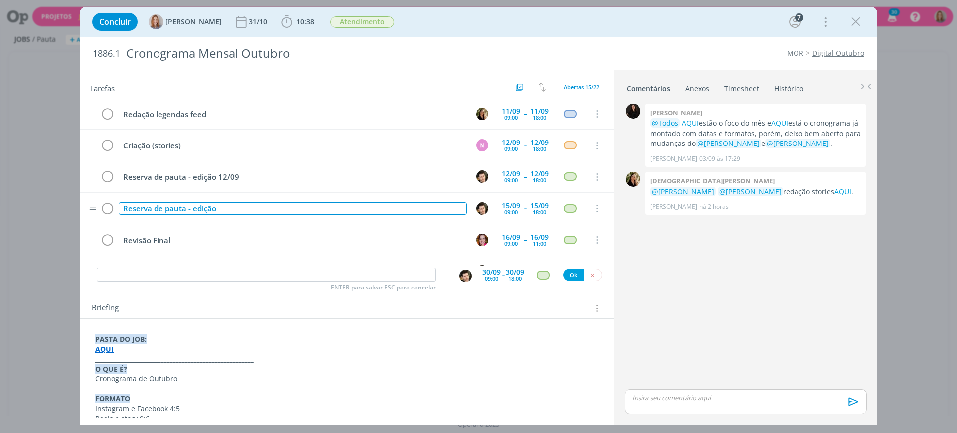
click at [249, 207] on div "Reserva de pauta - edição" at bounding box center [293, 208] width 348 height 12
click at [221, 207] on div "Reserva de pauta - edição 12/09" at bounding box center [293, 209] width 348 height 12
click at [225, 209] on div "Reserva de pauta - edição 12/09" at bounding box center [293, 209] width 348 height 12
click at [241, 219] on tr "Reserva de pauta - edição 13/09 15/09 09:00 -- 15/09 18:00 Cancelar" at bounding box center [347, 208] width 534 height 31
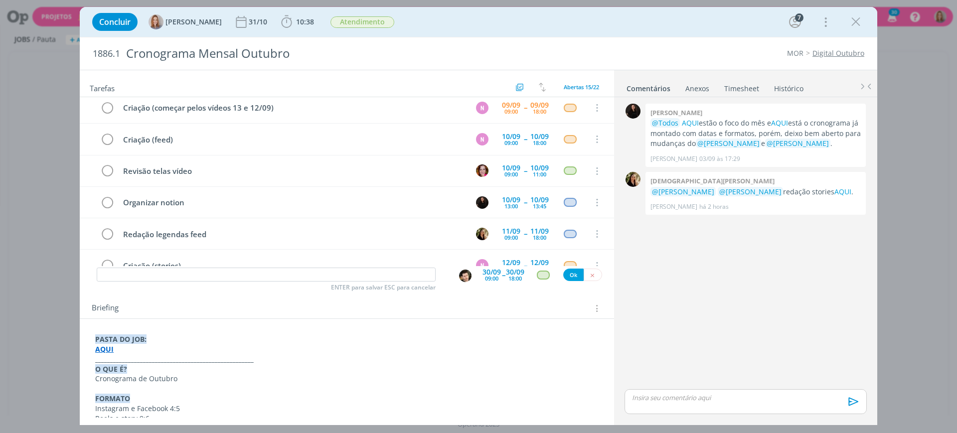
scroll to position [0, 0]
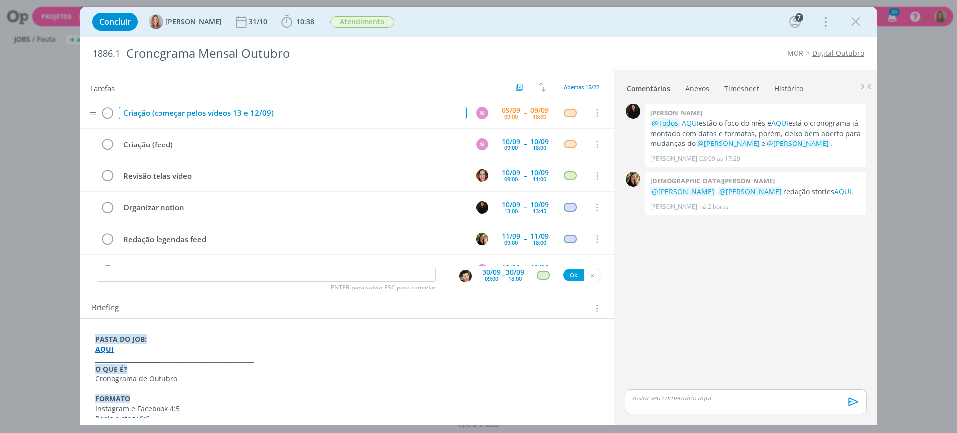
click at [300, 107] on div "Criação (começar pelos vídeos 13 e 12/09)" at bounding box center [293, 113] width 348 height 12
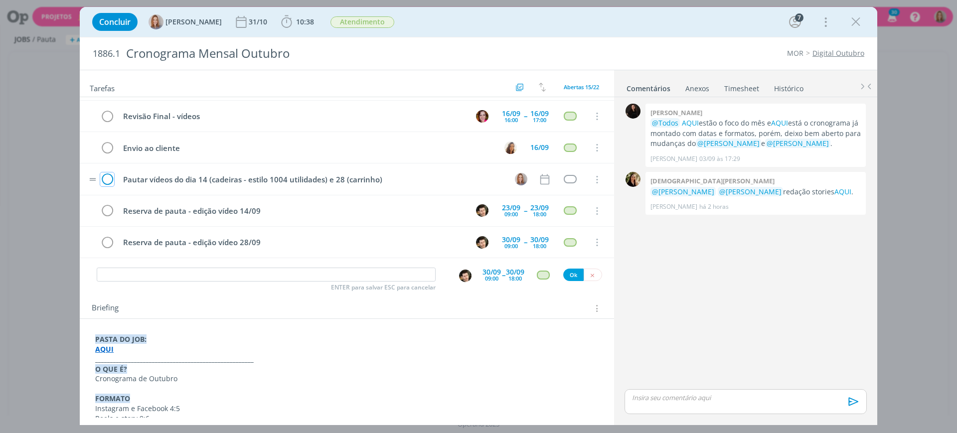
click at [110, 174] on icon "dialog" at bounding box center [107, 179] width 14 height 15
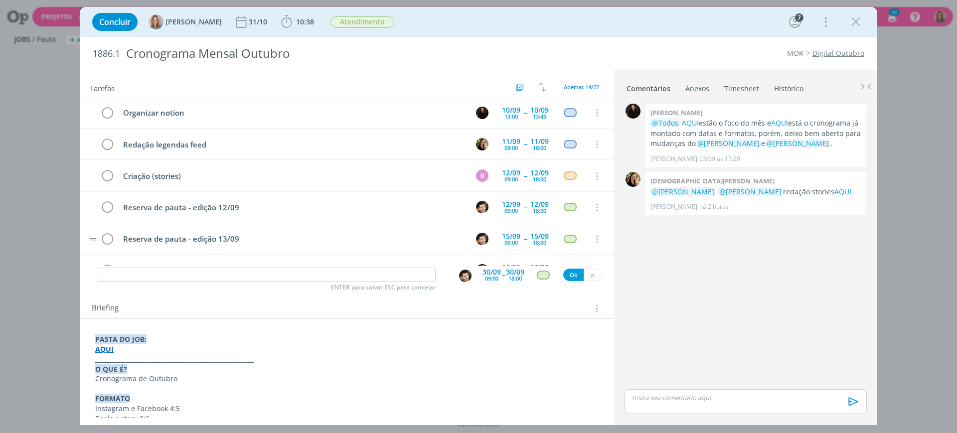
scroll to position [94, 0]
drag, startPoint x: 201, startPoint y: 175, endPoint x: 89, endPoint y: 183, distance: 111.9
click at [89, 183] on tr "Criação (stories) N 12/09 09:00 -- 12/09 18:00 Cancelar" at bounding box center [347, 176] width 534 height 31
copy div "Criação (stories)"
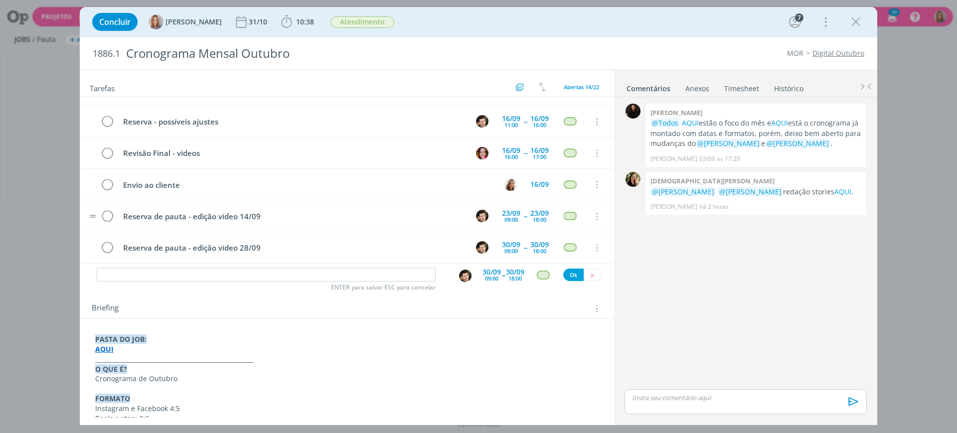
scroll to position [281, 0]
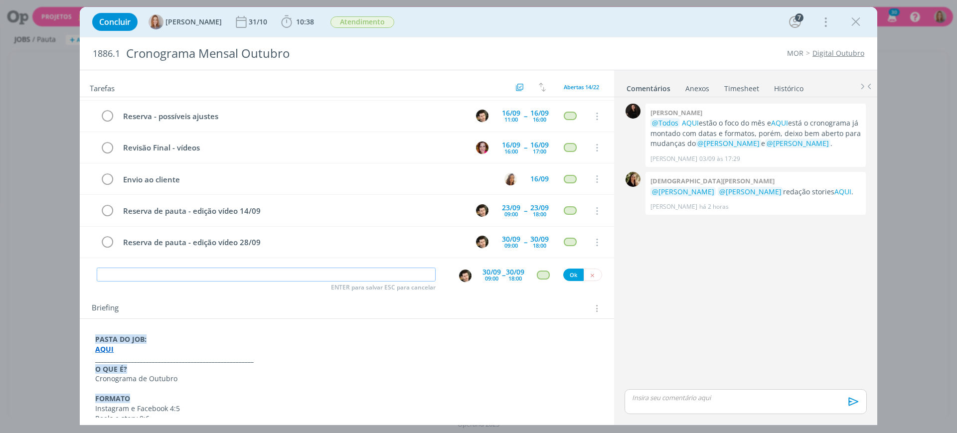
click at [203, 269] on input "dialog" at bounding box center [266, 275] width 339 height 14
paste input "Criação (stories)"
drag, startPoint x: 147, startPoint y: 275, endPoint x: 128, endPoint y: 271, distance: 19.8
click at [128, 271] on input "Criação (stories)" at bounding box center [266, 275] width 339 height 14
click at [459, 276] on img "dialog" at bounding box center [465, 276] width 12 height 12
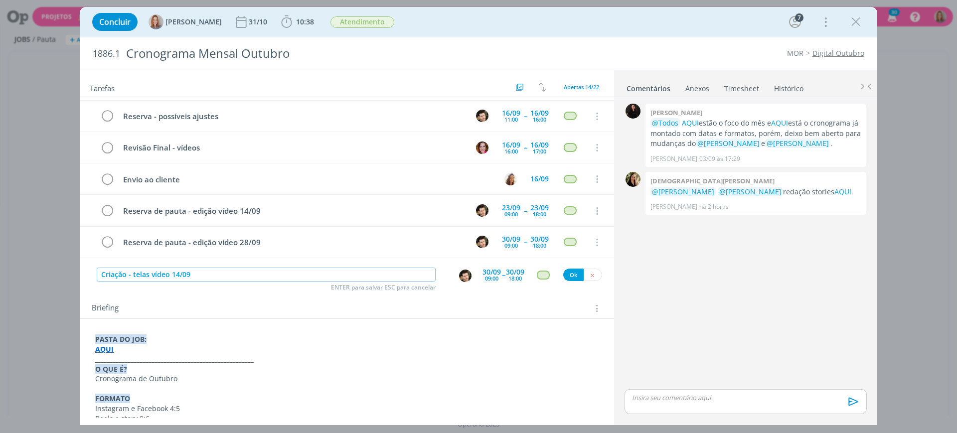
type input "Criação - telas vídeo 14/09"
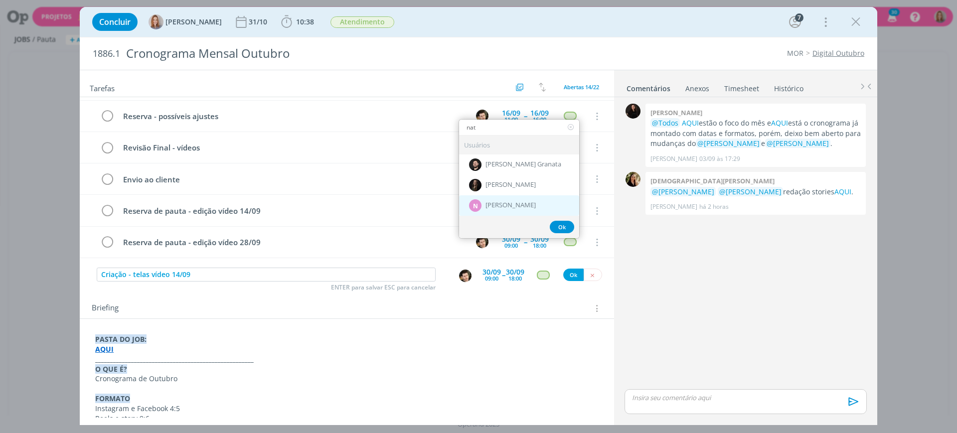
type input "nat"
click at [498, 203] on span "[PERSON_NAME]" at bounding box center [511, 205] width 50 height 8
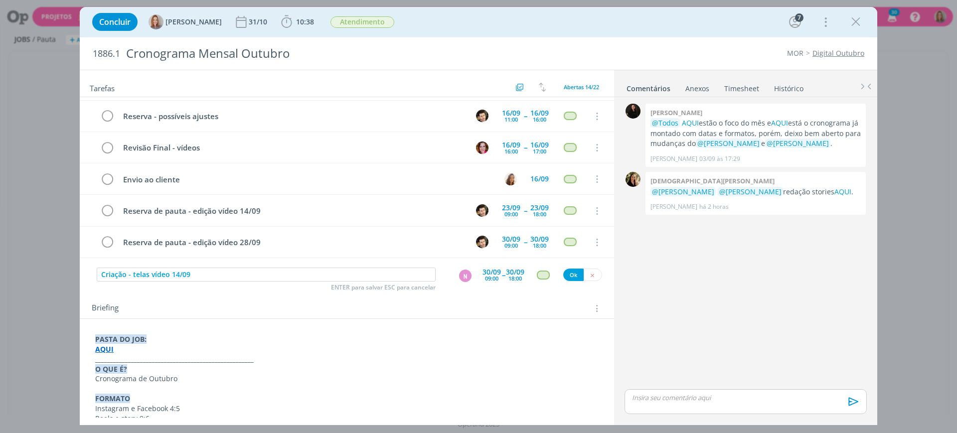
click at [483, 274] on div "30/09" at bounding box center [492, 272] width 18 height 7
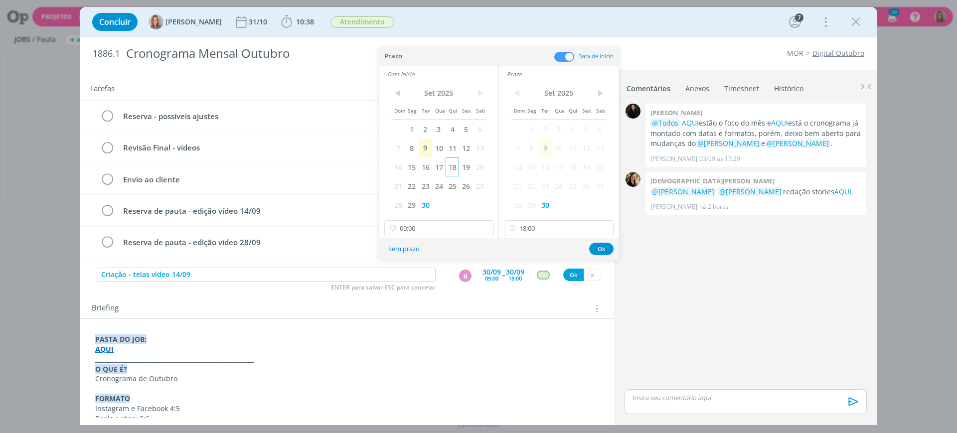
click at [452, 167] on span "18" at bounding box center [452, 167] width 13 height 19
click at [571, 169] on span "18" at bounding box center [572, 167] width 13 height 19
click at [603, 248] on button "Ok" at bounding box center [601, 249] width 24 height 12
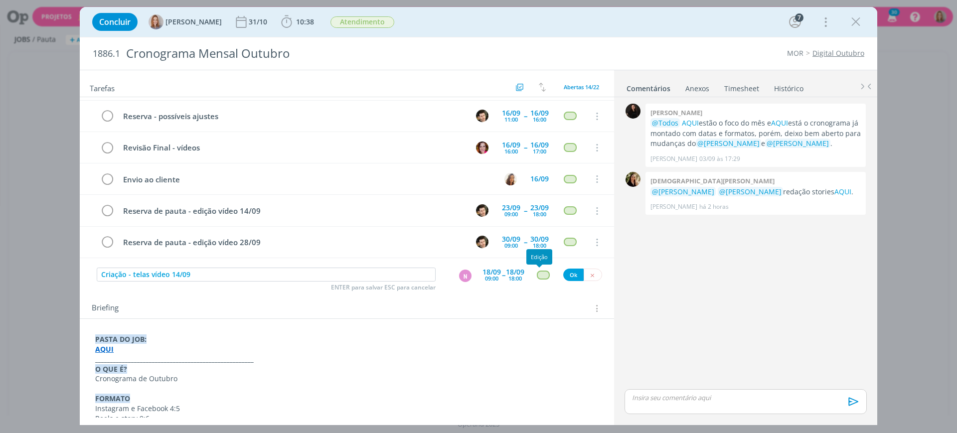
click at [538, 272] on div "dialog" at bounding box center [543, 275] width 12 height 8
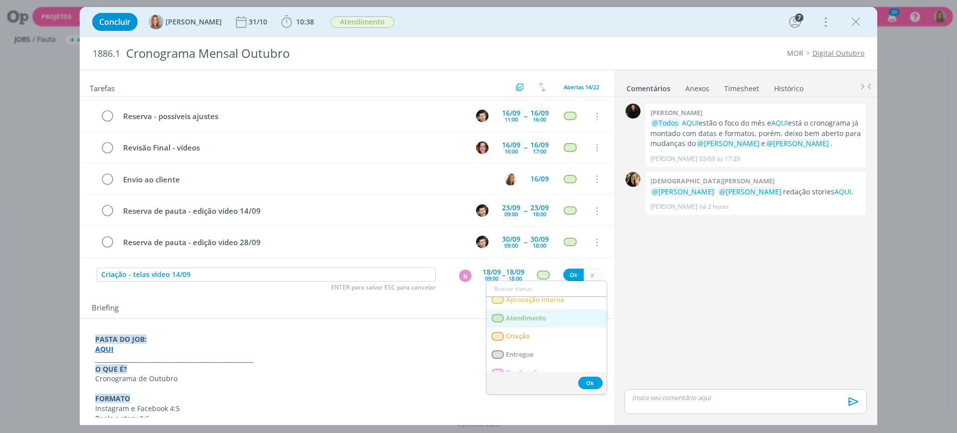
scroll to position [62, 0]
click at [530, 335] on link "Criação" at bounding box center [547, 335] width 120 height 18
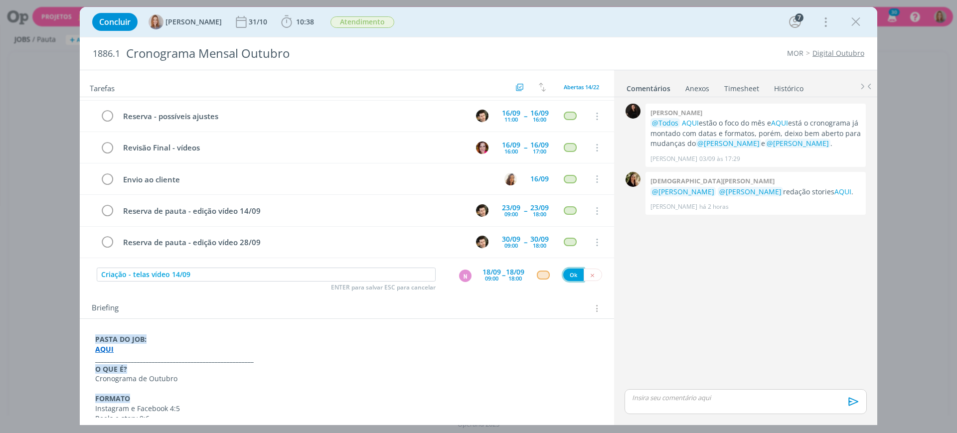
click at [573, 279] on button "Ok" at bounding box center [573, 275] width 20 height 12
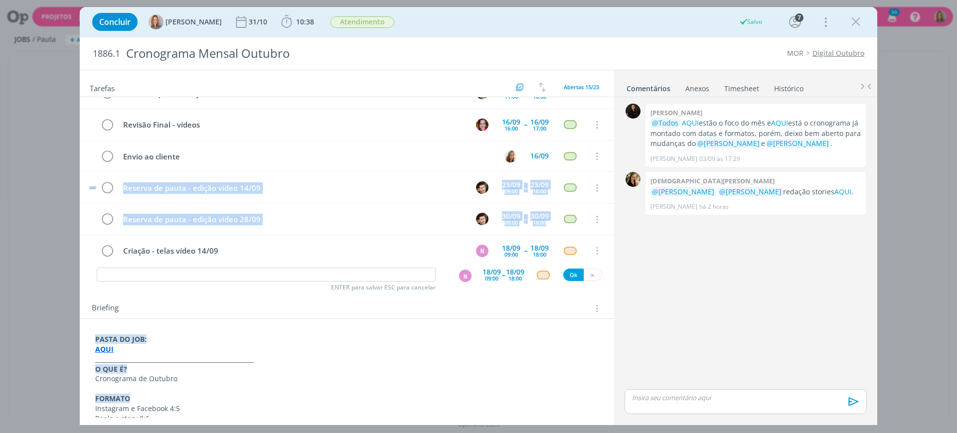
drag, startPoint x: 89, startPoint y: 249, endPoint x: 97, endPoint y: 198, distance: 51.0
click at [97, 198] on div "Criação (começar pelos vídeos 13 e 12/09) N 09/09 09:00 -- 09/09 18:00 Cancelar…" at bounding box center [347, 30] width 534 height 473
click at [246, 303] on div "Briefing Briefings Predefinidos Versões do Briefing Ver Briefing do Projeto" at bounding box center [348, 308] width 513 height 13
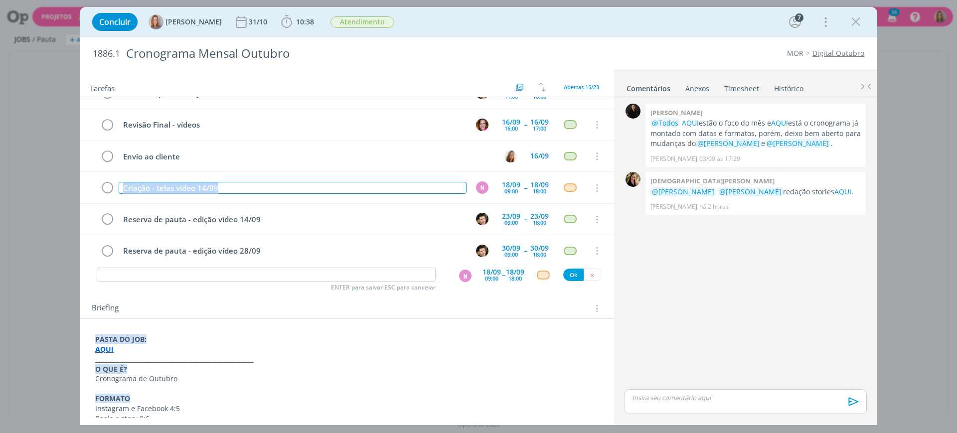
drag, startPoint x: 240, startPoint y: 188, endPoint x: 75, endPoint y: 202, distance: 165.6
click at [75, 202] on div "Concluir Amanda Oliveira 31/10 10:38 Iniciar Apontar Data * 09/09/2025 Horas * …" at bounding box center [478, 216] width 957 height 433
copy div "Criação - telas vídeo 14/09"
click at [209, 278] on input "dialog" at bounding box center [266, 275] width 339 height 14
paste input "Criação - telas vídeo 14/09"
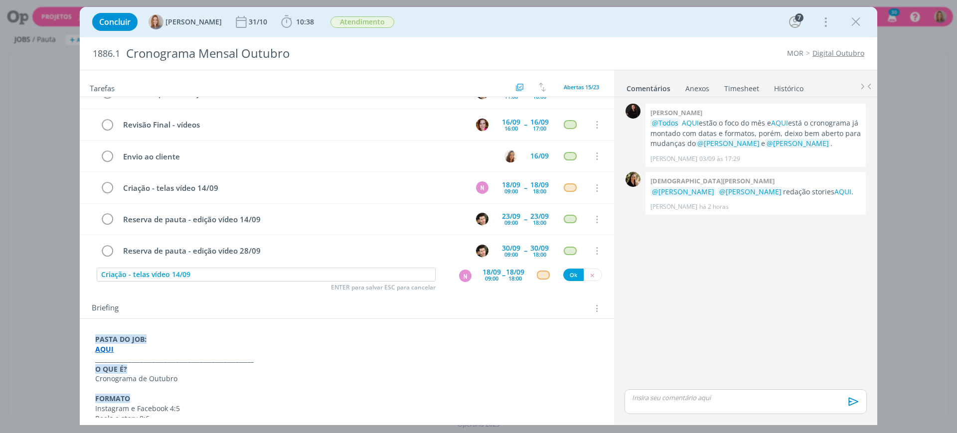
click at [485, 278] on div "09:00" at bounding box center [491, 278] width 13 height 5
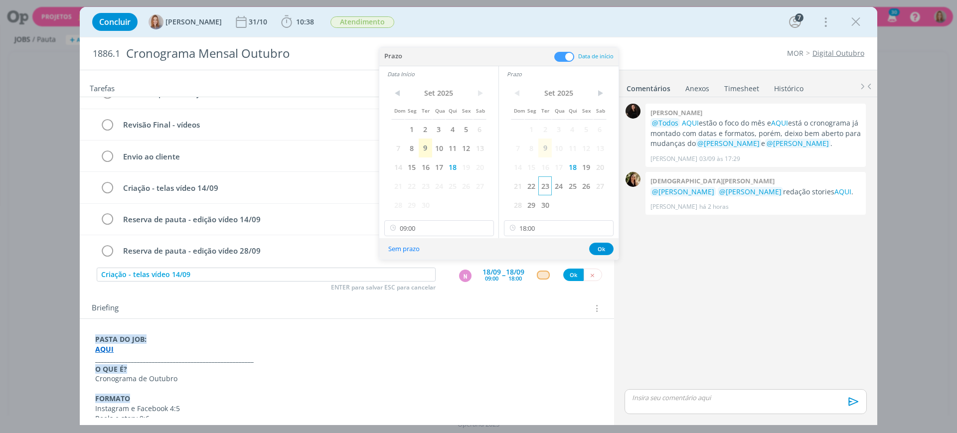
click at [544, 186] on span "23" at bounding box center [544, 185] width 13 height 19
click at [420, 183] on span "23" at bounding box center [425, 185] width 13 height 19
click at [602, 248] on button "Ok" at bounding box center [601, 249] width 24 height 12
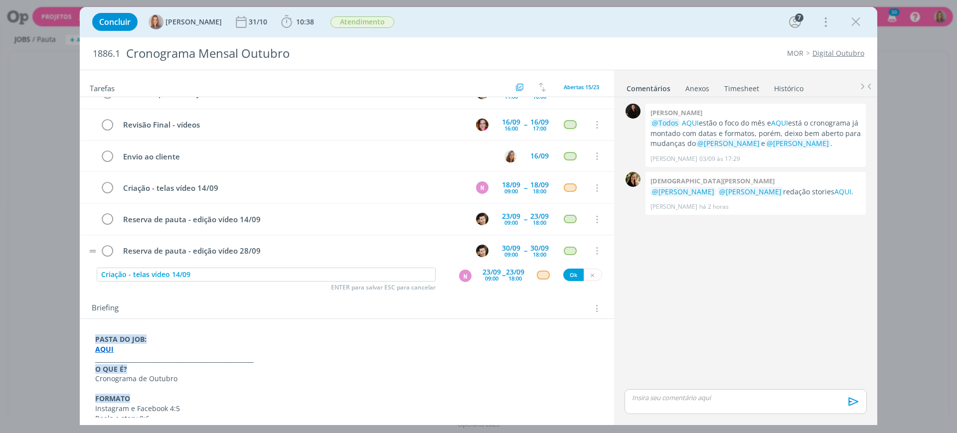
scroll to position [312, 0]
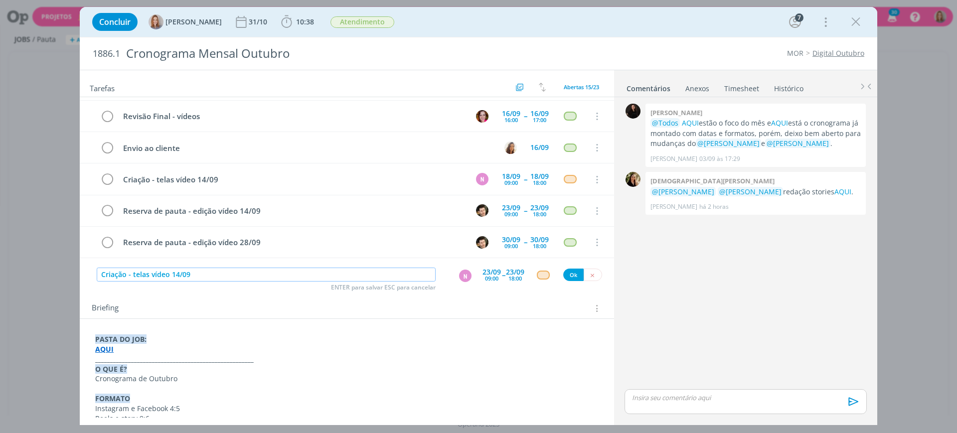
click at [178, 274] on input "Criação - telas vídeo 14/09" at bounding box center [266, 275] width 339 height 14
type input "Criação - telas vídeo 28/09"
click at [571, 277] on button "Ok" at bounding box center [573, 275] width 20 height 12
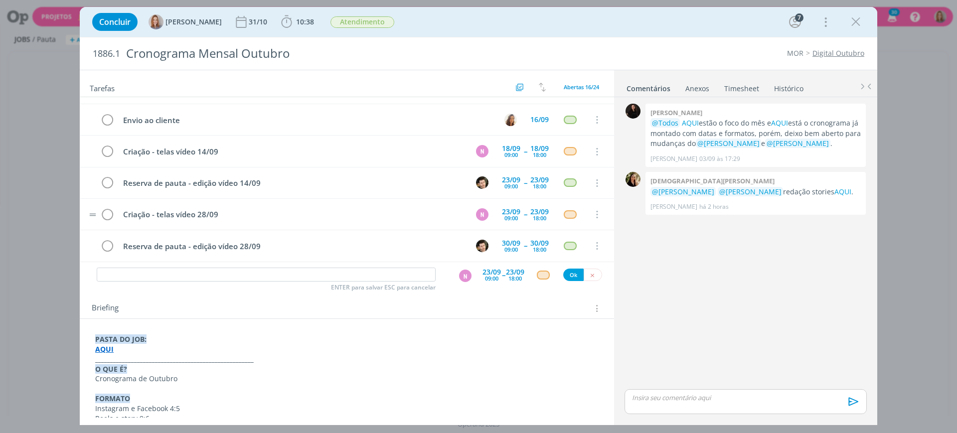
scroll to position [344, 0]
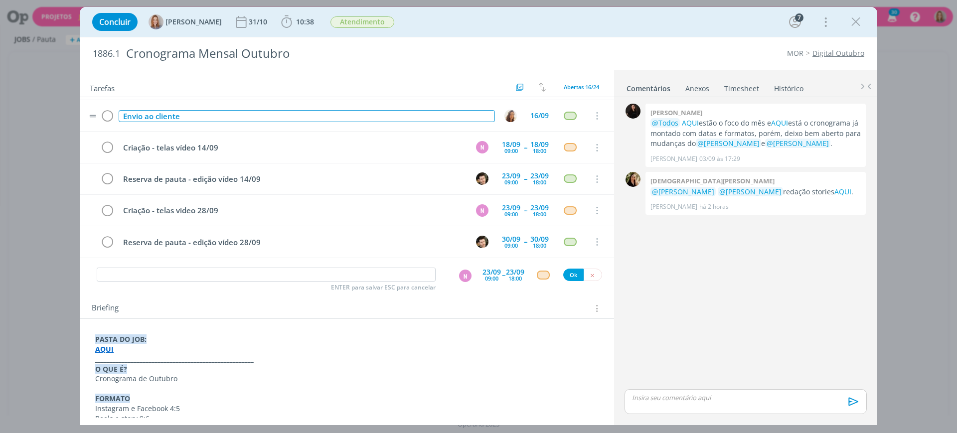
click at [232, 113] on div "Envio ao cliente" at bounding box center [307, 116] width 376 height 12
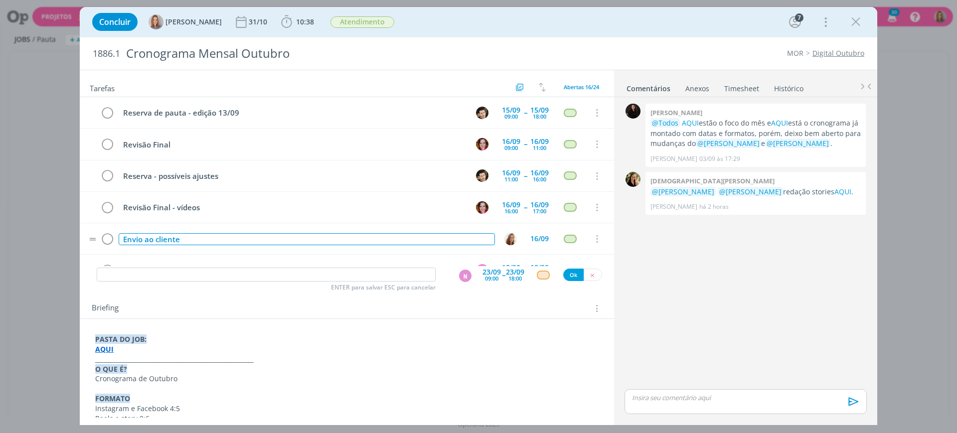
scroll to position [219, 0]
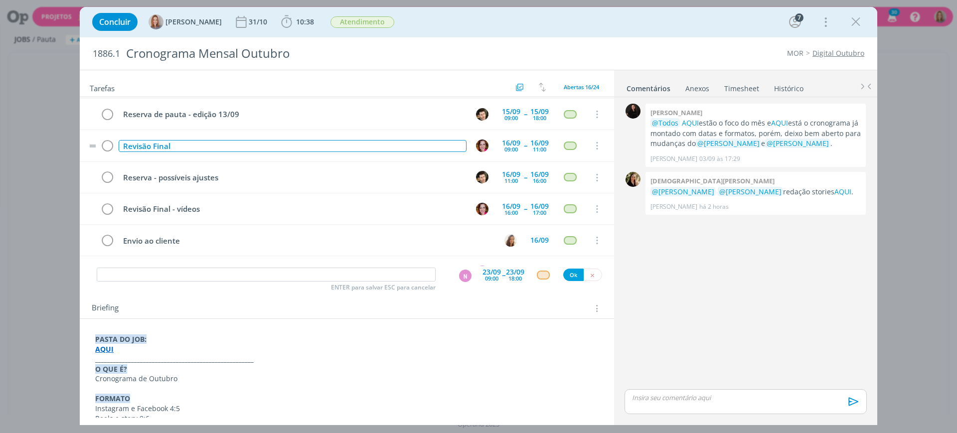
click at [188, 146] on div "Revisão Final" at bounding box center [293, 146] width 348 height 12
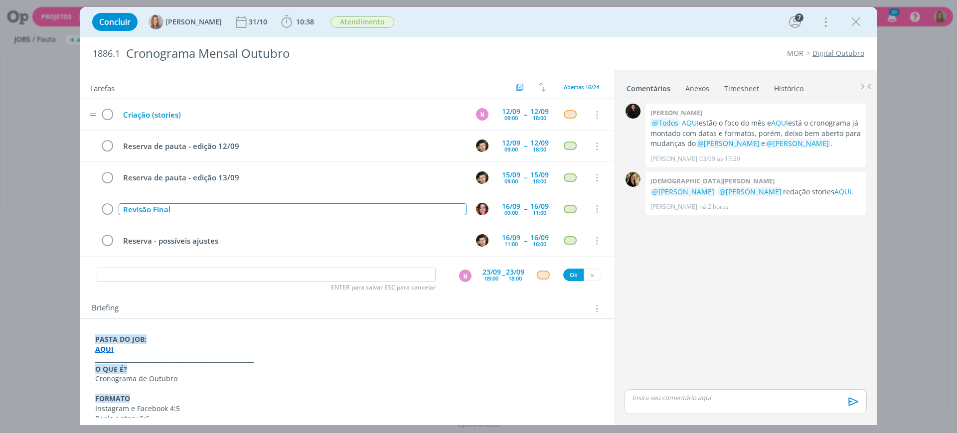
scroll to position [157, 0]
click at [478, 312] on div "Briefing Briefings Predefinidos Versões do Briefing Ver Briefing do Projeto" at bounding box center [348, 308] width 513 height 13
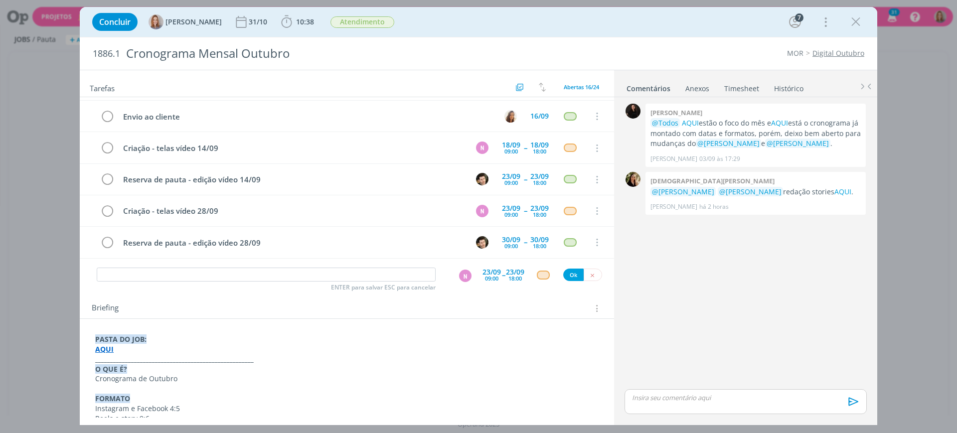
scroll to position [344, 0]
click at [196, 273] on input "dialog" at bounding box center [266, 275] width 339 height 14
drag, startPoint x: 192, startPoint y: 278, endPoint x: 156, endPoint y: 275, distance: 37.0
click at [156, 275] on input "Revisão vídeos 01/09" at bounding box center [266, 275] width 339 height 14
click at [464, 278] on div "N" at bounding box center [465, 276] width 12 height 12
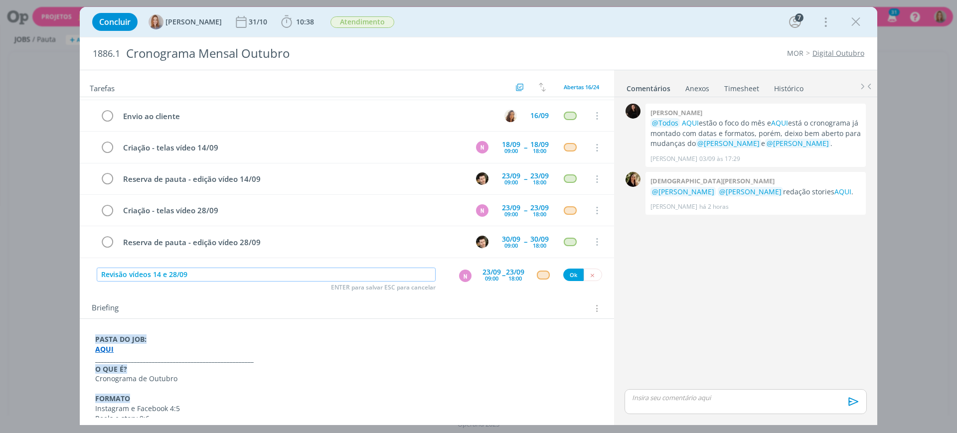
type input "Revisão vídeos 14 e 28/09"
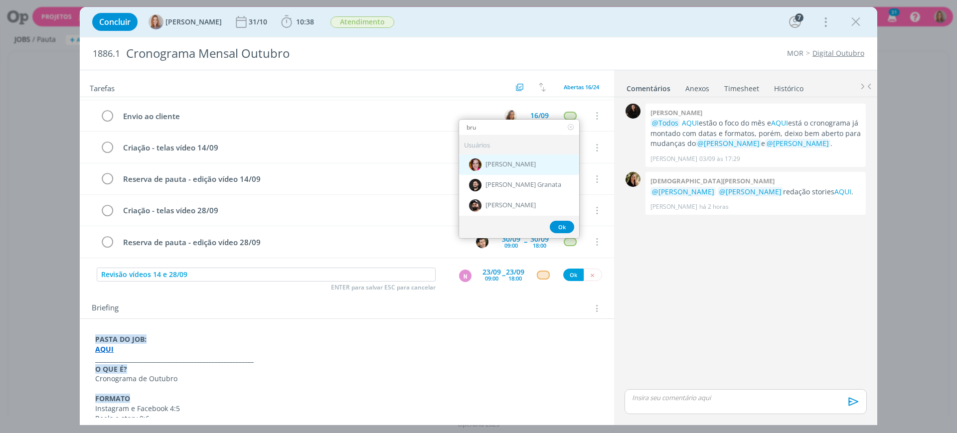
type input "bru"
click at [499, 158] on div "[PERSON_NAME]" at bounding box center [519, 165] width 120 height 20
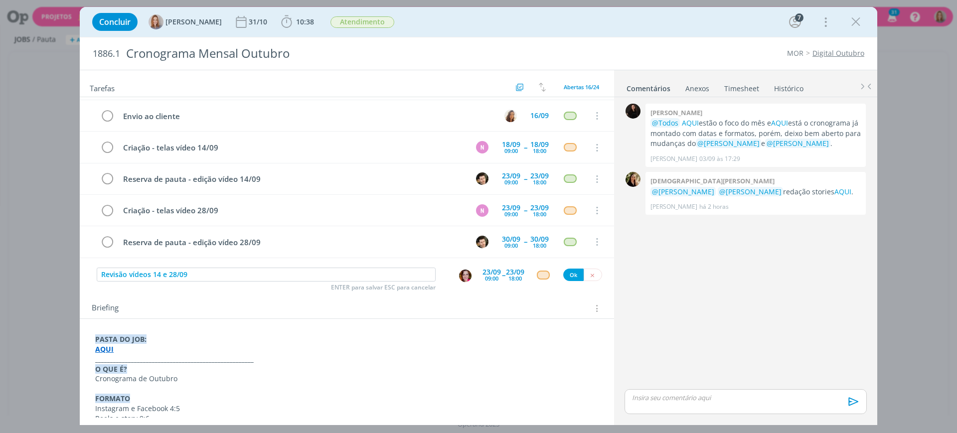
click at [492, 276] on div "09:00" at bounding box center [491, 278] width 13 height 5
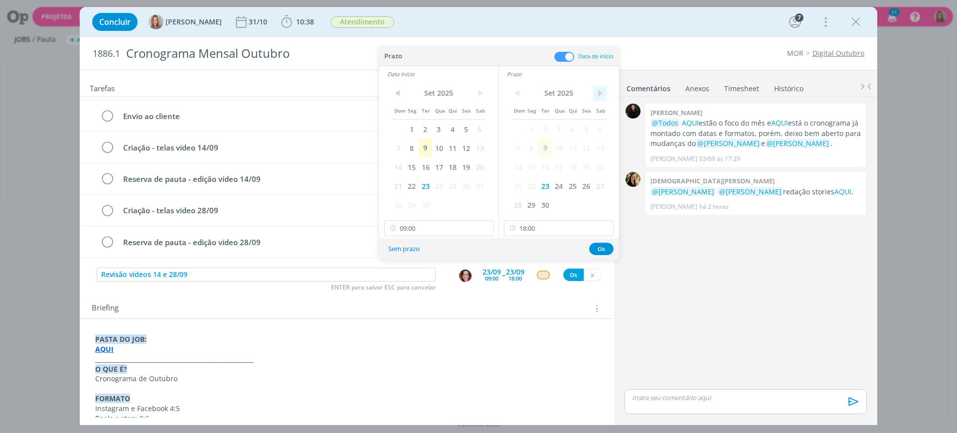
click at [595, 91] on span ">" at bounding box center [599, 93] width 13 height 15
click at [564, 124] on span "1" at bounding box center [558, 129] width 13 height 19
click at [475, 86] on span ">" at bounding box center [479, 93] width 13 height 15
click at [441, 126] on span "1" at bounding box center [438, 129] width 13 height 19
click at [442, 216] on div "< Out 2025 > Dom Seg Ter Qua Qui Sex Sab 1 2 3 4 5 6 7 8 9 10 11 12 13 14 15 16…" at bounding box center [438, 160] width 119 height 157
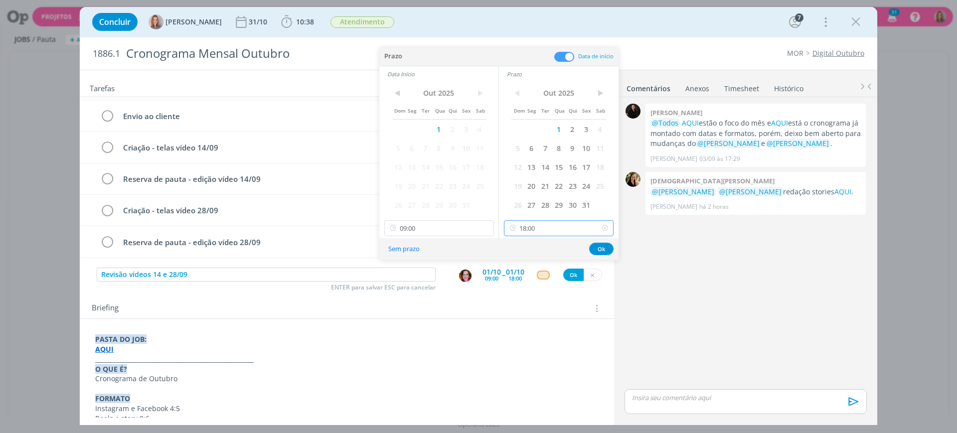
click at [530, 223] on input "18:00" at bounding box center [559, 228] width 110 height 16
click at [530, 333] on div "12:00" at bounding box center [560, 333] width 112 height 18
type input "12:00"
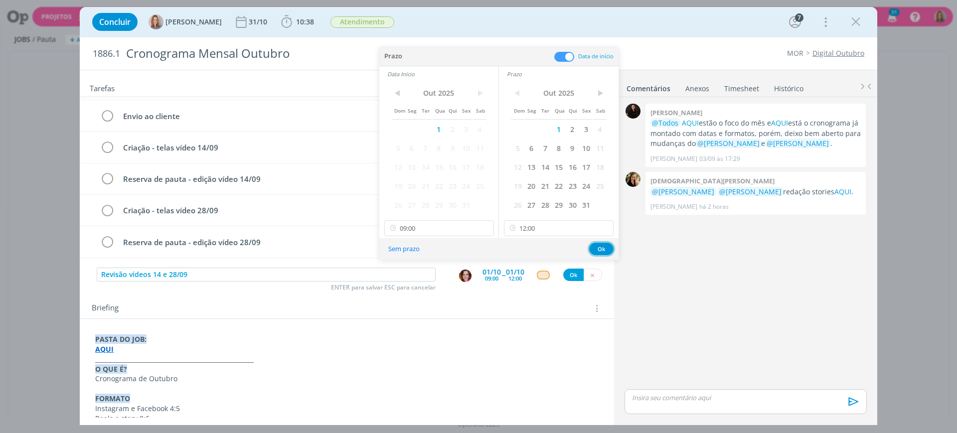
click at [600, 249] on button "Ok" at bounding box center [601, 249] width 24 height 12
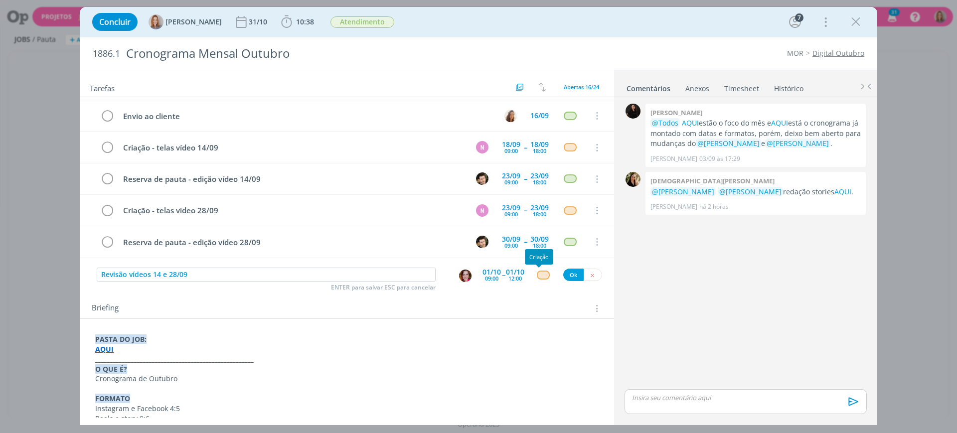
click at [539, 277] on div "dialog" at bounding box center [543, 275] width 12 height 8
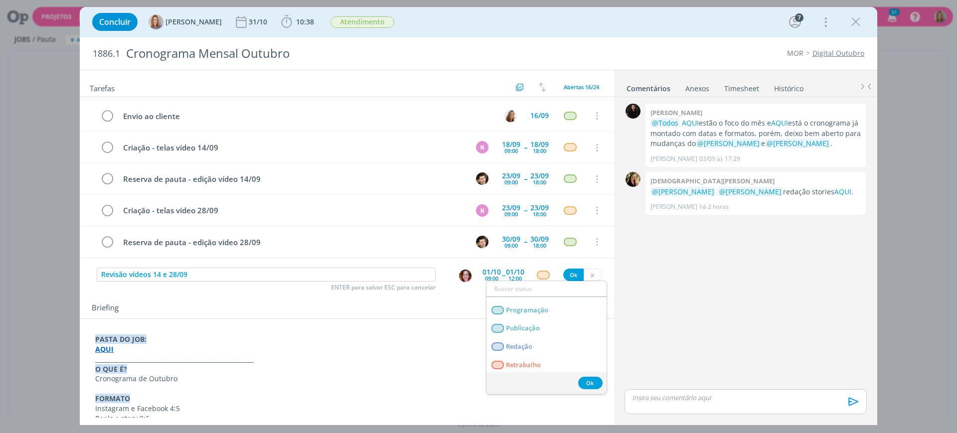
scroll to position [199, 0]
click at [535, 365] on link "Revisão" at bounding box center [547, 362] width 120 height 18
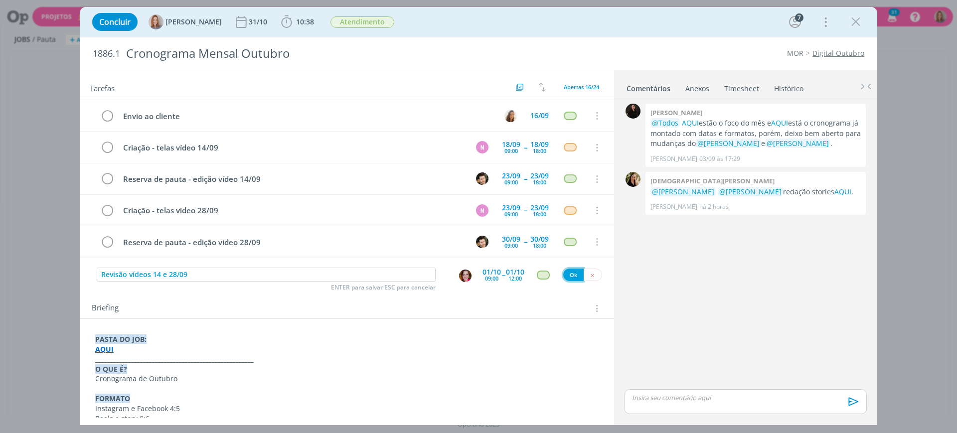
click at [565, 272] on button "Ok" at bounding box center [573, 275] width 20 height 12
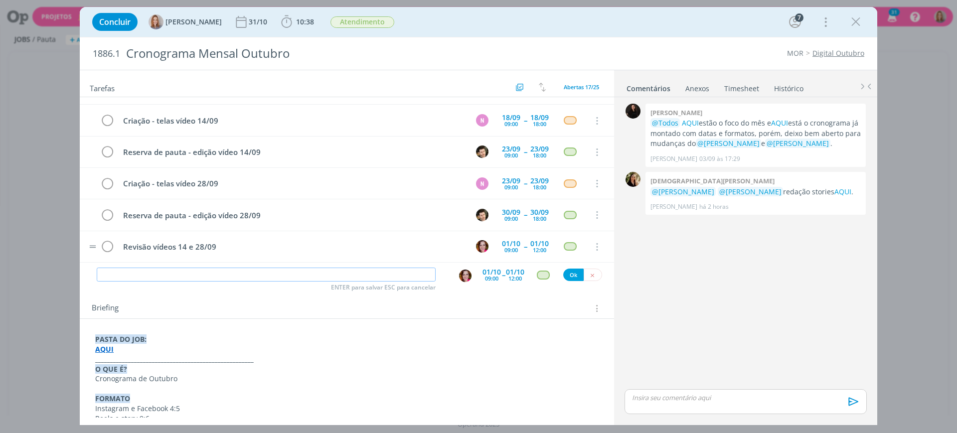
scroll to position [375, 0]
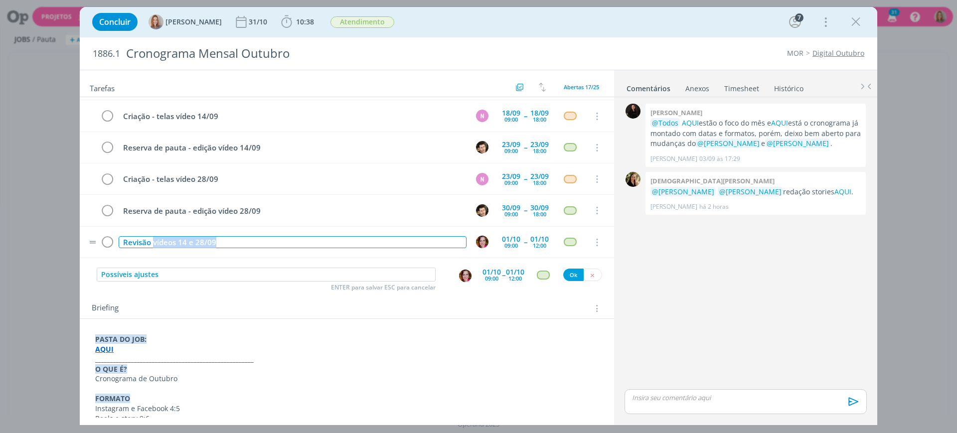
drag, startPoint x: 234, startPoint y: 242, endPoint x: 153, endPoint y: 253, distance: 82.0
click at [153, 253] on tr "Revisão vídeos 14 e 28/09 01/10 09:00 -- 01/10 12:00 Cancelar" at bounding box center [347, 242] width 534 height 31
copy div "vídeos 14 e 28/09"
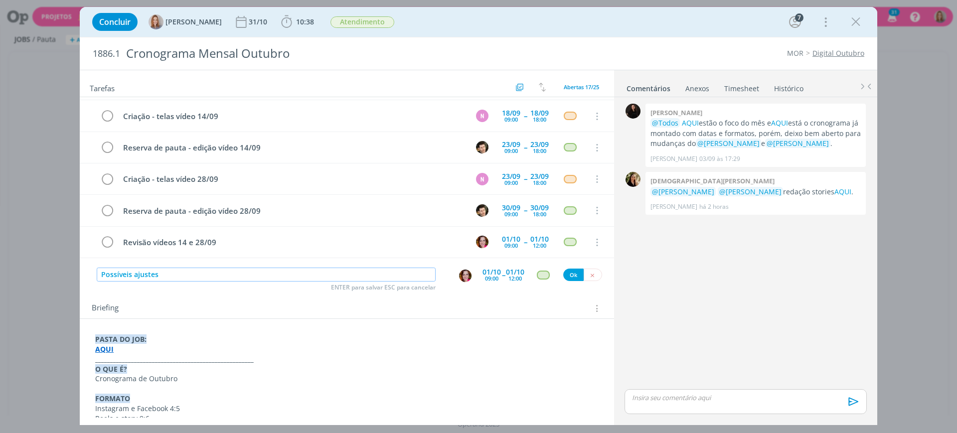
click at [187, 272] on input "Possíveis ajustes" at bounding box center [266, 275] width 339 height 14
paste input "vídeos 14 e 28/09"
click at [161, 275] on input "Possíveis ajustesvídeos 14 e 28/09" at bounding box center [266, 275] width 339 height 14
click at [160, 273] on input "Possíveis ajustesvídeos 14 e 28/09" at bounding box center [266, 275] width 339 height 14
click at [462, 274] on img "dialog" at bounding box center [465, 276] width 12 height 12
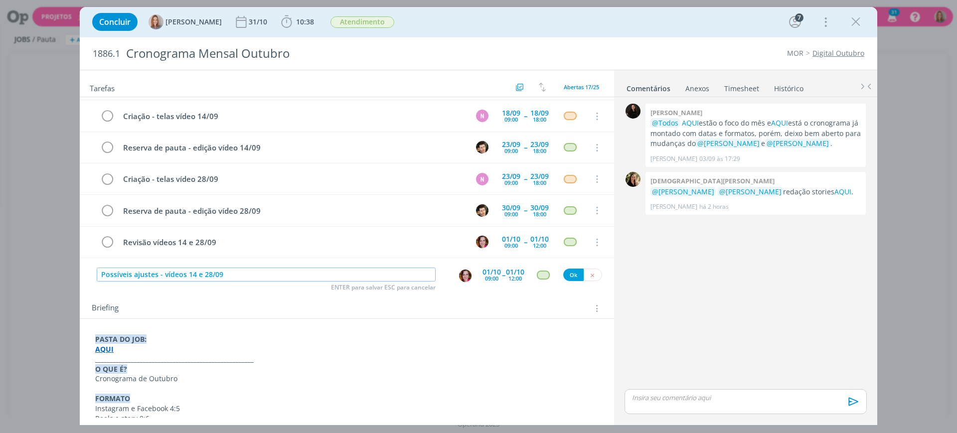
type input "Possíveis ajustes - vídeos 14 e 28/09"
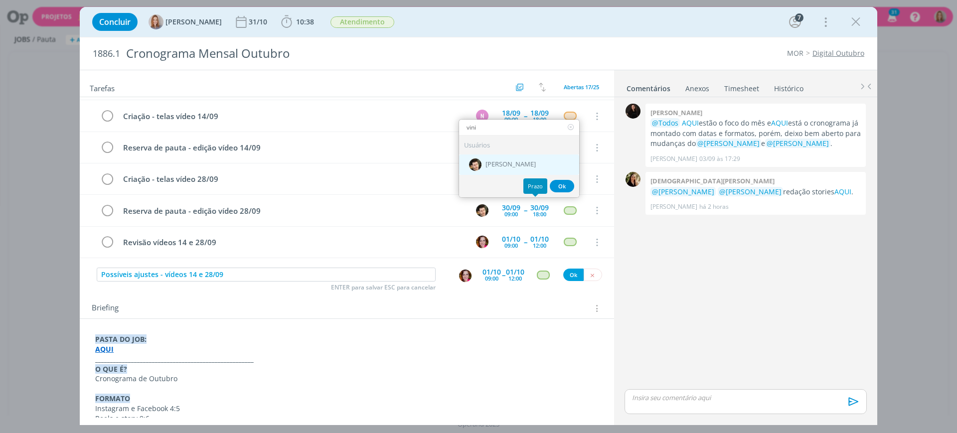
type input "vini"
click at [524, 155] on div "[PERSON_NAME]" at bounding box center [519, 165] width 120 height 20
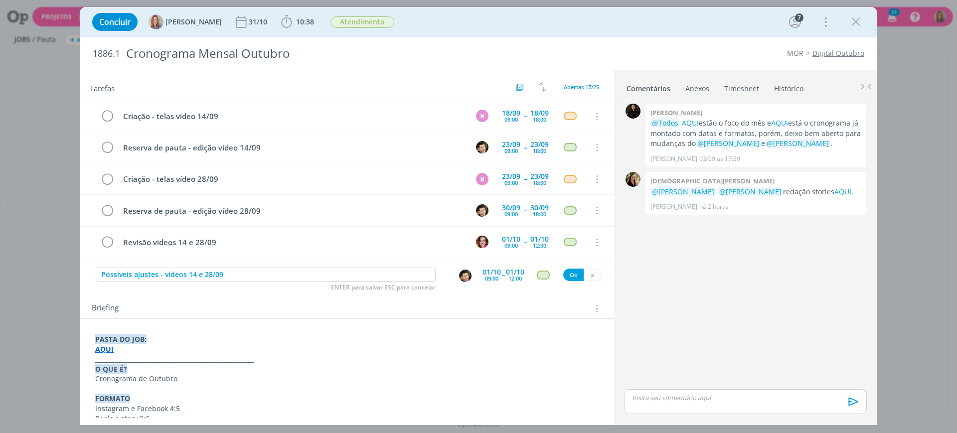
click at [486, 269] on div "01/10" at bounding box center [492, 272] width 18 height 7
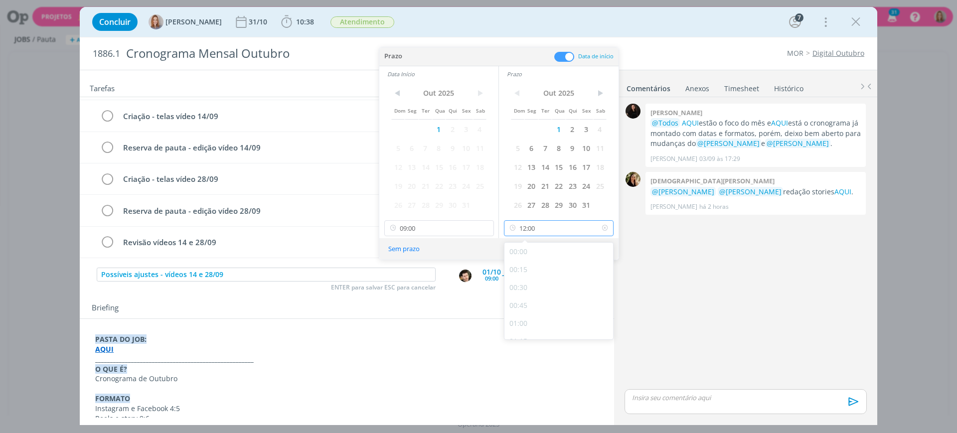
click at [532, 229] on input "12:00" at bounding box center [559, 228] width 110 height 16
click at [534, 262] on div "18:00" at bounding box center [560, 260] width 112 height 18
type input "18:00"
click at [435, 227] on input "09:00" at bounding box center [439, 228] width 110 height 16
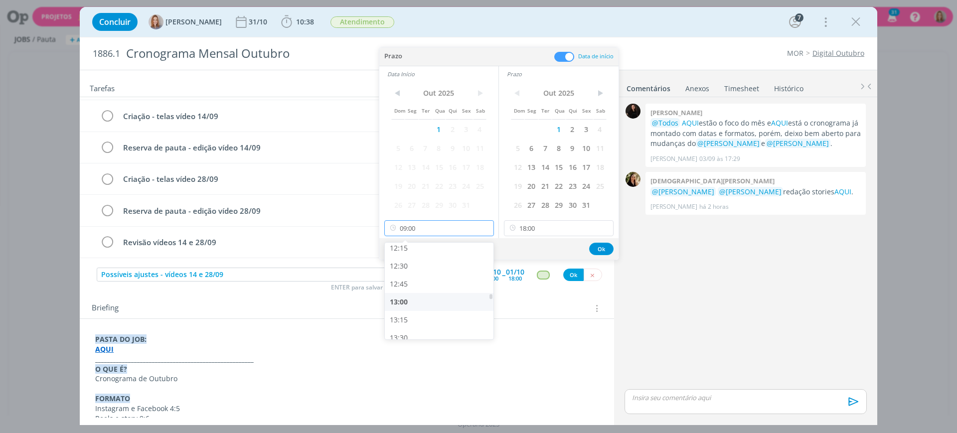
scroll to position [882, 0]
click at [418, 299] on div "13:00" at bounding box center [441, 303] width 112 height 18
type input "13:00"
click at [599, 248] on button "Ok" at bounding box center [601, 249] width 24 height 12
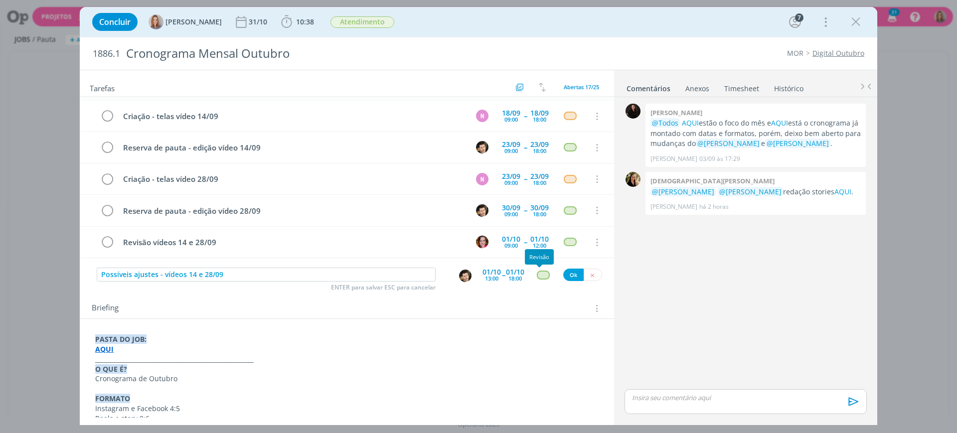
click at [540, 274] on div "dialog" at bounding box center [543, 275] width 12 height 8
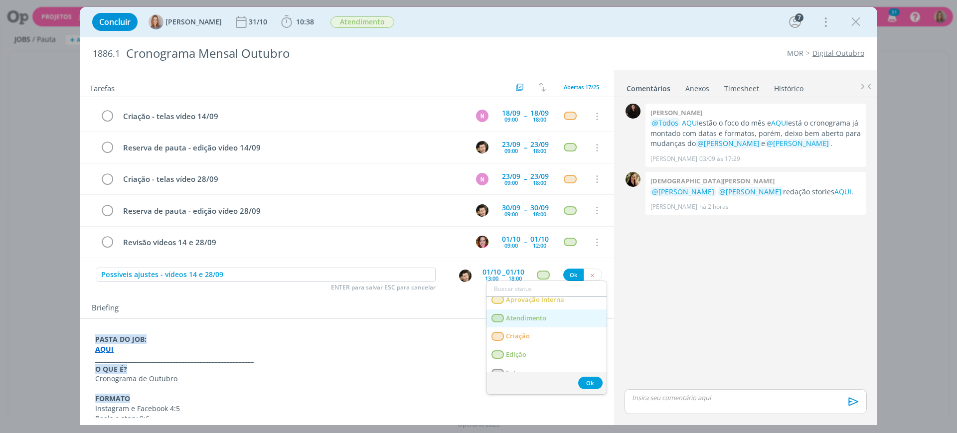
scroll to position [62, 0]
click at [529, 350] on link "Edição" at bounding box center [547, 353] width 120 height 18
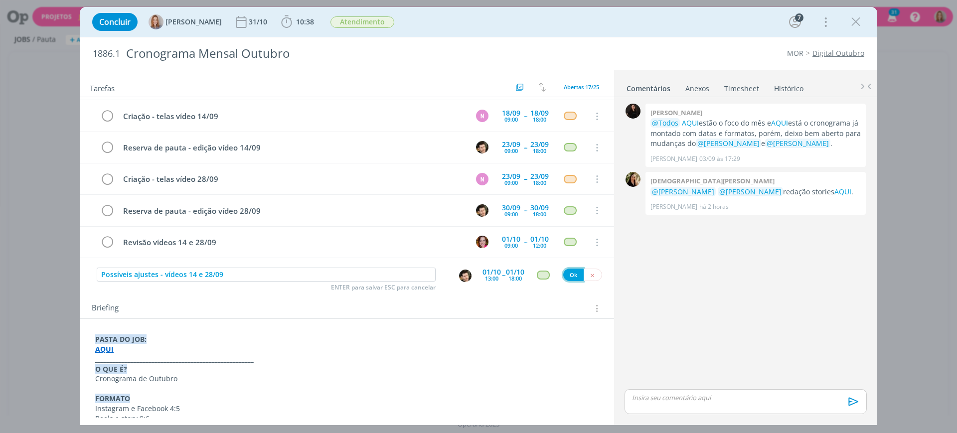
click at [563, 278] on button "Ok" at bounding box center [573, 275] width 20 height 12
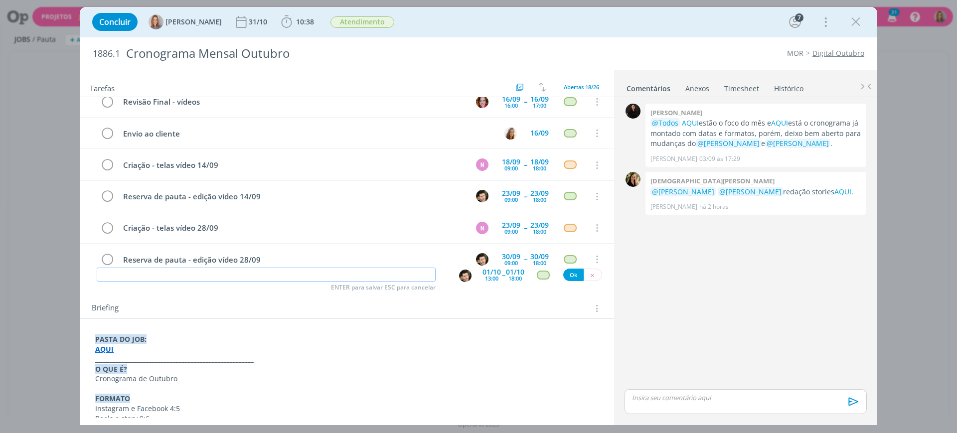
scroll to position [407, 0]
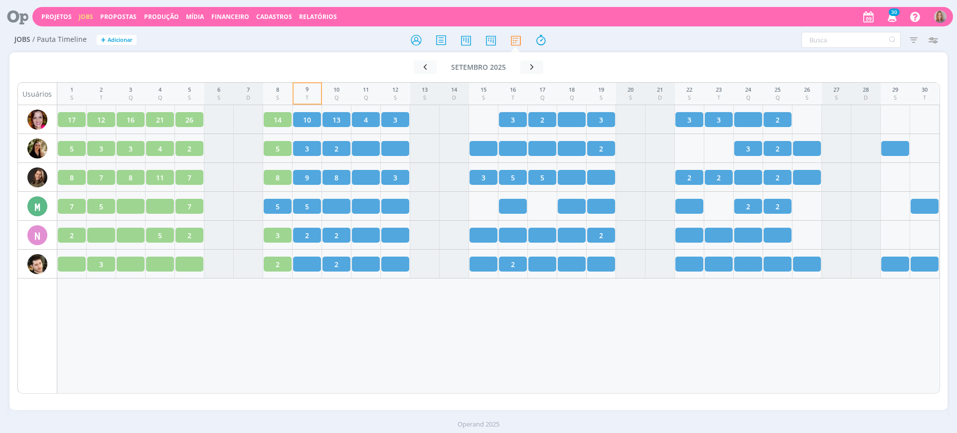
click at [306, 317] on div "1 S 2 T 3 Q 4 Q 5 S 6 S 7 D 8 S 9 T 10 Q 11 Q 12 S 13 S 14 D 15 S 16 T 17 Q 18 …" at bounding box center [498, 238] width 883 height 312
click at [300, 353] on div "1 S 2 T 3 Q 4 Q 5 S 6 S 7 D 8 S 9 T 10 Q 11 Q 12 S 13 S 14 D 15 S 16 T 17 Q 18 …" at bounding box center [498, 238] width 883 height 312
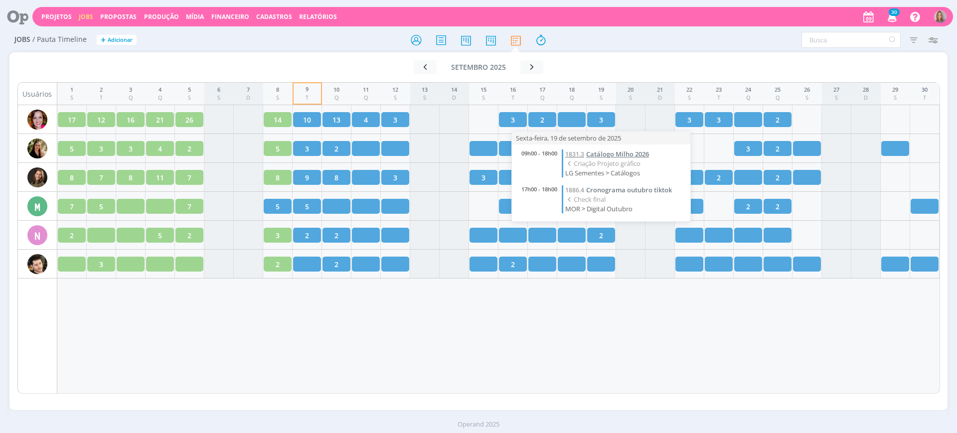
click at [593, 153] on span "Catálogo Milho 2026" at bounding box center [617, 154] width 63 height 9
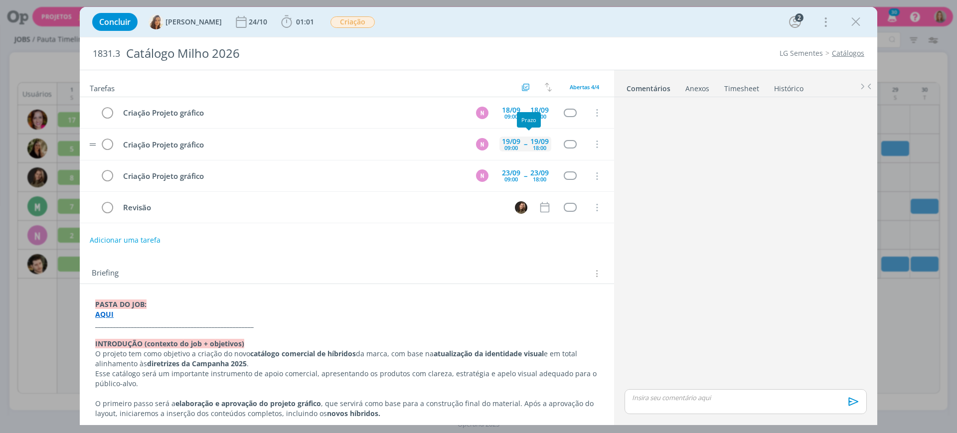
click at [537, 140] on div "19/09" at bounding box center [539, 141] width 18 height 7
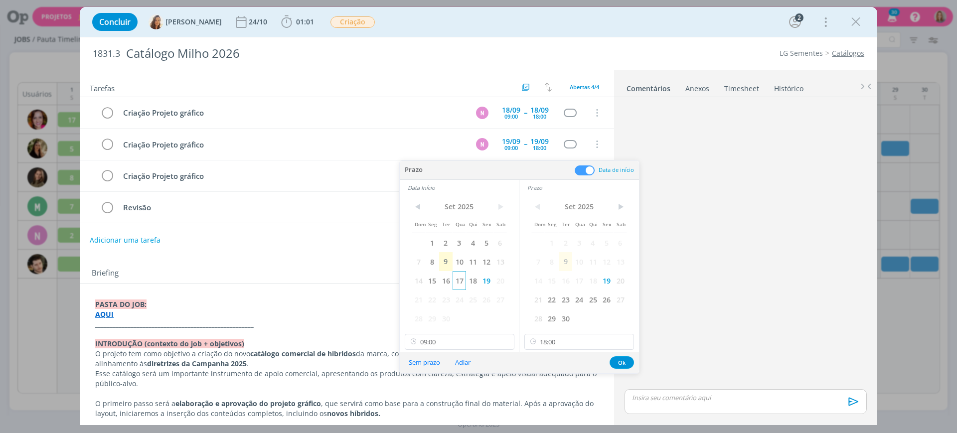
click at [457, 280] on span "17" at bounding box center [459, 280] width 13 height 19
click at [625, 360] on button "Ok" at bounding box center [622, 362] width 24 height 12
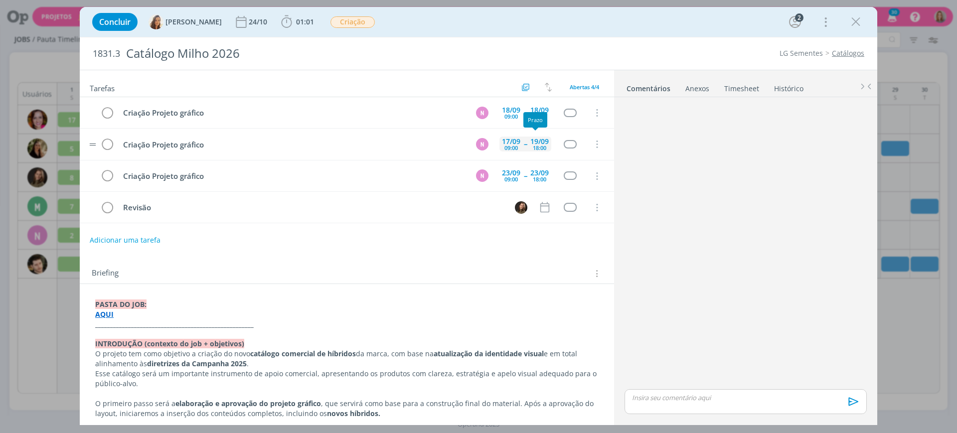
click at [522, 150] on div "17/09 09:00 -- 19/09 18:00" at bounding box center [525, 144] width 52 height 21
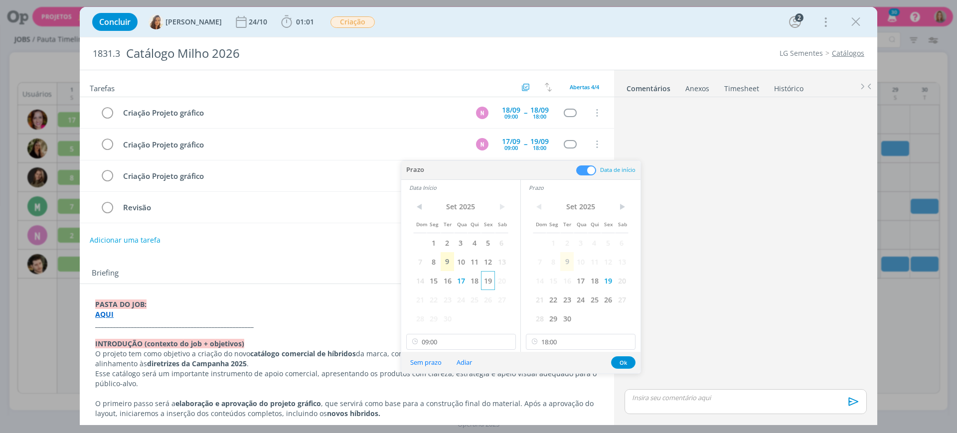
click at [493, 278] on span "19" at bounding box center [487, 280] width 13 height 19
click at [592, 337] on input "18:00" at bounding box center [581, 342] width 110 height 16
click at [562, 242] on div "17:00" at bounding box center [582, 244] width 112 height 18
type input "17:00"
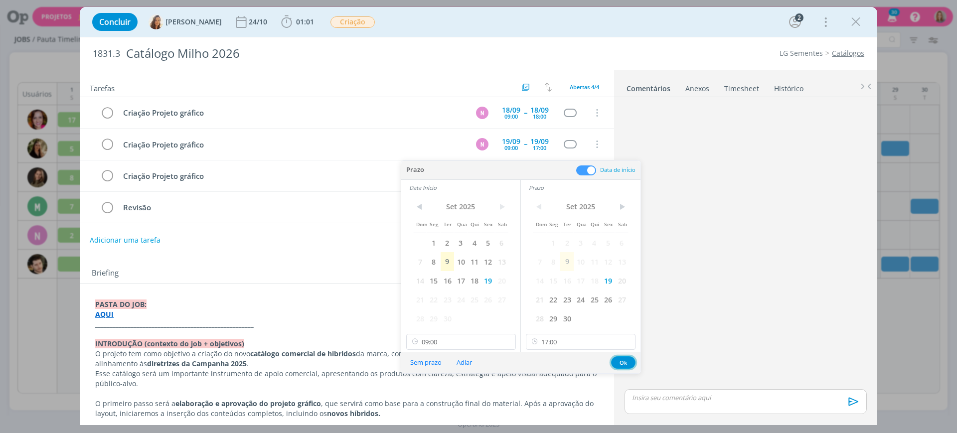
click at [621, 361] on button "Ok" at bounding box center [623, 362] width 24 height 12
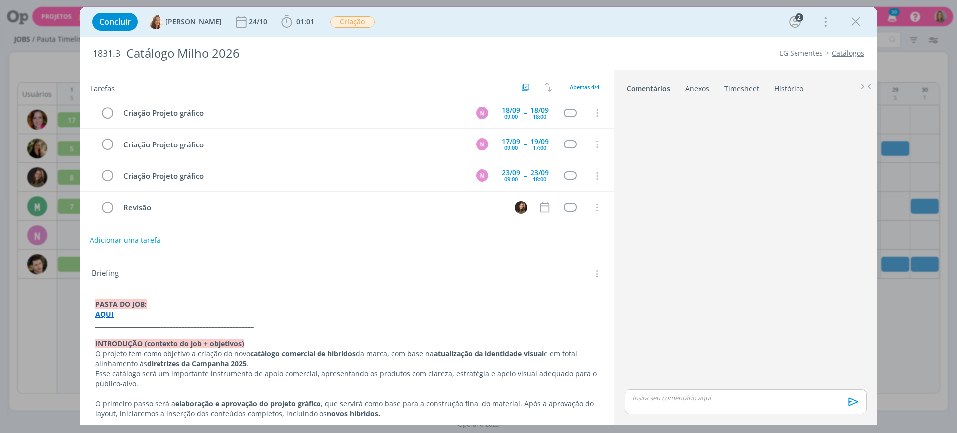
click at [853, 27] on icon "dialog" at bounding box center [855, 21] width 15 height 15
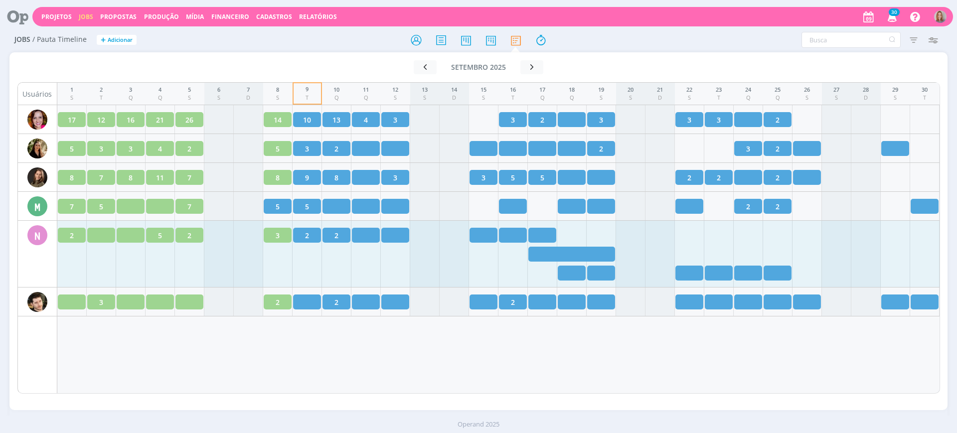
click at [567, 251] on div at bounding box center [571, 254] width 87 height 15
click at [564, 248] on div at bounding box center [571, 254] width 87 height 15
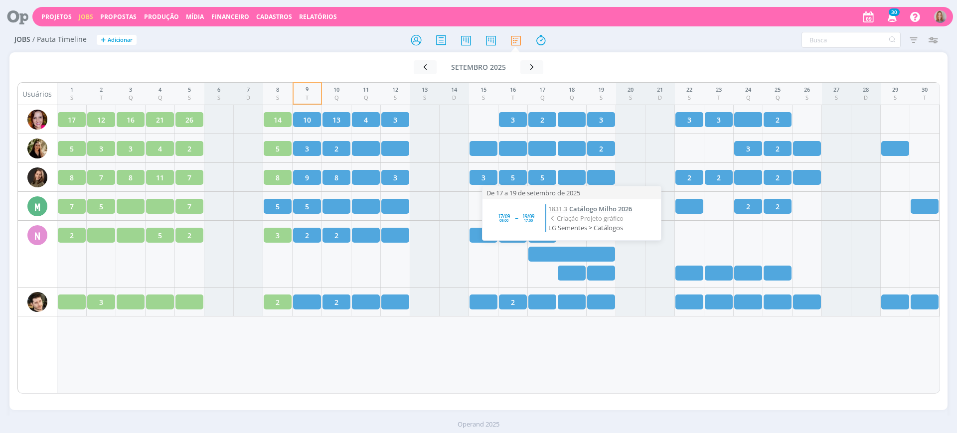
click at [586, 209] on span "Catálogo Milho 2026" at bounding box center [600, 208] width 63 height 9
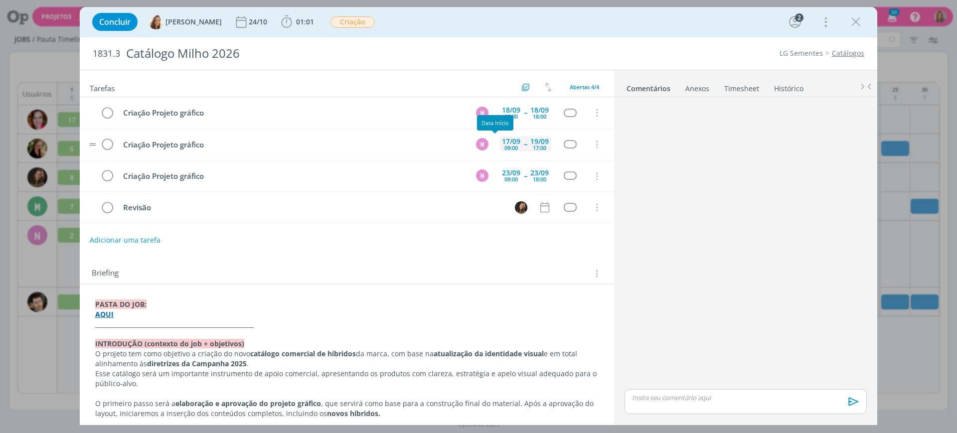
click at [503, 140] on div "17/09" at bounding box center [511, 141] width 18 height 7
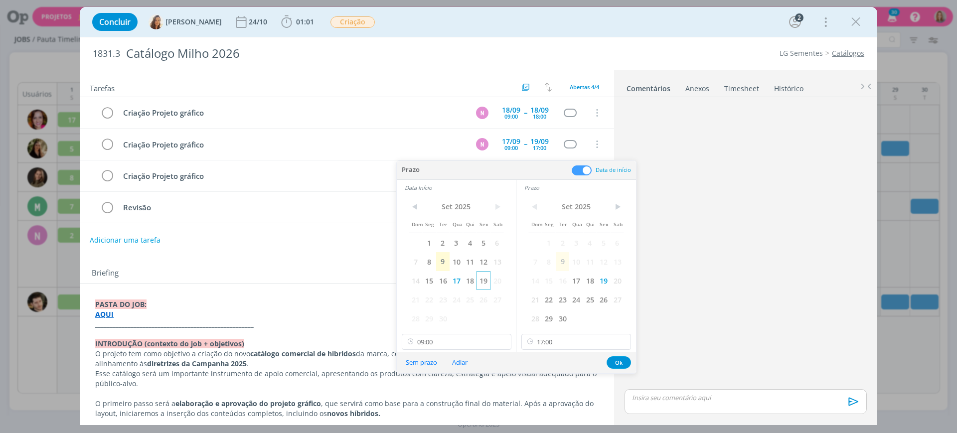
click at [481, 283] on span "19" at bounding box center [483, 280] width 13 height 19
click at [619, 368] on button "Ok" at bounding box center [619, 362] width 24 height 12
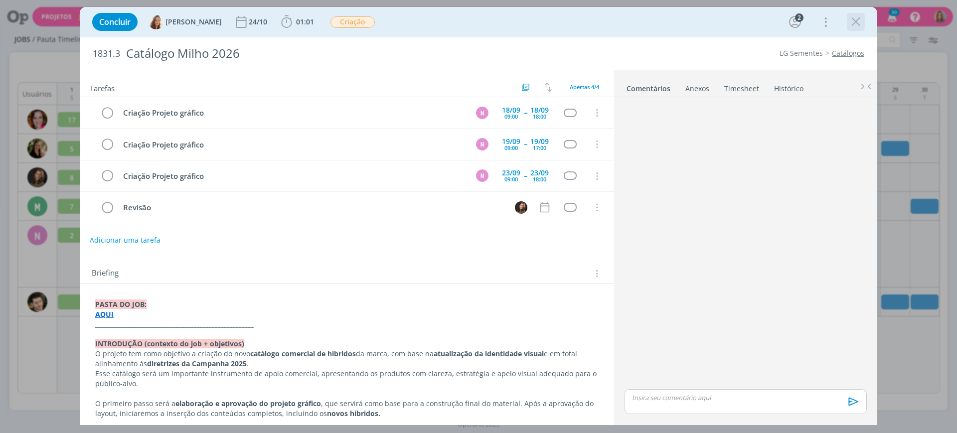
click at [859, 19] on icon "dialog" at bounding box center [855, 21] width 15 height 15
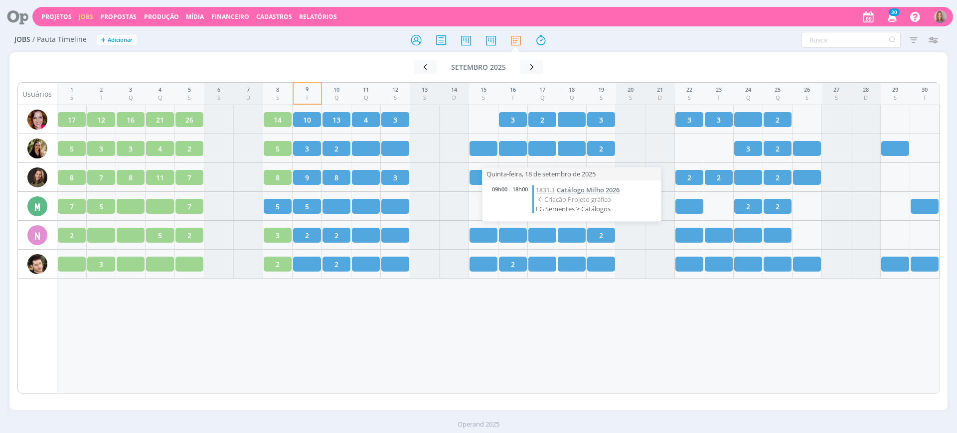
click at [578, 192] on span "Catálogo Milho 2026" at bounding box center [588, 189] width 63 height 9
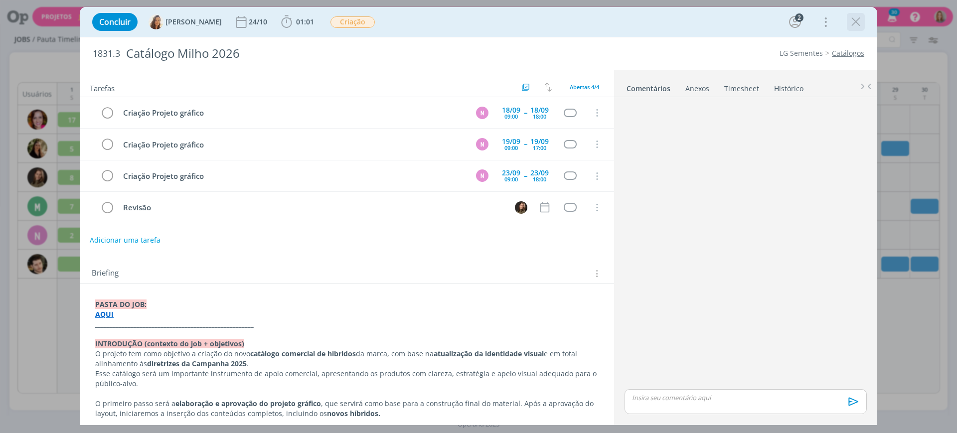
click at [855, 18] on icon "dialog" at bounding box center [855, 21] width 15 height 15
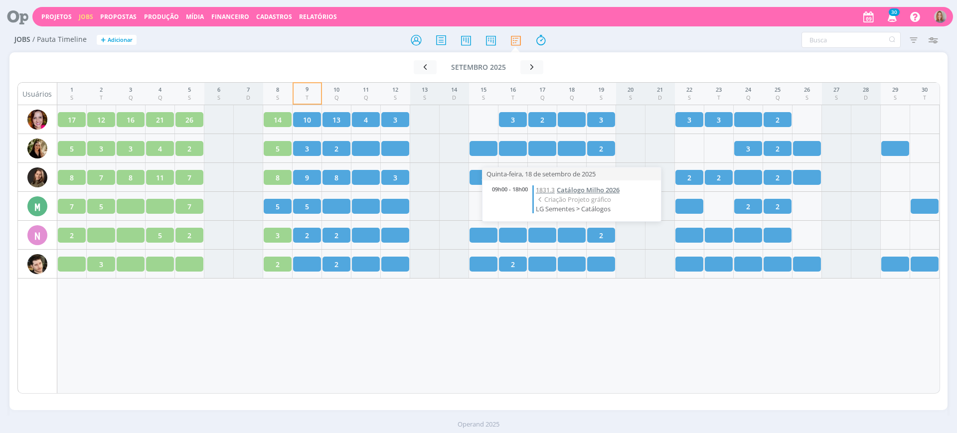
click at [583, 192] on span "Catálogo Milho 2026" at bounding box center [588, 189] width 63 height 9
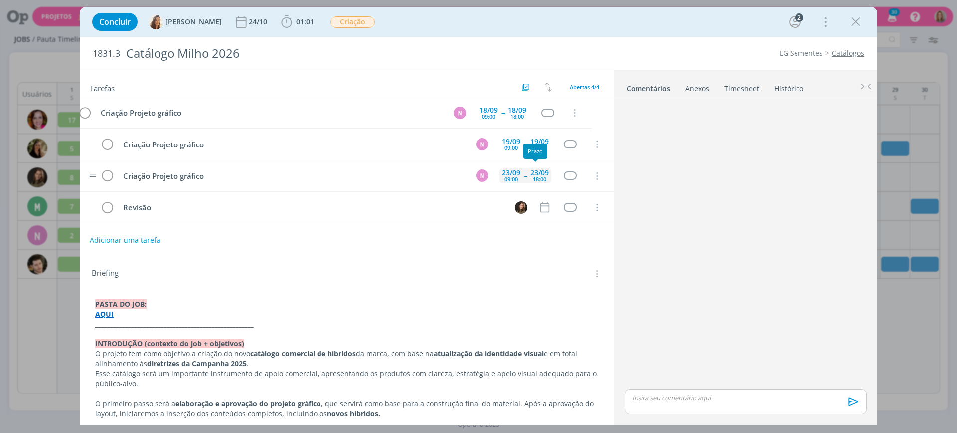
click at [534, 176] on div "18:00" at bounding box center [539, 178] width 13 height 5
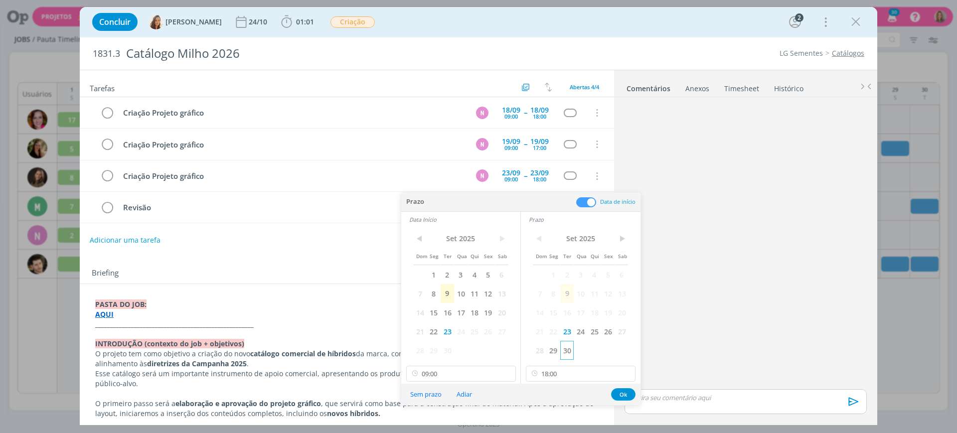
click at [567, 349] on span "30" at bounding box center [566, 350] width 13 height 19
click at [450, 350] on span "30" at bounding box center [447, 350] width 13 height 19
click at [620, 395] on button "Ok" at bounding box center [623, 394] width 24 height 12
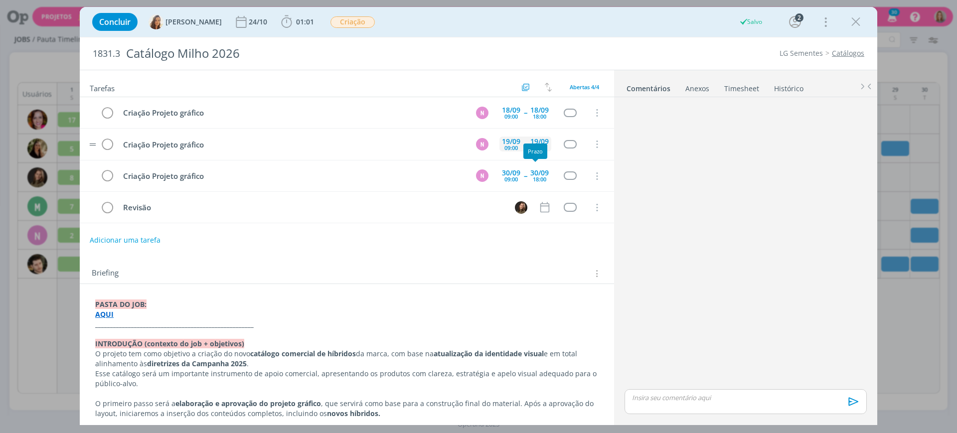
drag, startPoint x: 534, startPoint y: 144, endPoint x: 534, endPoint y: 139, distance: 5.0
click at [534, 142] on body "Projetos Jobs Propostas Produção [GEOGRAPHIC_DATA] Financeiro Cadastros Relatór…" at bounding box center [478, 216] width 957 height 433
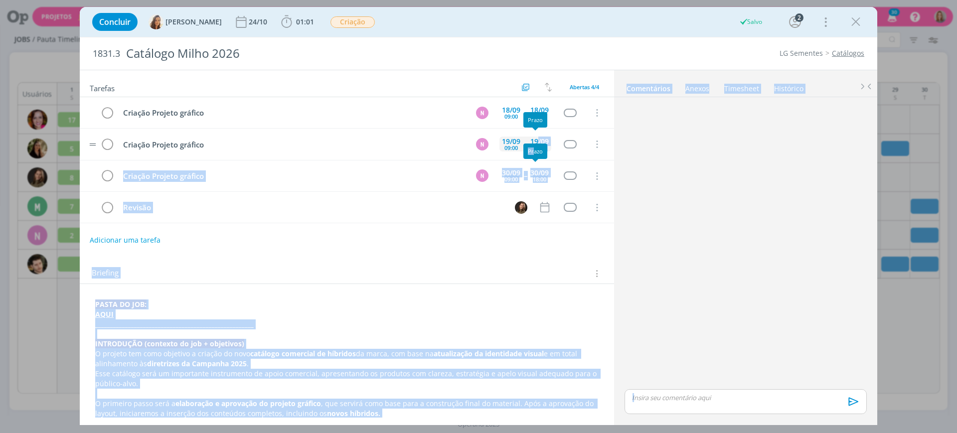
click at [534, 139] on div "19/09" at bounding box center [539, 141] width 18 height 7
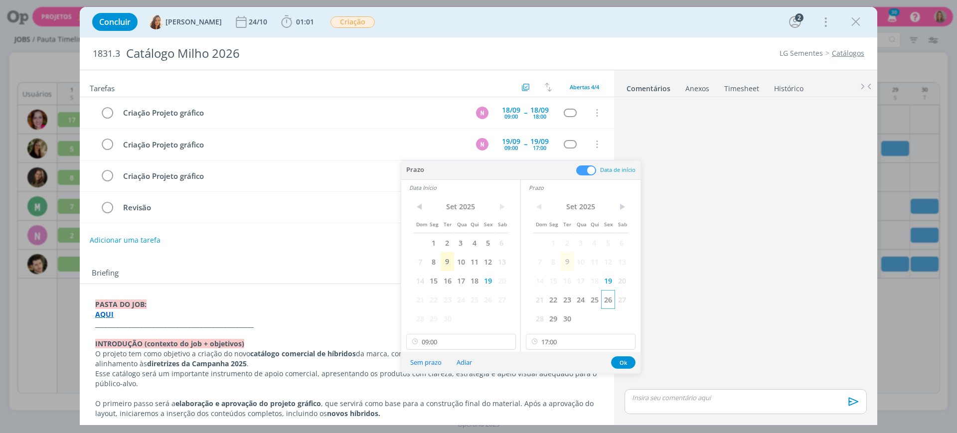
click at [609, 301] on span "26" at bounding box center [607, 299] width 13 height 19
click at [485, 301] on span "26" at bounding box center [487, 299] width 13 height 19
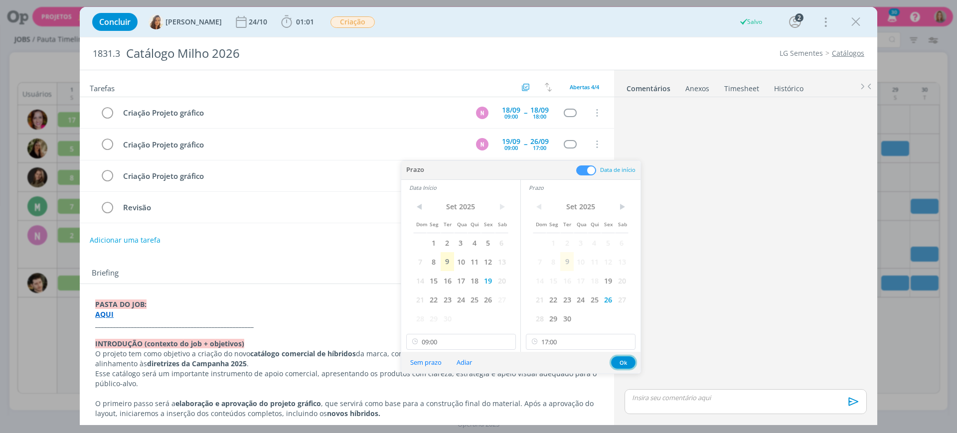
click at [630, 361] on button "Ok" at bounding box center [623, 362] width 24 height 12
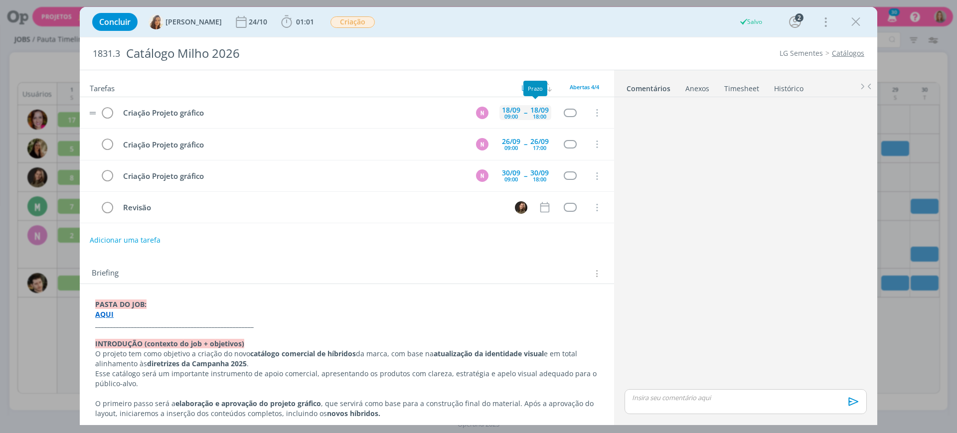
click at [533, 111] on div "18/09" at bounding box center [539, 110] width 18 height 7
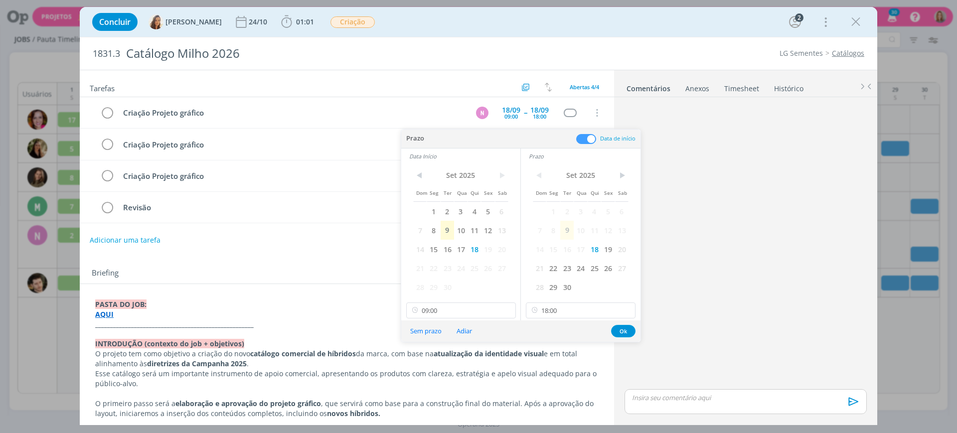
click at [707, 292] on div "dialog" at bounding box center [746, 244] width 250 height 286
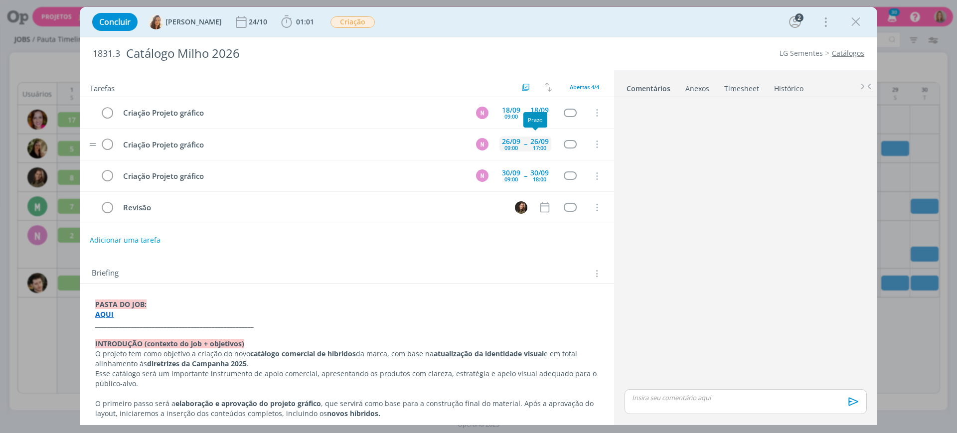
click at [540, 149] on div "17:00" at bounding box center [539, 147] width 13 height 5
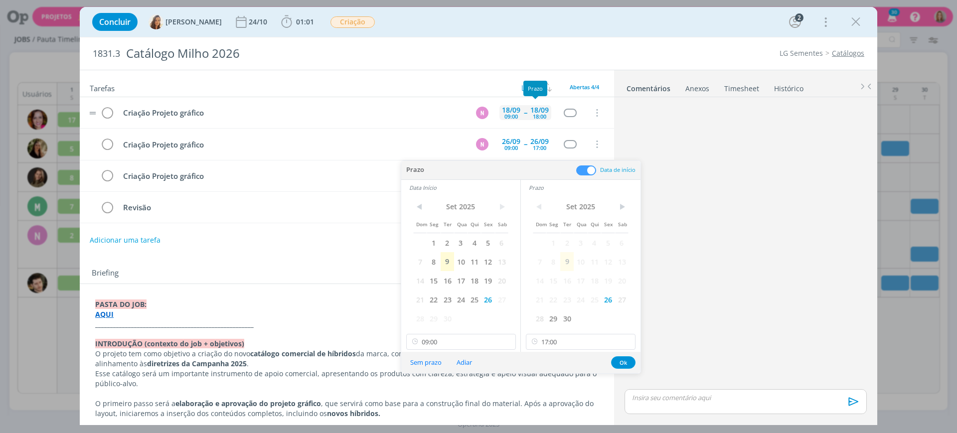
click at [533, 120] on div "18/09 18:00" at bounding box center [539, 112] width 23 height 21
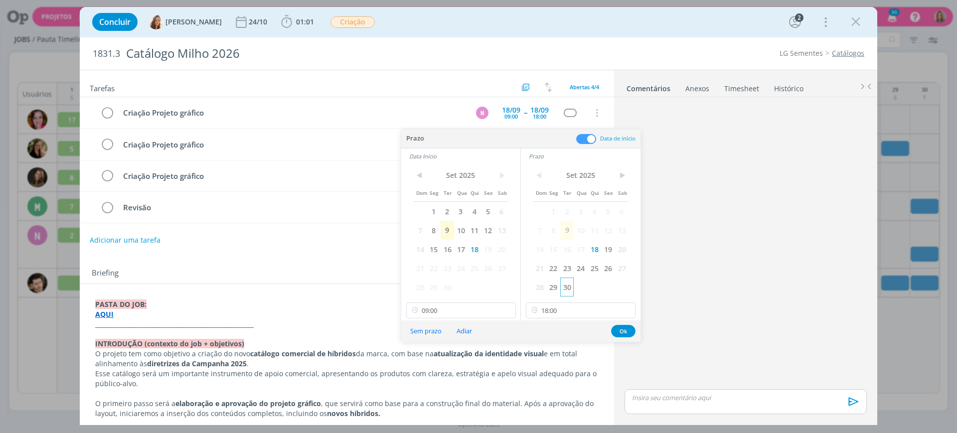
click at [560, 284] on span "30" at bounding box center [566, 287] width 13 height 19
click at [559, 283] on span "29" at bounding box center [552, 287] width 13 height 19
click at [433, 289] on span "29" at bounding box center [433, 287] width 13 height 19
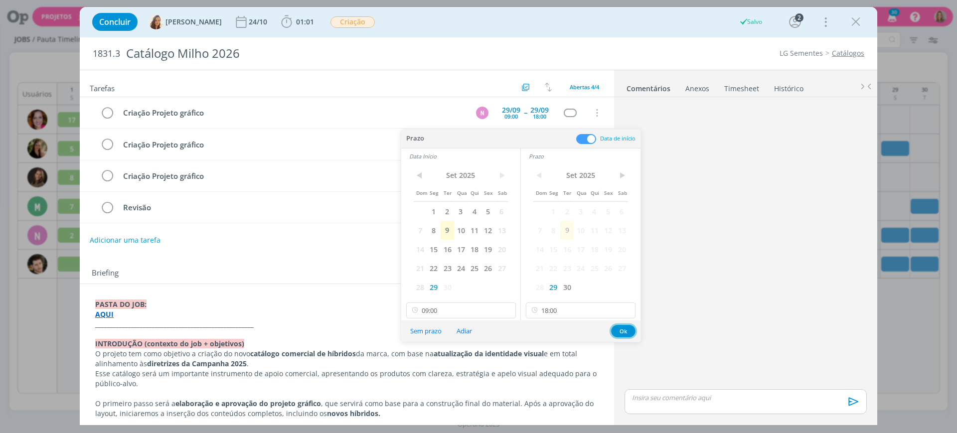
click at [624, 329] on button "Ok" at bounding box center [623, 331] width 24 height 12
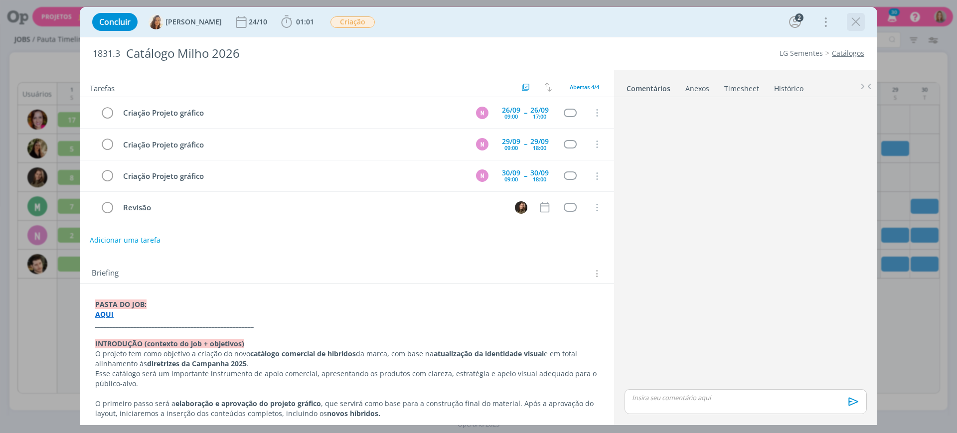
click at [856, 24] on icon "dialog" at bounding box center [855, 21] width 15 height 15
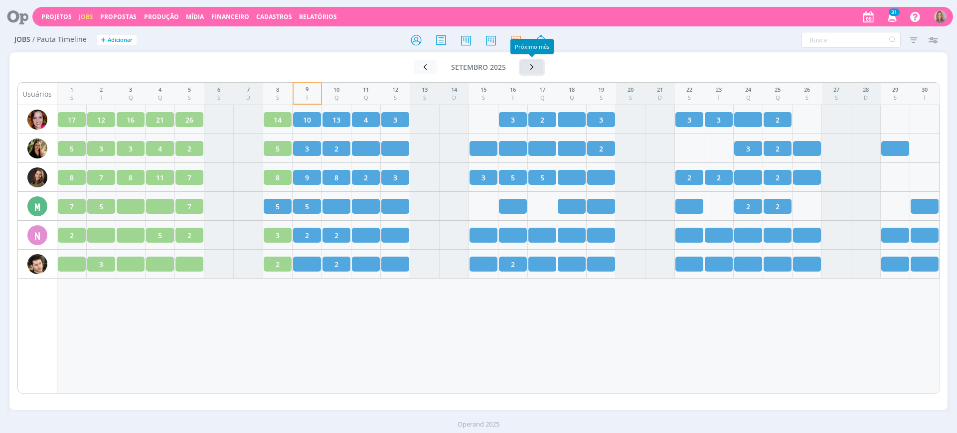
click at [540, 67] on button "button" at bounding box center [531, 67] width 23 height 14
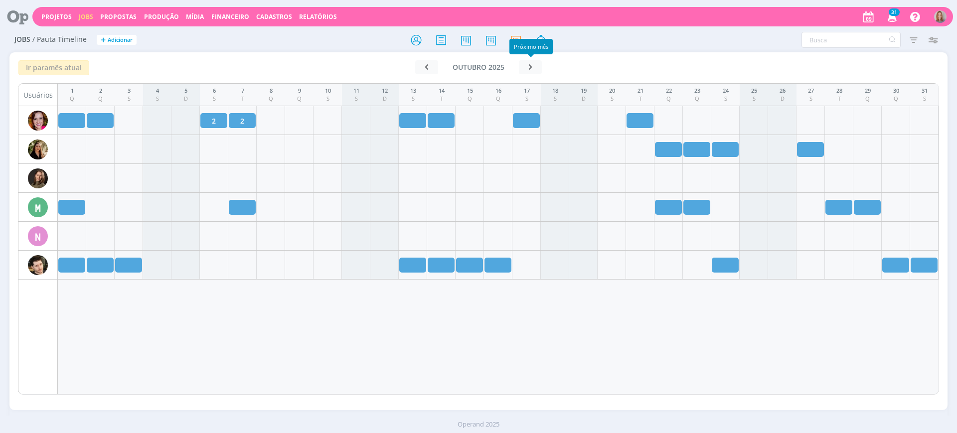
click at [17, 22] on icon at bounding box center [14, 16] width 20 height 19
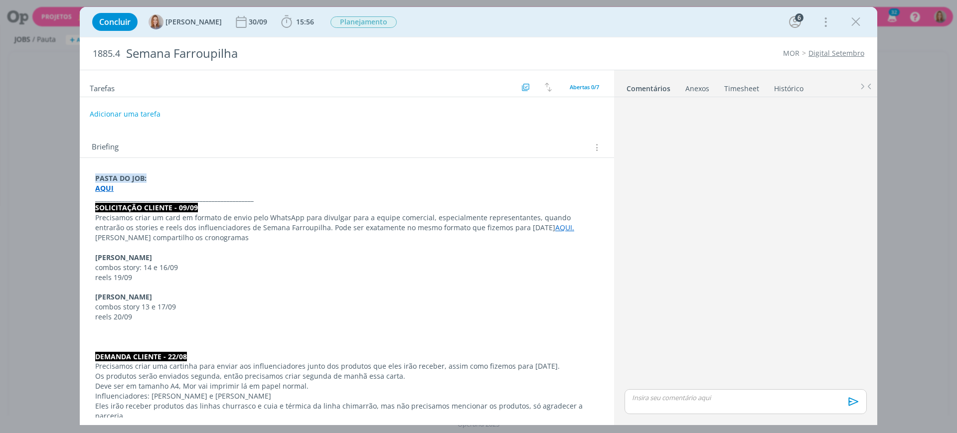
scroll to position [149, 0]
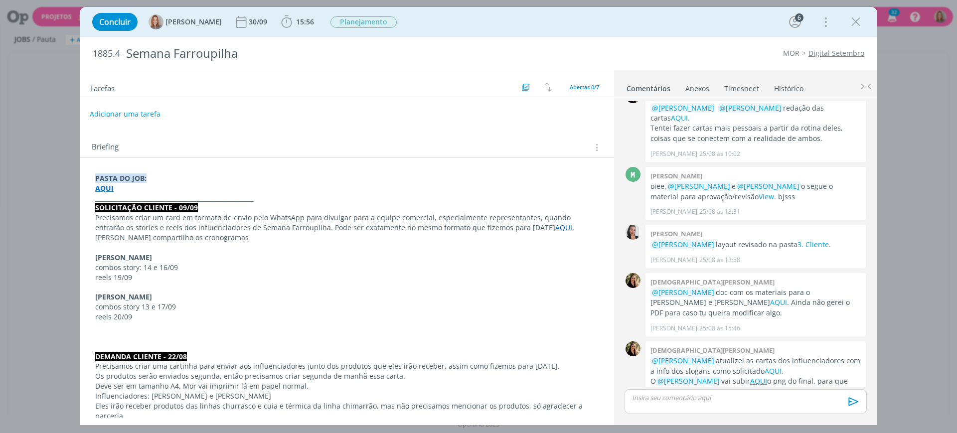
click at [190, 276] on p "reels 19/09" at bounding box center [346, 278] width 503 height 10
click at [253, 223] on p "Precisamos criar um card em formato de envio pelo WhatsApp para divulgar para a…" at bounding box center [346, 223] width 503 height 20
click at [244, 224] on p "Precisamos criar um card em formato de envio pelo WhatsApp para divulgar para a…" at bounding box center [346, 223] width 503 height 20
click at [232, 236] on p "[PERSON_NAME] compartilho os cronogramas" at bounding box center [346, 238] width 503 height 10
click at [555, 228] on link "AQUI." at bounding box center [564, 227] width 19 height 9
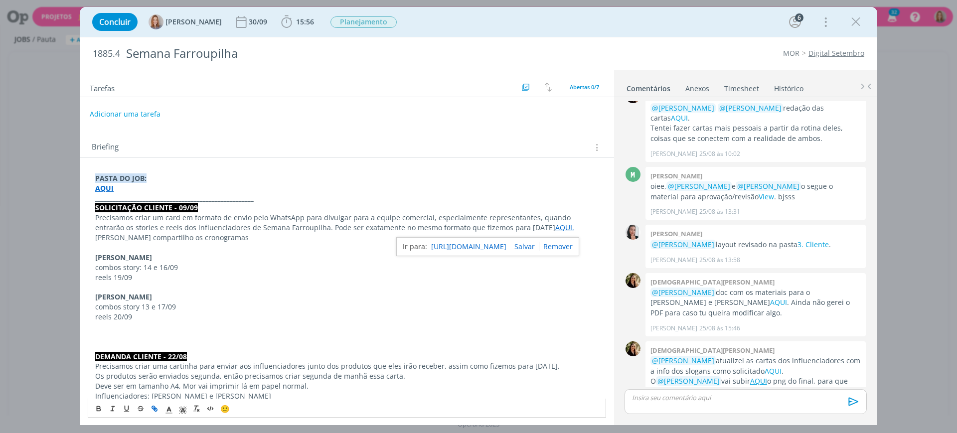
click at [499, 247] on link "[URL][DOMAIN_NAME]" at bounding box center [468, 246] width 75 height 13
click at [316, 298] on p "[PERSON_NAME]" at bounding box center [346, 297] width 503 height 10
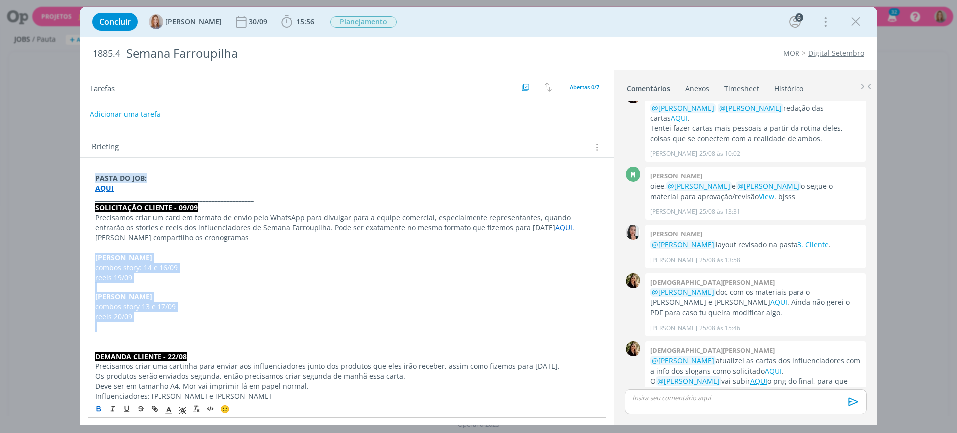
drag, startPoint x: 157, startPoint y: 325, endPoint x: 80, endPoint y: 257, distance: 102.1
copy div "[PERSON_NAME] combos story: 14 e 16/09 reels 19/09 [PERSON_NAME] combos story 1…"
click at [164, 240] on p "[PERSON_NAME] compartilho os cronogramas" at bounding box center [346, 238] width 503 height 10
click at [296, 221] on p "Precisamos criar um card em formato de envio pelo WhatsApp para divulgar para a…" at bounding box center [346, 223] width 503 height 20
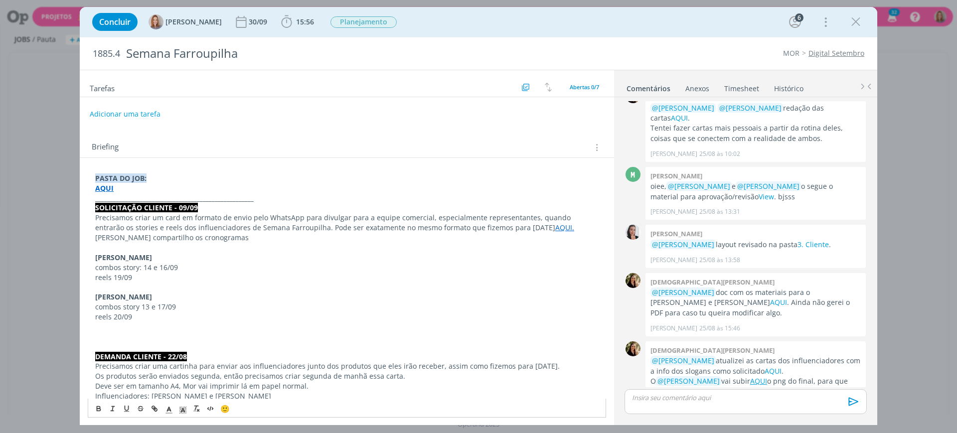
click at [244, 222] on p "Precisamos criar um card em formato de envio pelo WhatsApp para divulgar para a…" at bounding box center [346, 223] width 503 height 20
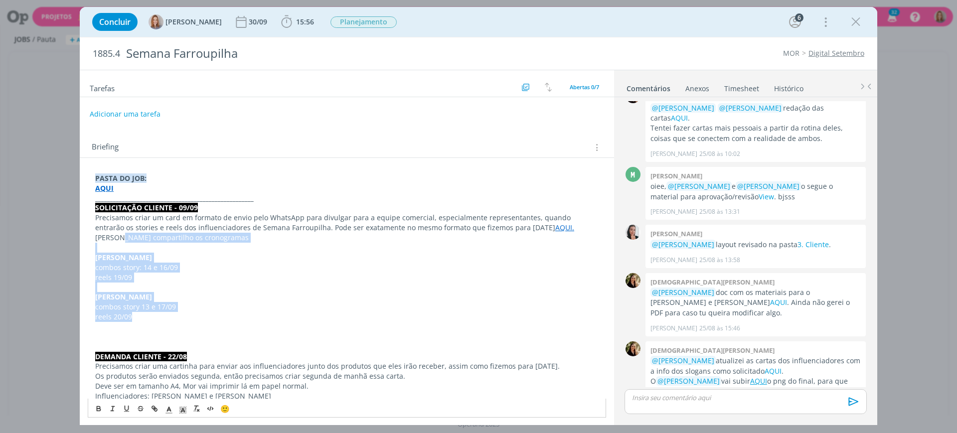
drag, startPoint x: 155, startPoint y: 321, endPoint x: 121, endPoint y: 234, distance: 93.3
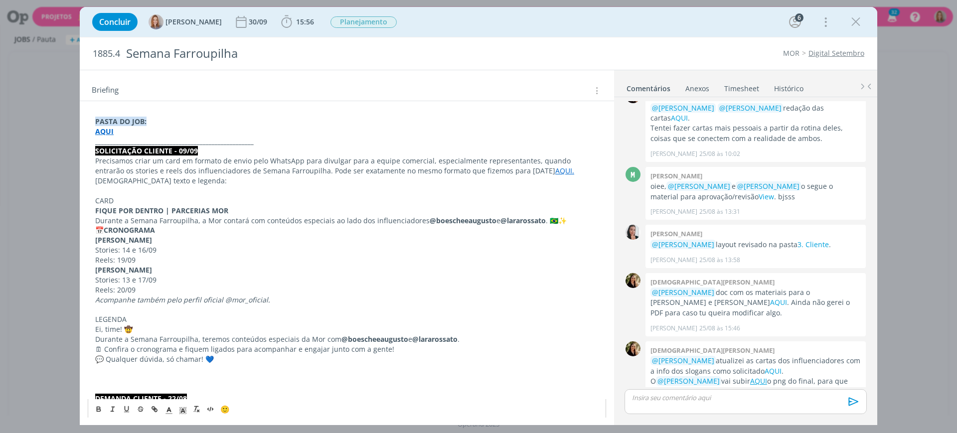
scroll to position [43, 0]
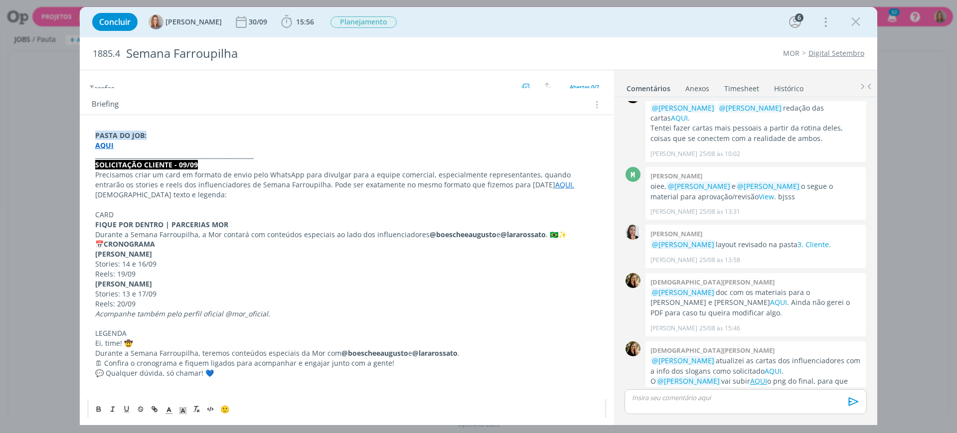
click at [107, 207] on p "dialog" at bounding box center [346, 205] width 503 height 10
drag, startPoint x: 113, startPoint y: 214, endPoint x: 88, endPoint y: 215, distance: 25.0
click at [98, 405] on icon "dialog" at bounding box center [99, 409] width 8 height 8
click at [182, 232] on p "Durante a Semana Farroupilha, a Mor contará com conteúdos especiais ao lado dos…" at bounding box center [346, 235] width 503 height 10
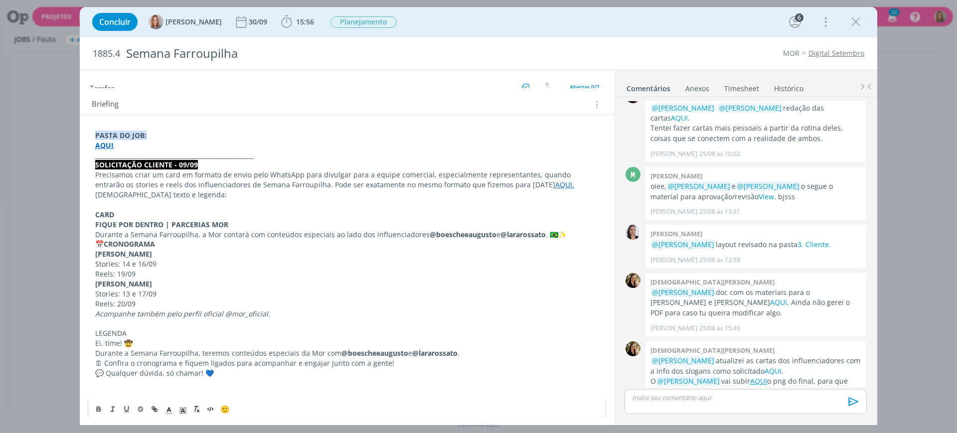
click at [237, 225] on p "FIQUE POR DENTRO | PARCERIAS MOR" at bounding box center [346, 225] width 503 height 10
click at [176, 242] on p "📅 CRONOGRAMA" at bounding box center [346, 244] width 503 height 10
click at [97, 245] on p "📅 CRONOGRAMA" at bounding box center [346, 244] width 503 height 10
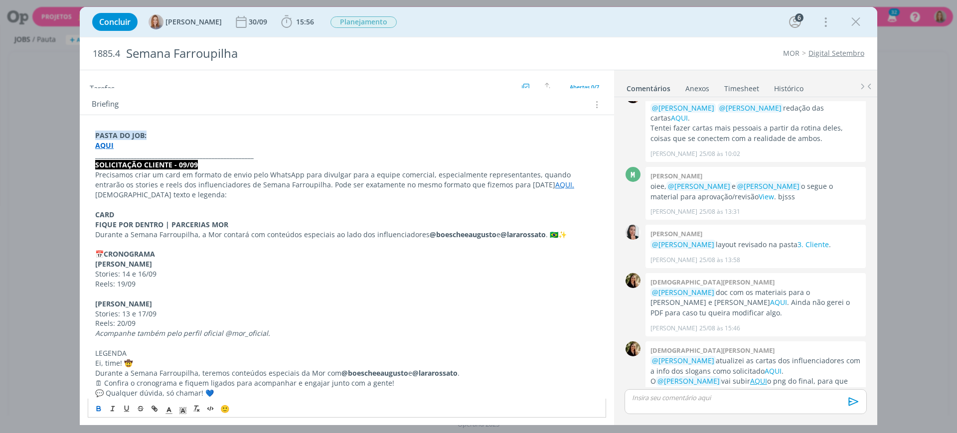
click at [105, 353] on p "LEGENDA" at bounding box center [346, 353] width 503 height 10
click at [98, 405] on icon "dialog" at bounding box center [99, 409] width 8 height 8
click at [228, 297] on p "dialog" at bounding box center [346, 294] width 503 height 10
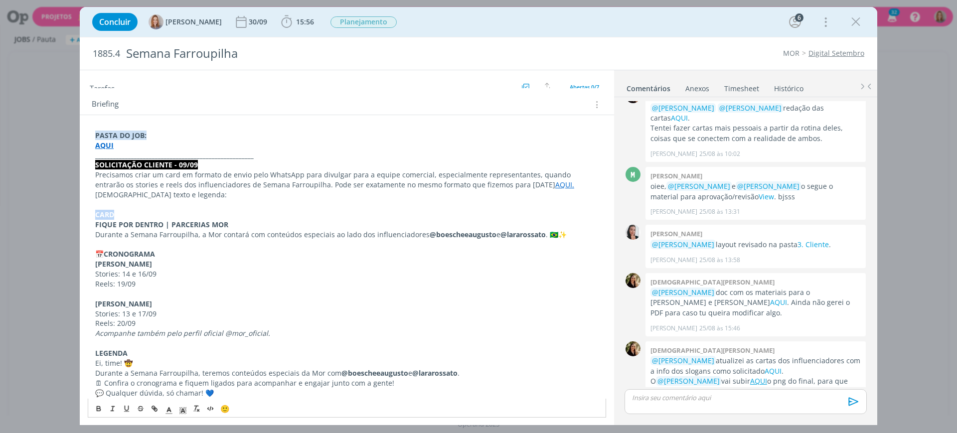
drag, startPoint x: 119, startPoint y: 210, endPoint x: 84, endPoint y: 213, distance: 35.0
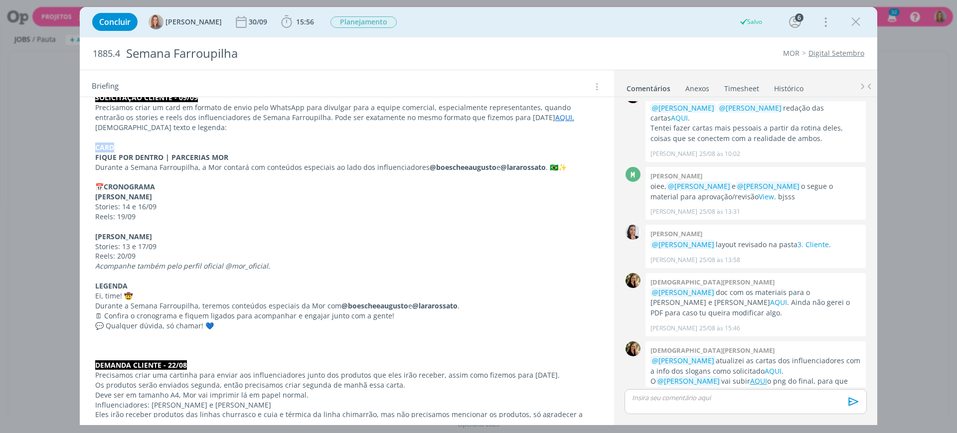
scroll to position [105, 0]
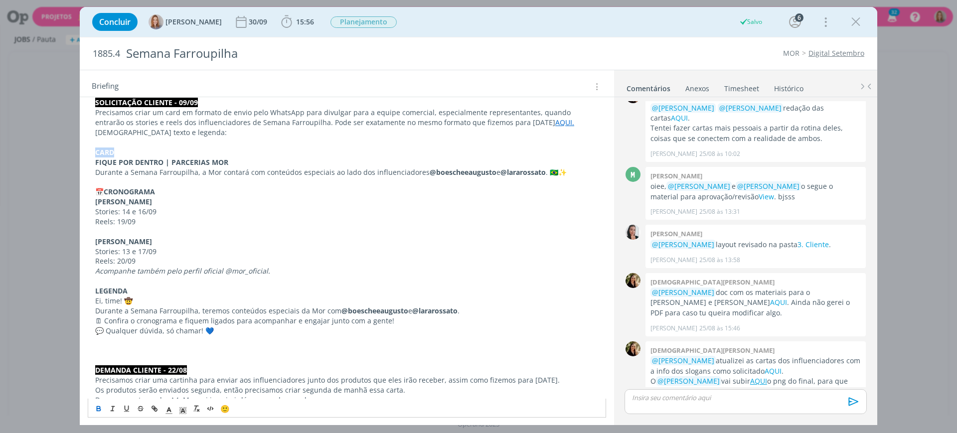
click at [152, 152] on p "CARD" at bounding box center [346, 153] width 503 height 10
drag, startPoint x: 115, startPoint y: 152, endPoint x: 97, endPoint y: 151, distance: 18.5
click at [97, 151] on p "CARD" at bounding box center [346, 153] width 503 height 10
click at [169, 411] on icon "dialog" at bounding box center [168, 410] width 9 height 9
click at [191, 356] on span "dialog" at bounding box center [190, 355] width 8 height 8
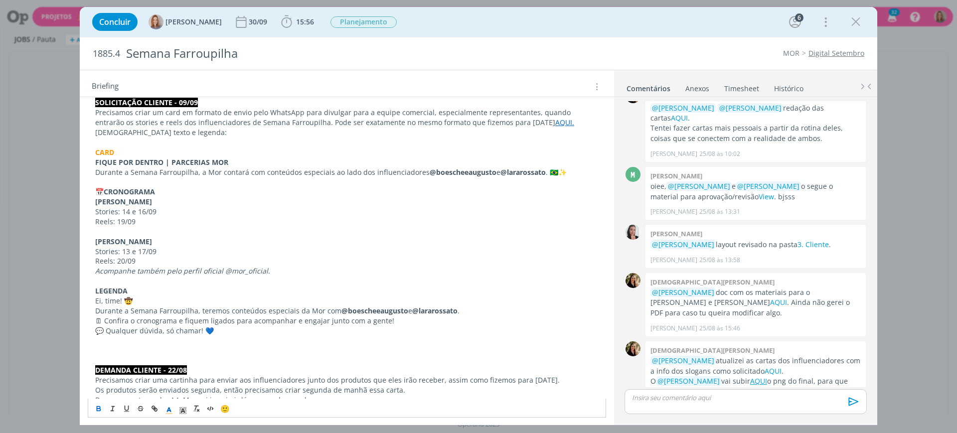
click at [176, 230] on p "dialog" at bounding box center [346, 232] width 503 height 10
drag, startPoint x: 130, startPoint y: 289, endPoint x: 83, endPoint y: 295, distance: 47.7
click at [83, 295] on div "PASTA DO JOB: AQUI _____________________________________________________ SOLICI…" at bounding box center [347, 406] width 534 height 706
click at [170, 411] on polyline "dialog" at bounding box center [168, 410] width 3 height 4
click at [192, 355] on span "dialog" at bounding box center [190, 355] width 8 height 8
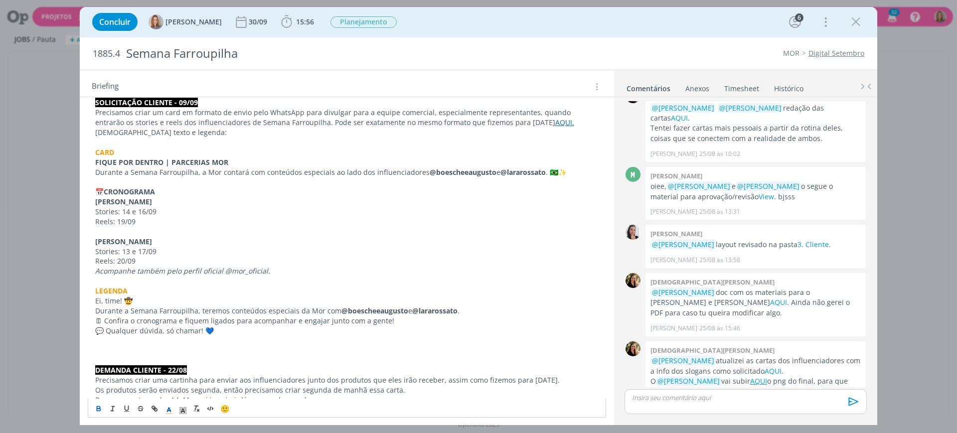
click at [226, 228] on p "dialog" at bounding box center [346, 232] width 503 height 10
click at [202, 332] on p "💬 Qualquer dúvida, só chamar! 💙" at bounding box center [346, 331] width 503 height 10
click at [392, 321] on p "🗓 Confira o cronograma e fiquem ligados para acompanhar e engajar junto com a g…" at bounding box center [346, 321] width 503 height 10
click at [204, 333] on p "💬 Qualquer dúvida, só chamar! 💙" at bounding box center [346, 331] width 503 height 10
drag, startPoint x: 263, startPoint y: 333, endPoint x: 205, endPoint y: 330, distance: 57.9
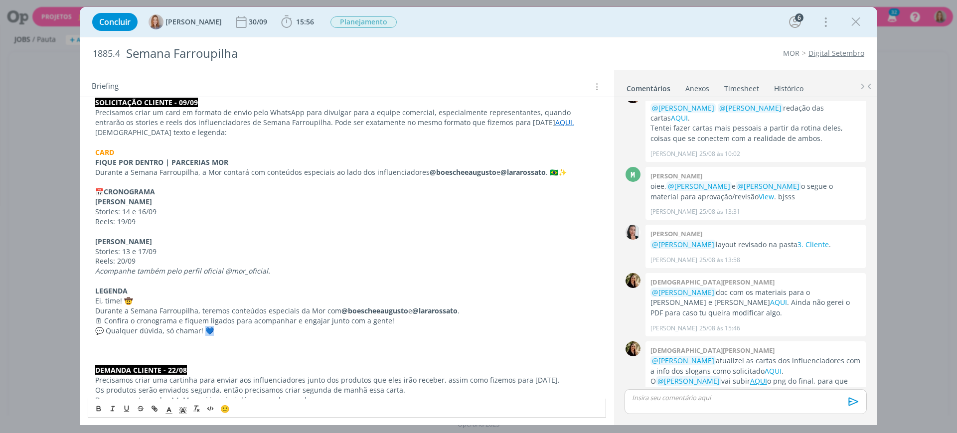
click at [205, 330] on p "💬 Qualquer dúvida, só chamar! 💙" at bounding box center [346, 331] width 503 height 10
click at [419, 319] on p "🗓 Confira o cronograma e fiquem ligados para acompanhar e engajar junto com a g…" at bounding box center [346, 321] width 503 height 10
drag, startPoint x: 198, startPoint y: 332, endPoint x: 167, endPoint y: 336, distance: 31.7
click at [167, 336] on div "PASTA DO JOB: AQUI _____________________________________________________ SOLICI…" at bounding box center [347, 400] width 518 height 671
click at [207, 332] on p "💬 Qualquer dúvida, só chamar!" at bounding box center [346, 331] width 503 height 10
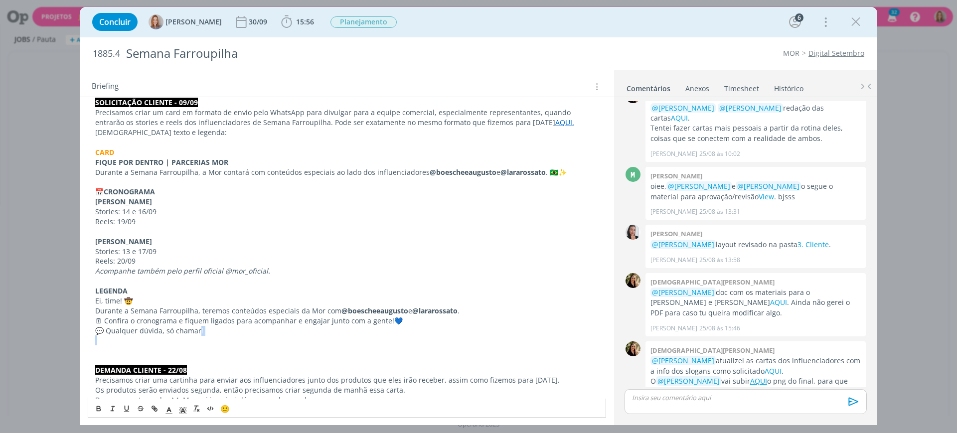
drag, startPoint x: 214, startPoint y: 335, endPoint x: 72, endPoint y: 334, distance: 142.1
click at [72, 334] on div "Concluir [PERSON_NAME] [DATE] 15:56 Iniciar Apontar Data * [DATE] Horas * 00:00…" at bounding box center [478, 216] width 957 height 433
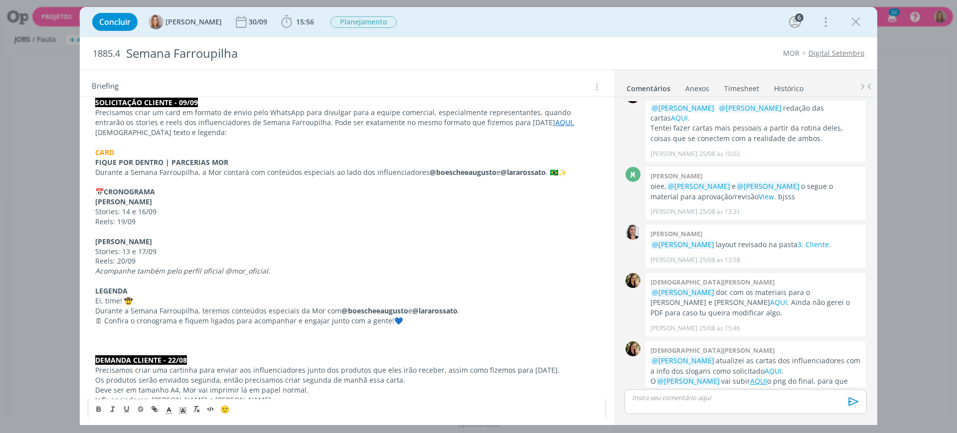
click at [117, 337] on p "dialog" at bounding box center [346, 340] width 503 height 10
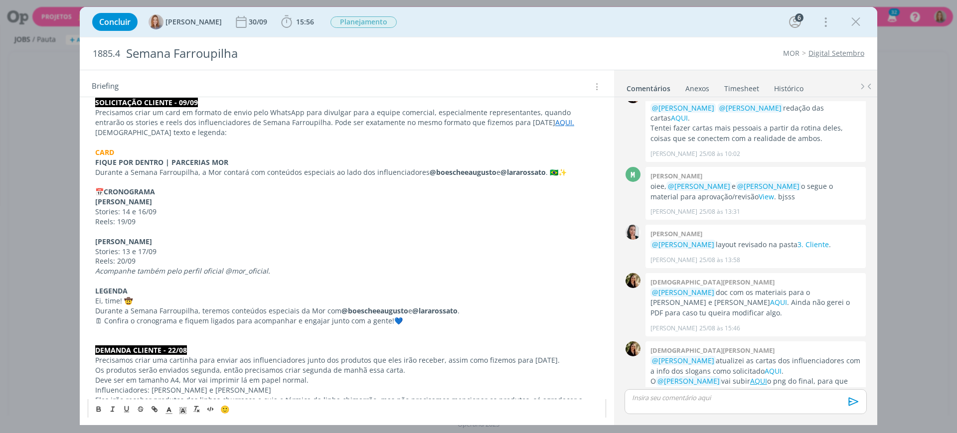
click at [158, 281] on p "dialog" at bounding box center [346, 281] width 503 height 10
click at [101, 322] on p "🗓 Confira o cronograma e fiquem ligados para acompanhar e engajar junto com a g…" at bounding box center [346, 321] width 503 height 10
click at [259, 223] on p "Reels: 19/09" at bounding box center [346, 222] width 503 height 10
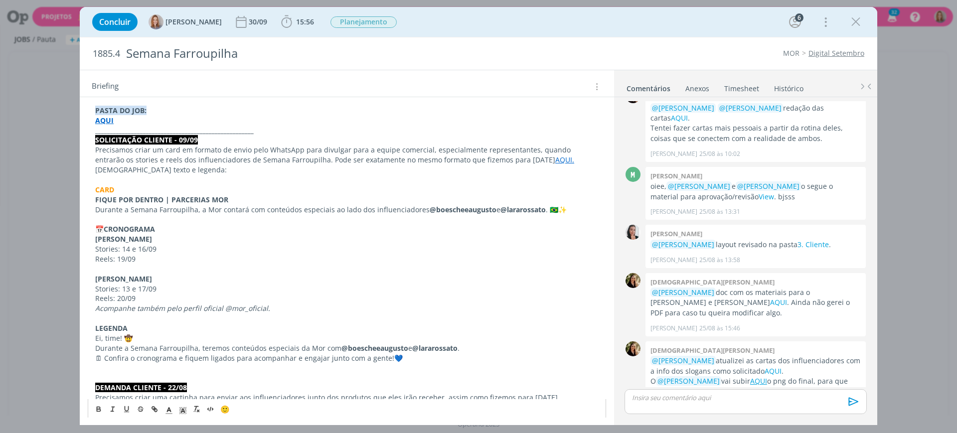
scroll to position [62, 0]
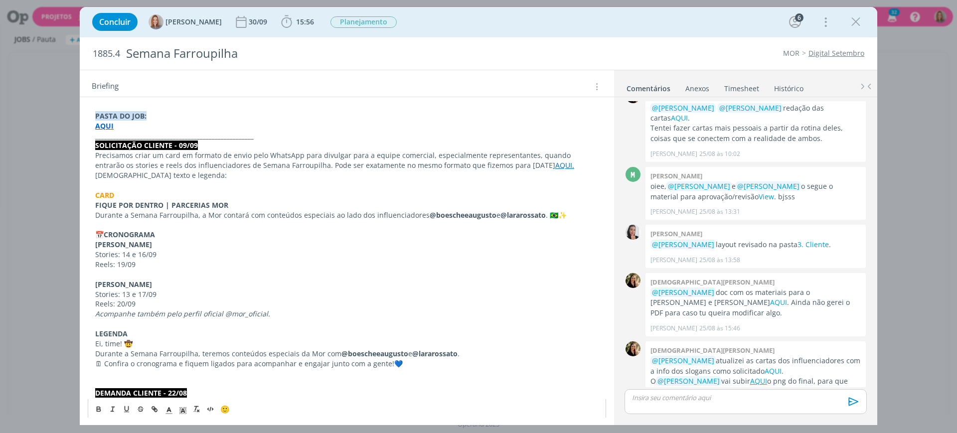
click at [110, 380] on p "dialog" at bounding box center [346, 383] width 503 height 10
click at [227, 271] on p "dialog" at bounding box center [346, 275] width 503 height 10
click at [111, 191] on strong "CARD" at bounding box center [104, 194] width 19 height 9
drag, startPoint x: 116, startPoint y: 192, endPoint x: 85, endPoint y: 189, distance: 31.5
click at [85, 189] on div "PASTA DO JOB: AQUI _____________________________________________________ SOLICI…" at bounding box center [347, 439] width 534 height 686
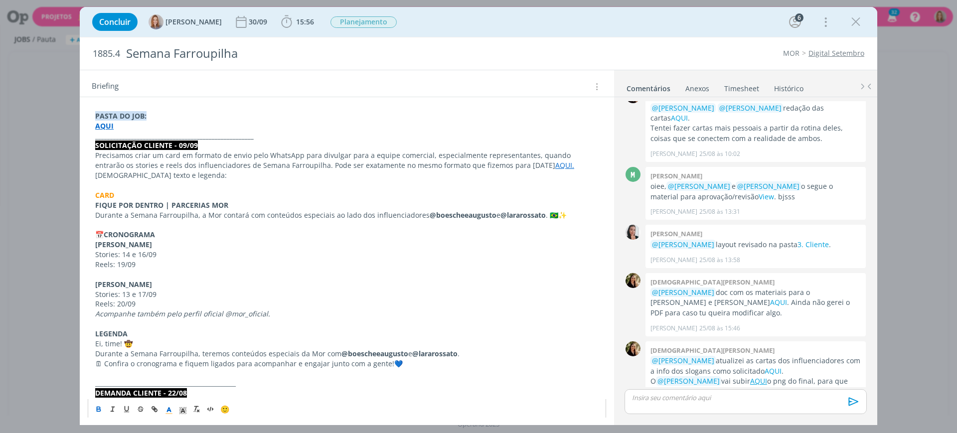
click at [181, 210] on p "Durante a Semana Farroupilha, a Mor contará com conteúdos especiais ao lado dos…" at bounding box center [346, 215] width 503 height 10
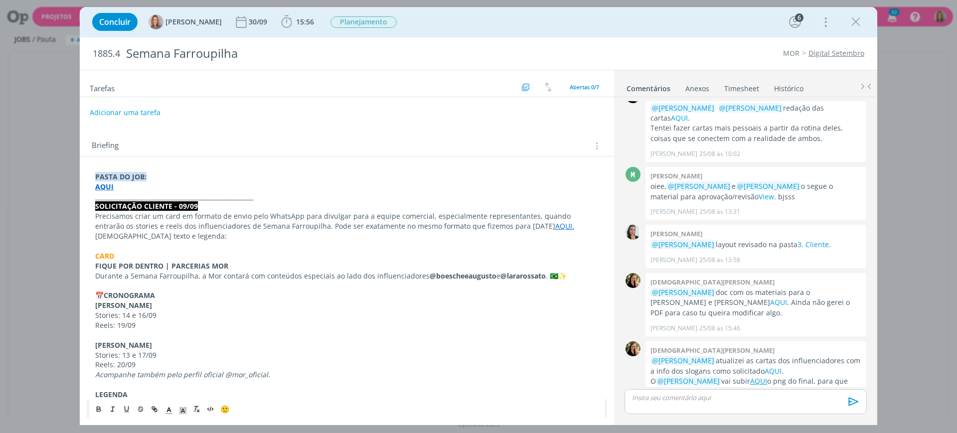
scroll to position [0, 0]
click at [333, 123] on div "Tarefas Usar Job de template Criar template a partir deste job Visualizar Templ…" at bounding box center [347, 243] width 534 height 347
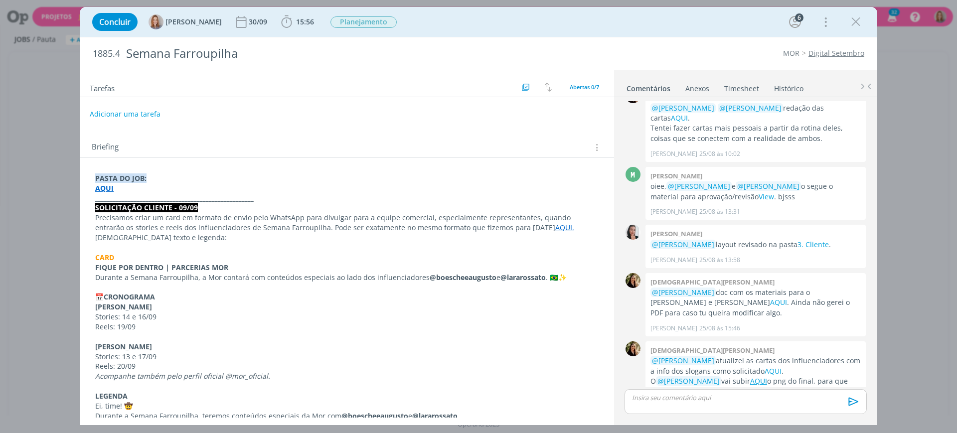
click at [339, 244] on p "dialog" at bounding box center [346, 248] width 503 height 10
click at [171, 237] on p "Abaixo texto e legenda:" at bounding box center [347, 238] width 502 height 10
click at [167, 233] on p "Abaixo texto e legenda:" at bounding box center [347, 238] width 502 height 10
click at [135, 239] on p "Abaixo texto e legenda:" at bounding box center [347, 238] width 502 height 10
click at [365, 115] on div "Adicionar uma tarefa" at bounding box center [347, 114] width 534 height 18
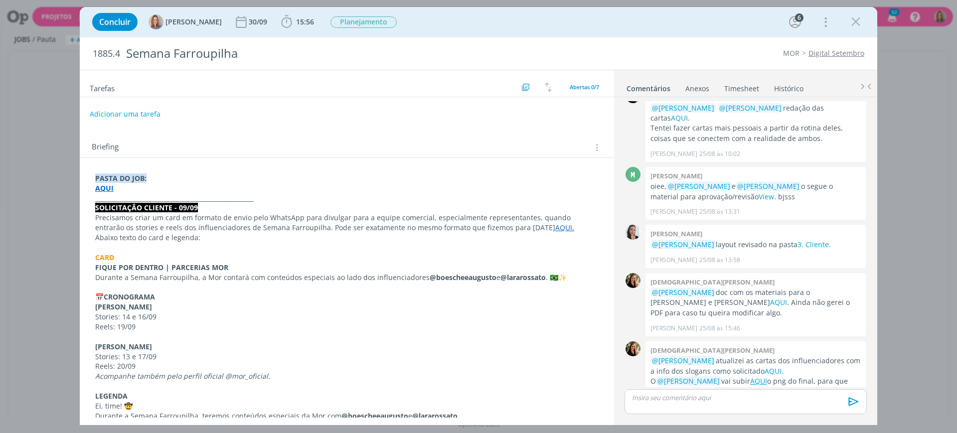
click at [449, 150] on div "Briefing Briefings Predefinidos Versões do Briefing Ver Briefing do Projeto" at bounding box center [348, 147] width 513 height 13
click at [145, 116] on button "Adicionar uma tarefa" at bounding box center [124, 113] width 71 height 17
click at [150, 117] on input "dialog" at bounding box center [281, 113] width 368 height 14
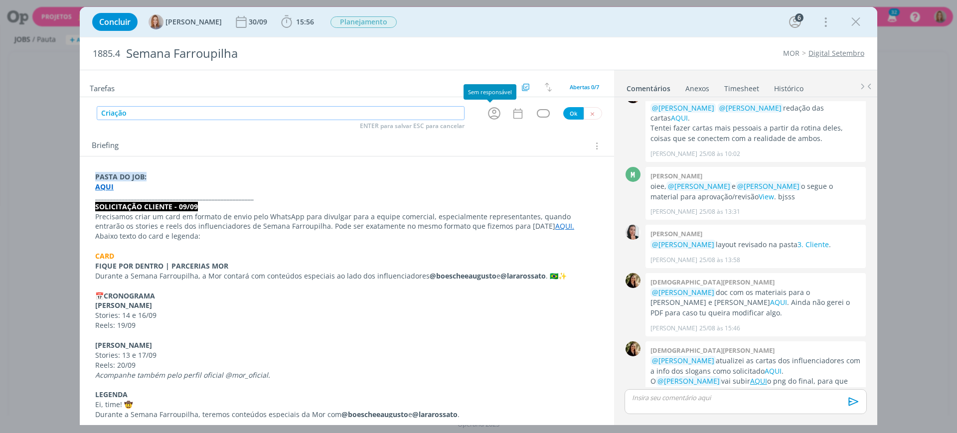
click at [493, 107] on icon "dialog" at bounding box center [494, 113] width 15 height 15
type input "Criação"
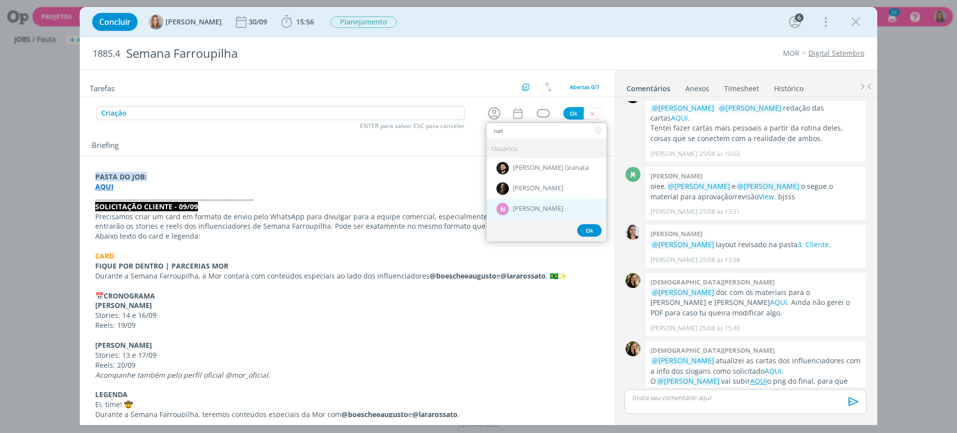
type input "nat"
click at [524, 216] on div "N Nathan Grellet" at bounding box center [547, 209] width 120 height 20
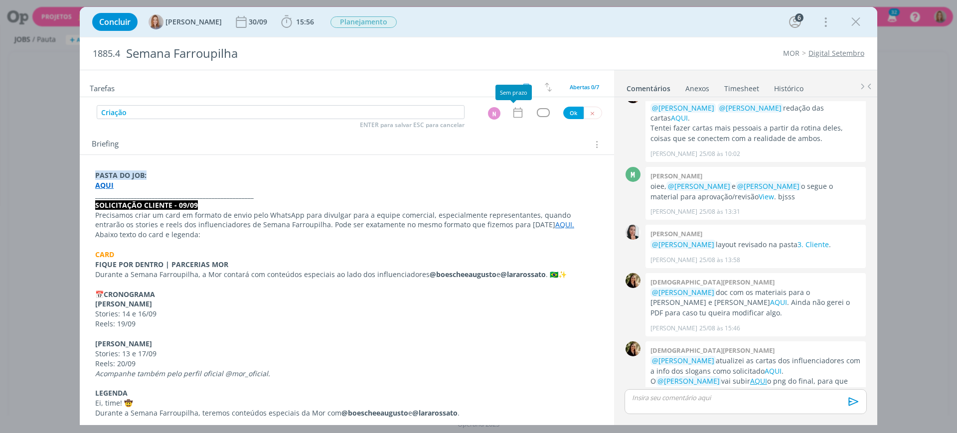
click at [516, 109] on icon "dialog" at bounding box center [517, 113] width 9 height 10
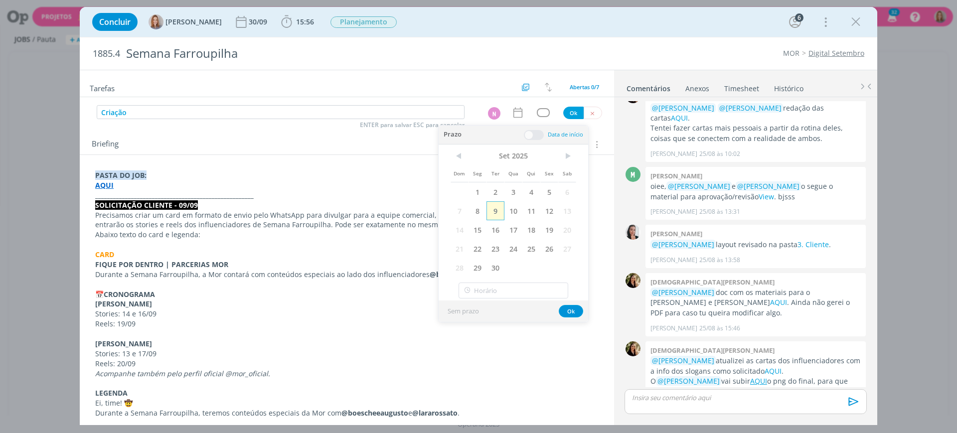
click at [501, 207] on span "9" at bounding box center [496, 210] width 18 height 19
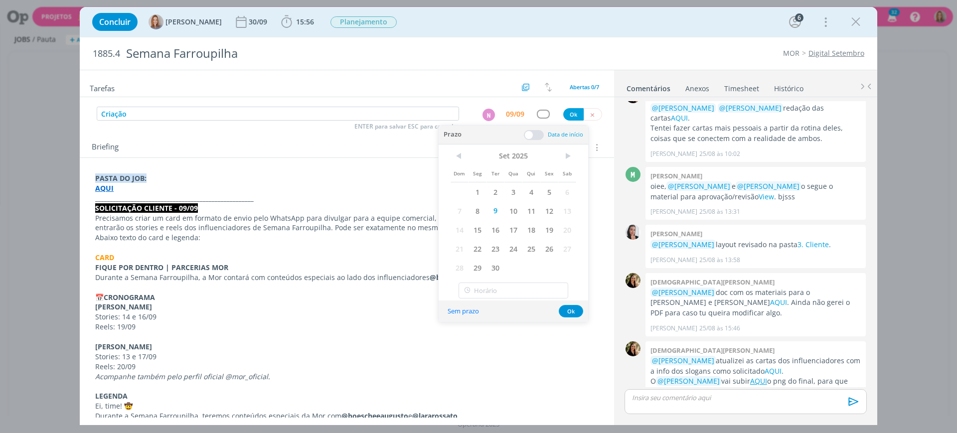
click at [532, 138] on span at bounding box center [534, 135] width 20 height 10
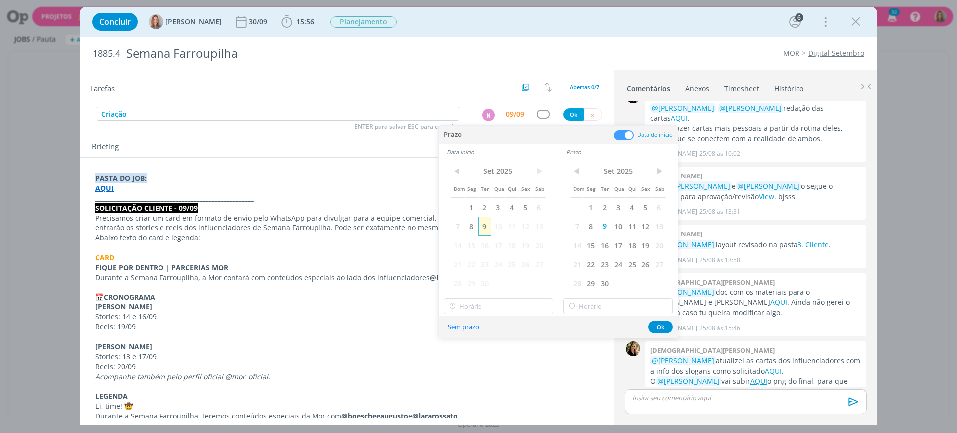
click at [487, 230] on span "9" at bounding box center [484, 226] width 13 height 19
type input "17:00"
click at [520, 305] on input "17:00" at bounding box center [499, 307] width 110 height 16
click at [478, 400] on div "17:00" at bounding box center [500, 406] width 112 height 18
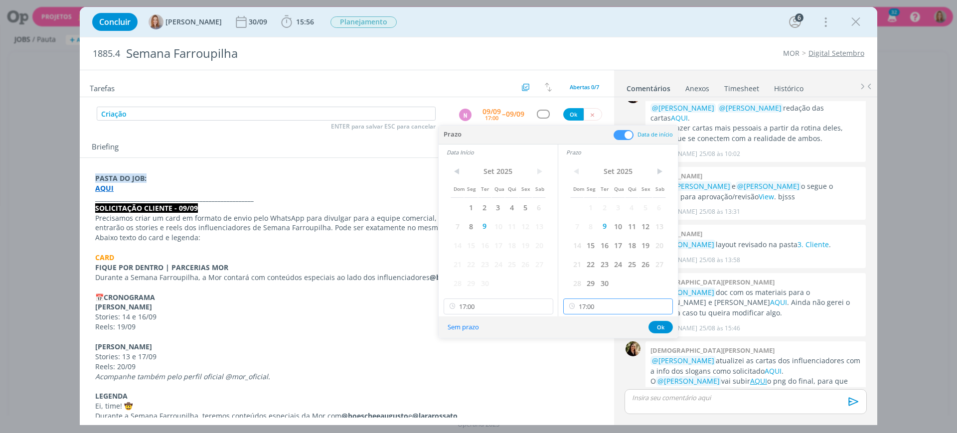
click at [604, 304] on input "17:00" at bounding box center [618, 307] width 110 height 16
click at [586, 335] on div "17:45" at bounding box center [620, 335] width 112 height 18
type input "17:45"
click at [659, 324] on button "Ok" at bounding box center [661, 327] width 24 height 12
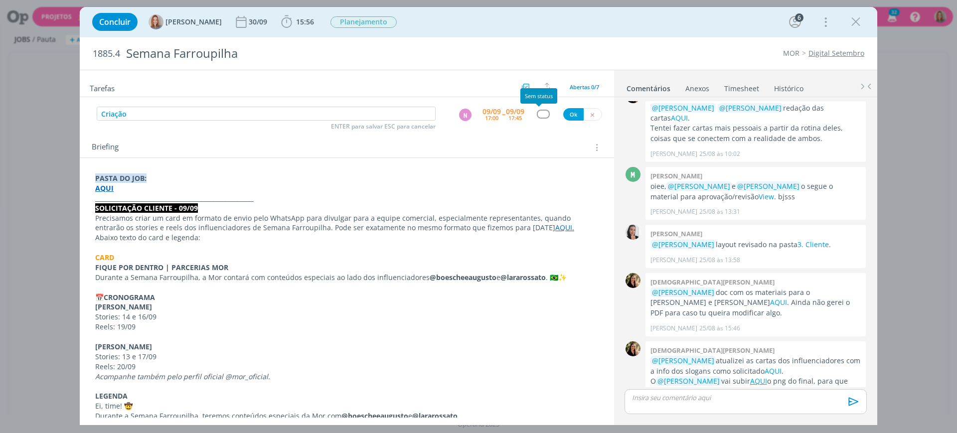
click at [540, 110] on div "dialog" at bounding box center [543, 114] width 12 height 8
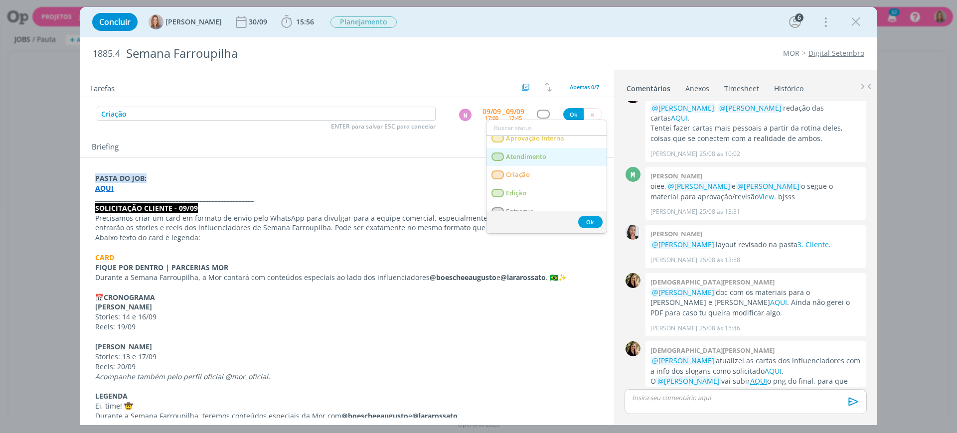
scroll to position [62, 0]
drag, startPoint x: 535, startPoint y: 166, endPoint x: 537, endPoint y: 161, distance: 6.3
click at [535, 166] on link "Criação" at bounding box center [547, 174] width 120 height 18
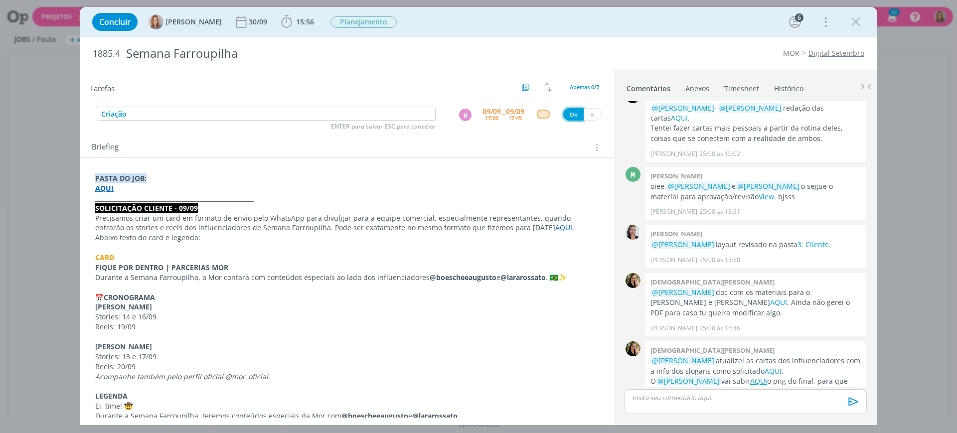
click at [563, 113] on button "Ok" at bounding box center [573, 114] width 20 height 12
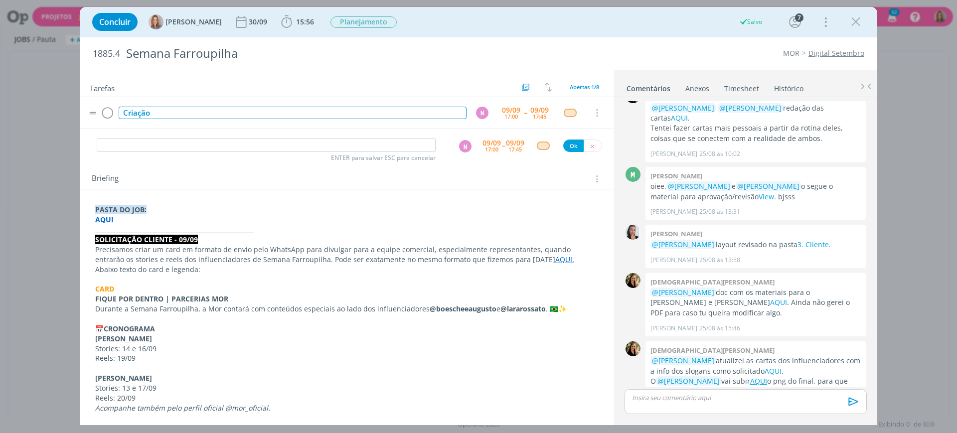
click at [175, 112] on div "Criação" at bounding box center [293, 113] width 348 height 12
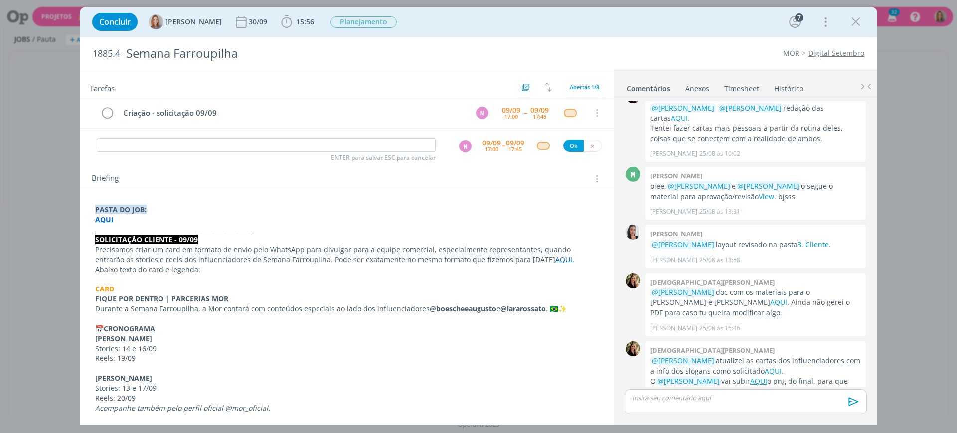
click at [238, 168] on div "Briefing Briefings Predefinidos Versões do Briefing Ver Briefing do Projeto" at bounding box center [347, 176] width 534 height 27
click at [314, 188] on div "Briefing Briefings Predefinidos Versões do Briefing Ver Briefing do Projeto" at bounding box center [347, 176] width 534 height 27
click at [388, 25] on span "Planejamento" at bounding box center [363, 21] width 66 height 11
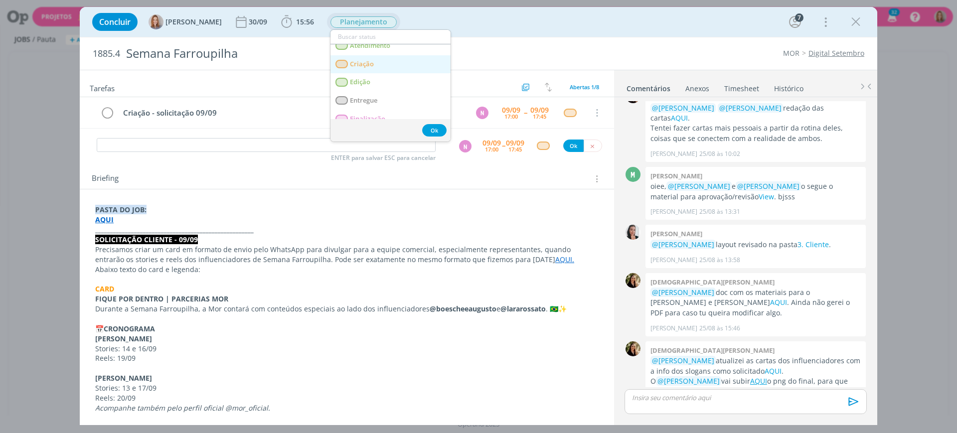
click at [383, 70] on link "Criação" at bounding box center [390, 64] width 120 height 18
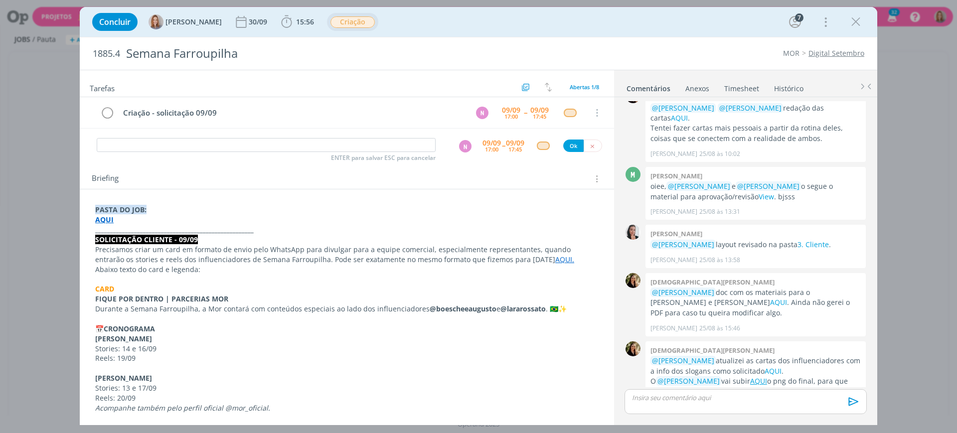
click at [484, 184] on div "Briefing Briefings Predefinidos Versões do Briefing Ver Briefing do Projeto" at bounding box center [348, 178] width 513 height 13
click at [380, 154] on span "ENTER para salvar ESC para cancelar" at bounding box center [383, 158] width 105 height 8
click at [381, 143] on input "dialog" at bounding box center [266, 145] width 339 height 14
click at [464, 144] on div "N" at bounding box center [465, 146] width 12 height 12
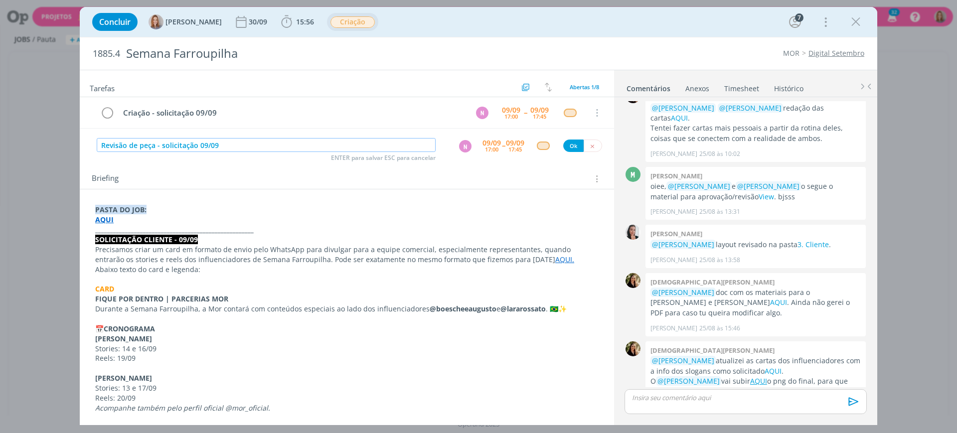
type input "Revisão de peça - solicitação 09/09"
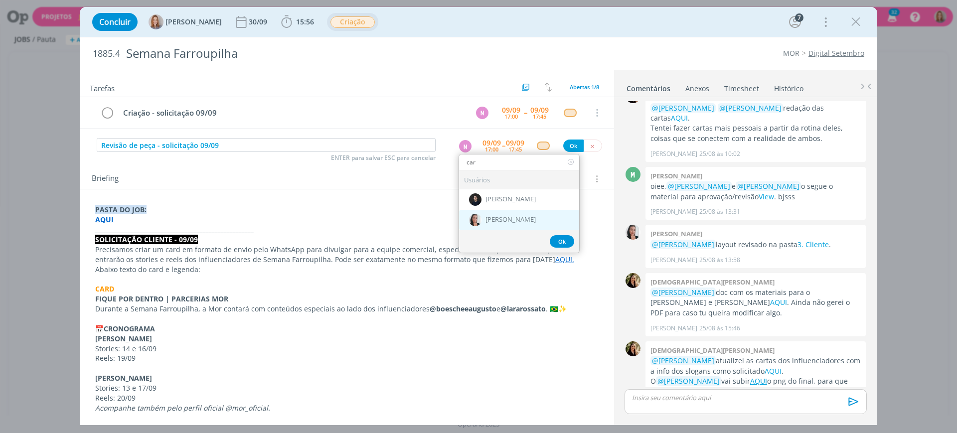
type input "car"
drag, startPoint x: 512, startPoint y: 217, endPoint x: 506, endPoint y: 193, distance: 24.5
click at [512, 216] on span "[PERSON_NAME]" at bounding box center [511, 220] width 50 height 8
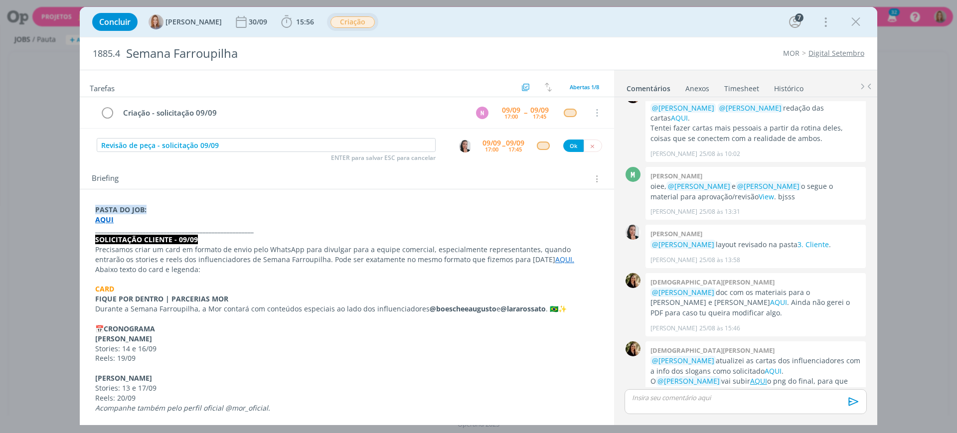
click at [493, 143] on div "09/09" at bounding box center [492, 143] width 18 height 7
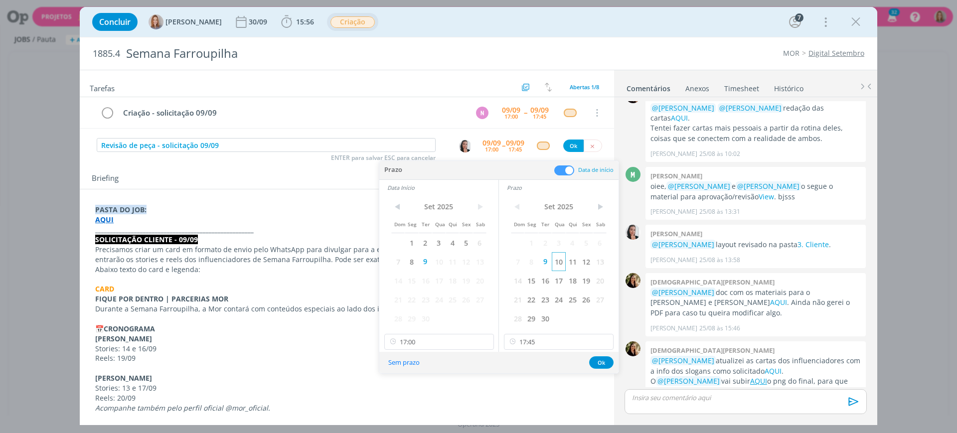
click at [559, 259] on span "10" at bounding box center [558, 261] width 13 height 19
click at [440, 265] on span "10" at bounding box center [438, 261] width 13 height 19
click at [425, 334] on input "17:00" at bounding box center [439, 342] width 110 height 16
click at [424, 279] on div "11:15" at bounding box center [441, 277] width 112 height 18
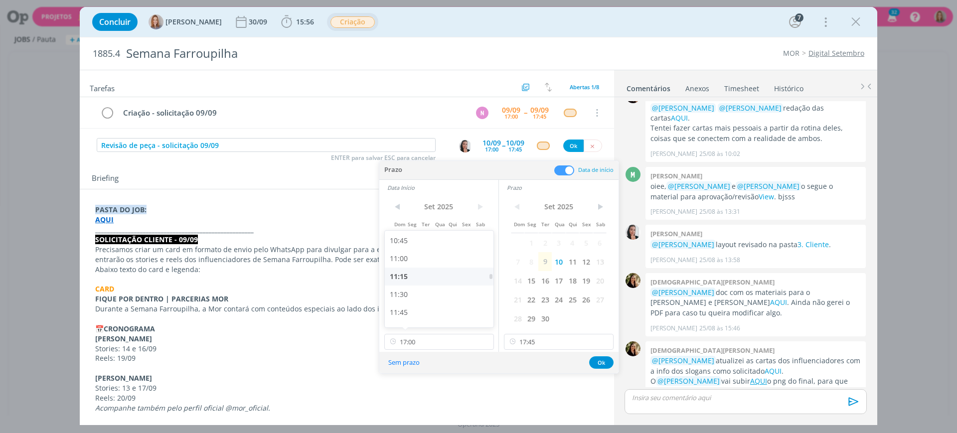
type input "11:15"
click at [549, 341] on input "17:45" at bounding box center [559, 342] width 110 height 16
click at [547, 253] on div "11:45" at bounding box center [560, 259] width 112 height 18
type input "11:45"
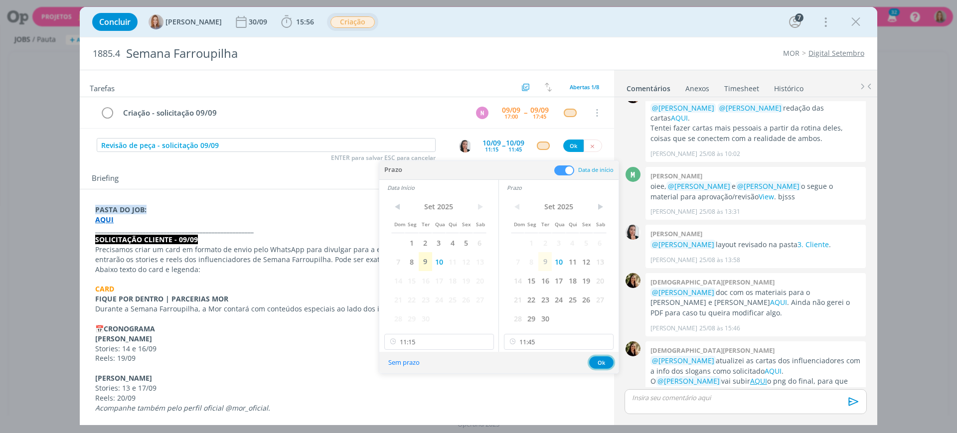
click at [600, 366] on button "Ok" at bounding box center [601, 362] width 24 height 12
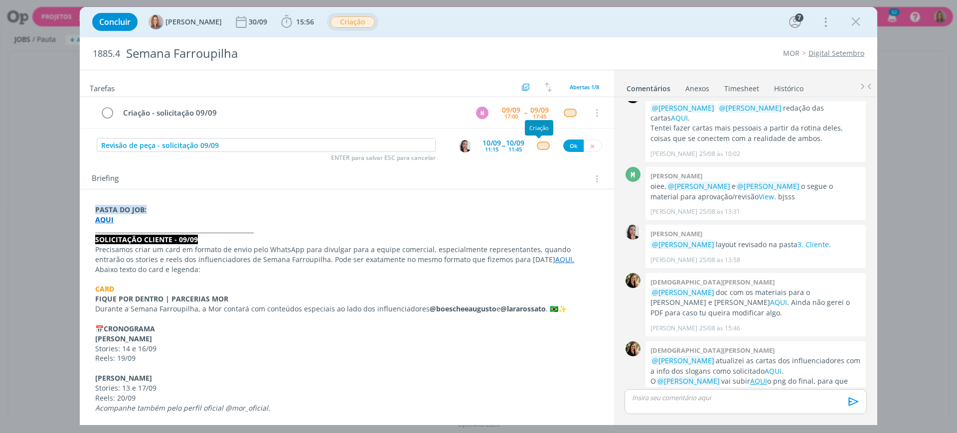
click at [540, 143] on div "dialog" at bounding box center [543, 146] width 12 height 8
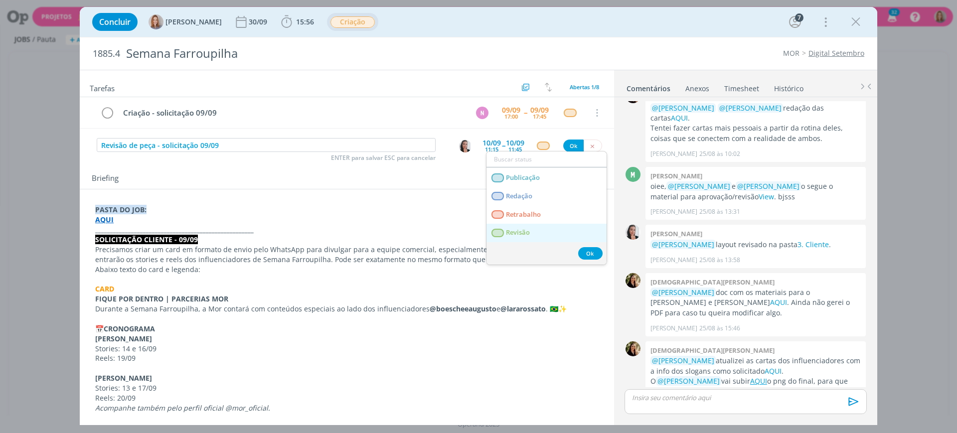
click at [528, 233] on span "Revisão" at bounding box center [518, 233] width 24 height 8
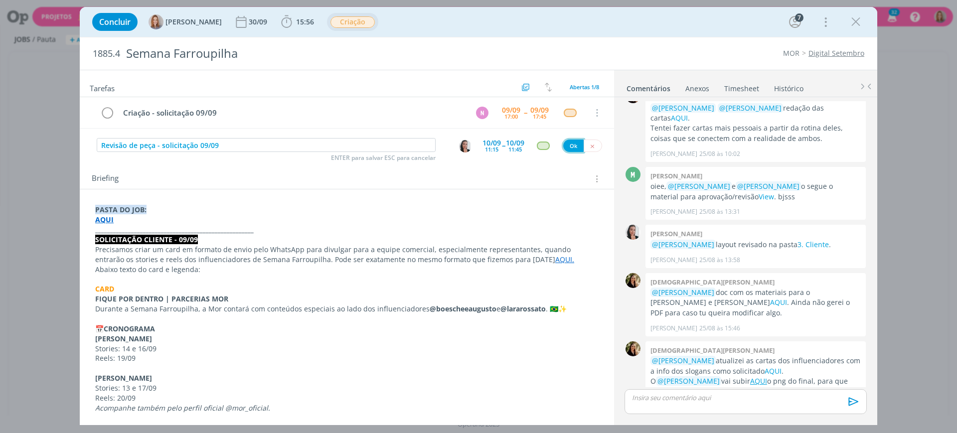
click at [567, 140] on button "Ok" at bounding box center [573, 146] width 20 height 12
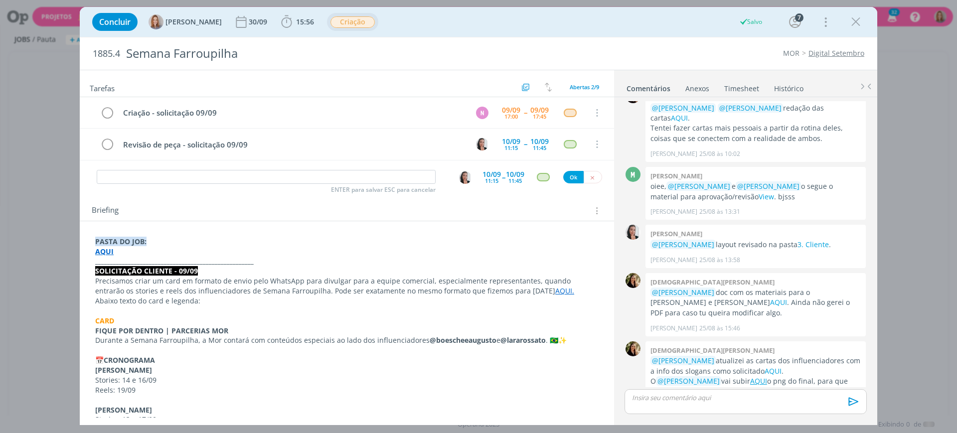
click at [307, 206] on div "Briefing Briefings Predefinidos Versões do Briefing Ver Briefing do Projeto" at bounding box center [348, 210] width 513 height 13
click at [591, 210] on icon "dialog" at bounding box center [595, 210] width 9 height 11
click at [582, 194] on div "Briefing" at bounding box center [347, 207] width 534 height 27
click at [589, 180] on icon "dialog" at bounding box center [592, 177] width 6 height 6
click at [528, 206] on div "Briefing" at bounding box center [348, 210] width 513 height 13
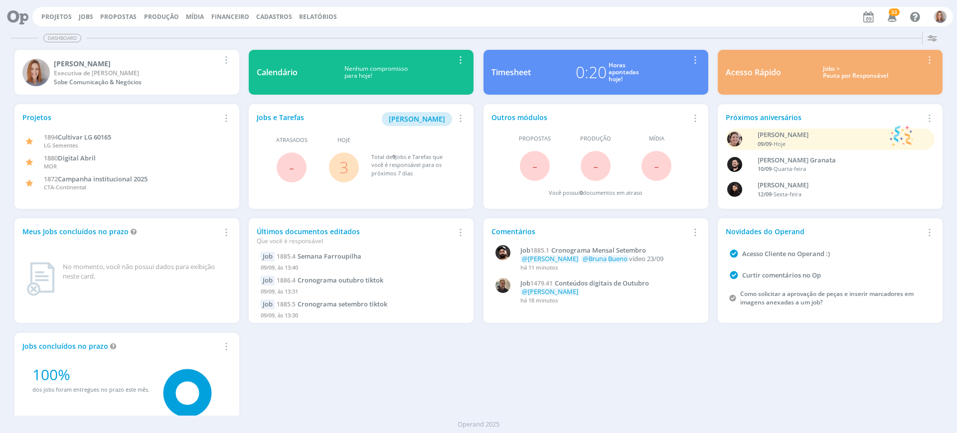
click at [342, 168] on link "3" at bounding box center [343, 167] width 9 height 21
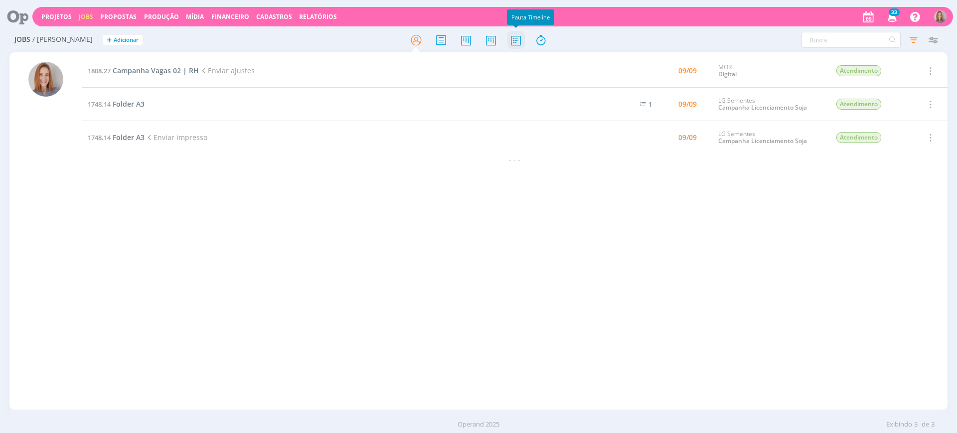
click at [514, 42] on icon at bounding box center [516, 39] width 18 height 19
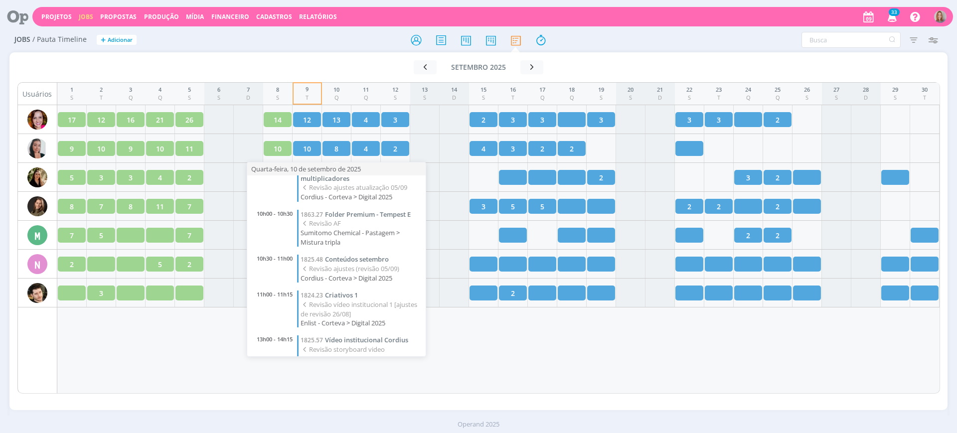
scroll to position [62, 0]
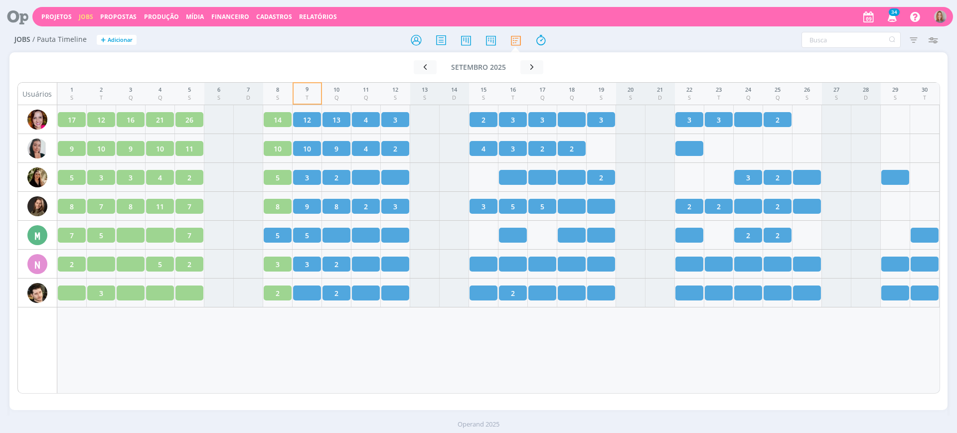
click at [354, 346] on div "1 S 2 T 3 Q 4 Q 5 S 6 S 7 D 8 S 9 T 10 Q 11 Q 12 S 13 S 14 D 15 S 16 T 17 Q 18 …" at bounding box center [498, 238] width 883 height 312
